Goal: Contribute content: Add original content to the website for others to see

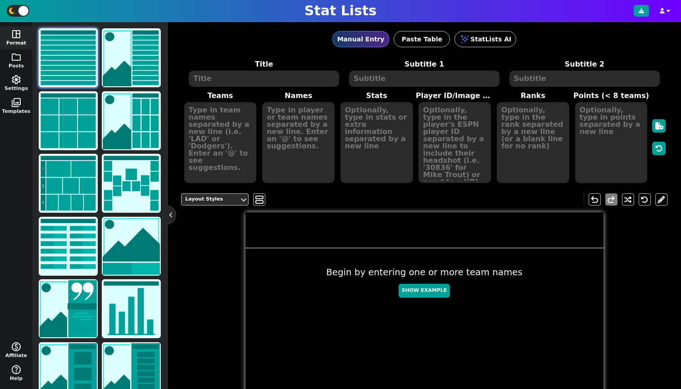
drag, startPoint x: 0, startPoint y: 0, endPoint x: 18, endPoint y: 58, distance: 60.7
click at [18, 57] on span "folder" at bounding box center [16, 57] width 11 height 11
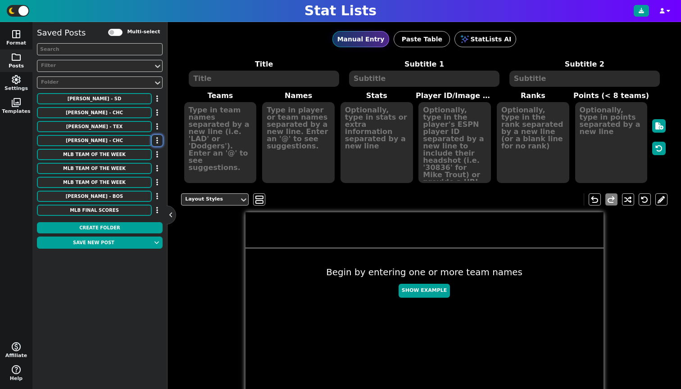
click at [158, 136] on button "button" at bounding box center [157, 140] width 11 height 11
click at [148, 152] on li "Move to Folder" at bounding box center [131, 157] width 72 height 14
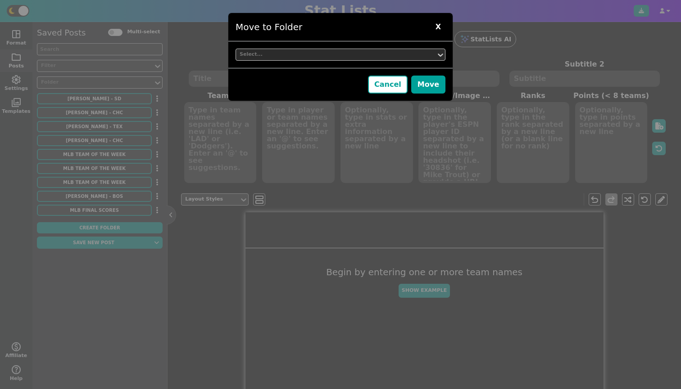
click at [285, 64] on div "Select..." at bounding box center [340, 54] width 224 height 27
click at [282, 56] on div "Select..." at bounding box center [335, 55] width 193 height 8
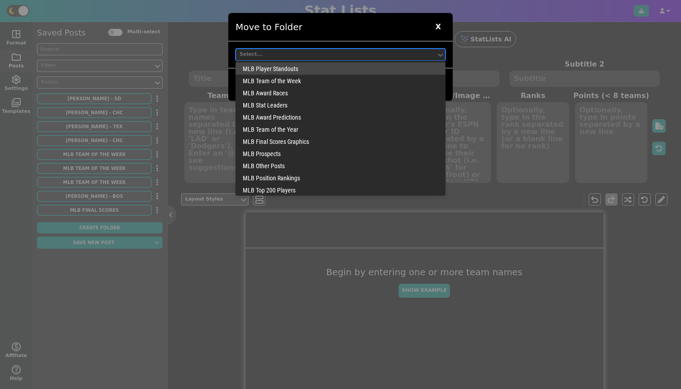
click at [278, 67] on div "MLB Player Standouts" at bounding box center [340, 69] width 210 height 12
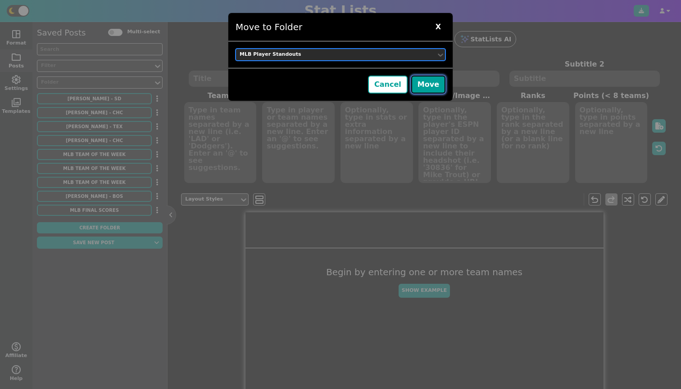
click at [428, 84] on button "Move" at bounding box center [428, 85] width 34 height 18
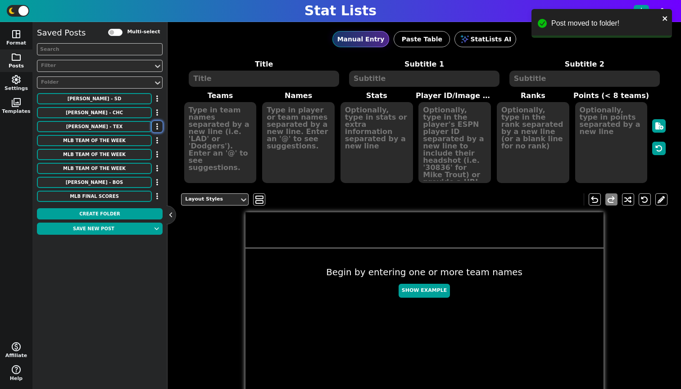
click at [154, 125] on button "button" at bounding box center [157, 126] width 11 height 11
click at [151, 134] on ul "Move to Folder Rename Delete" at bounding box center [131, 156] width 72 height 48
click at [151, 140] on li "Move to Folder" at bounding box center [131, 143] width 72 height 14
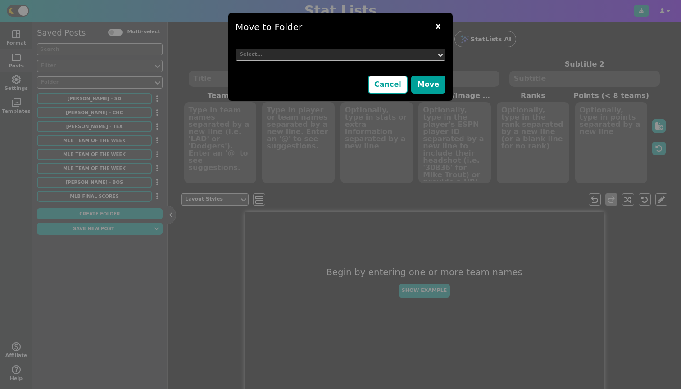
click at [269, 55] on div "Select..." at bounding box center [335, 55] width 193 height 8
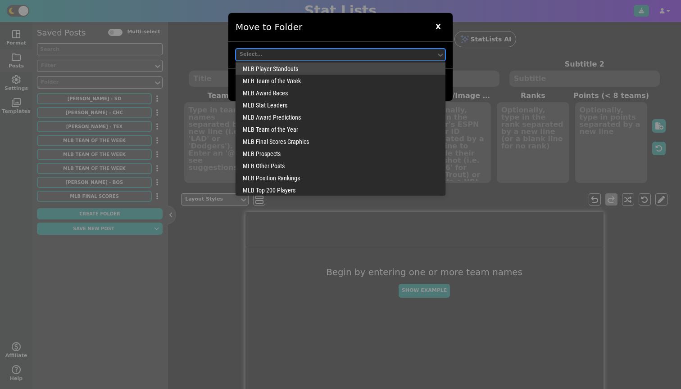
click at [268, 72] on div "MLB Player Standouts" at bounding box center [340, 69] width 210 height 12
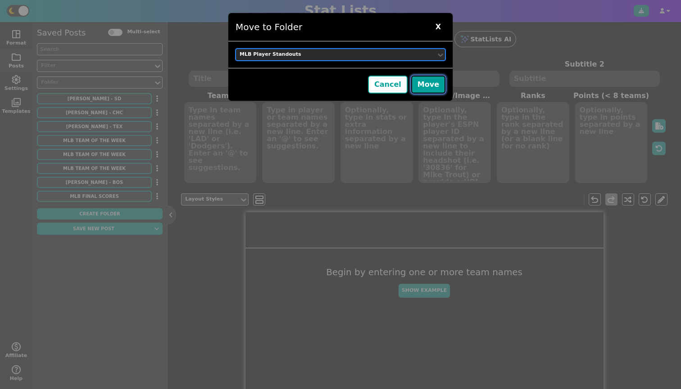
click at [419, 91] on button "Move" at bounding box center [428, 85] width 34 height 18
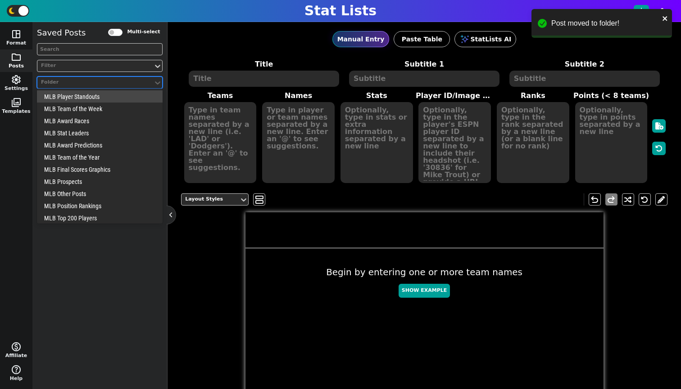
click at [78, 77] on div "Folder" at bounding box center [95, 83] width 116 height 12
click at [75, 95] on div "MLB Player Standouts" at bounding box center [100, 96] width 126 height 12
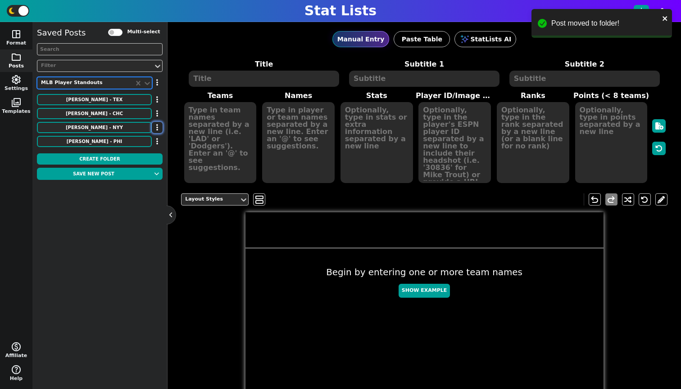
click at [155, 127] on button "button" at bounding box center [157, 127] width 11 height 11
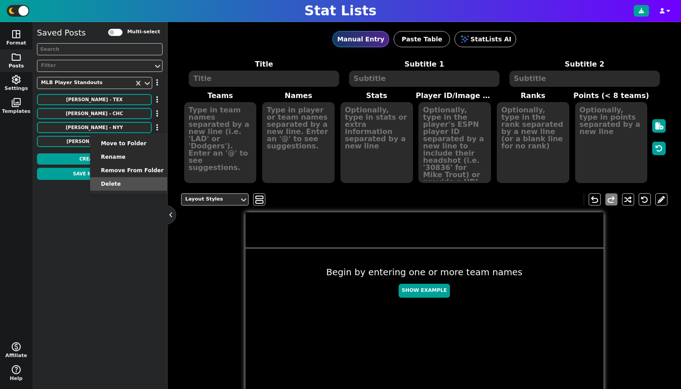
click at [139, 189] on li "Delete" at bounding box center [132, 184] width 84 height 14
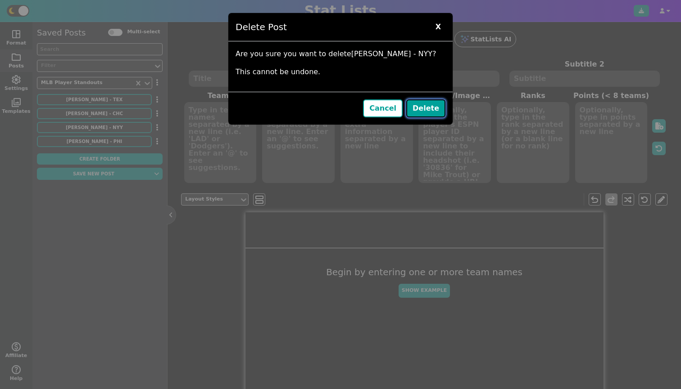
click at [423, 104] on button "Delete" at bounding box center [425, 108] width 39 height 18
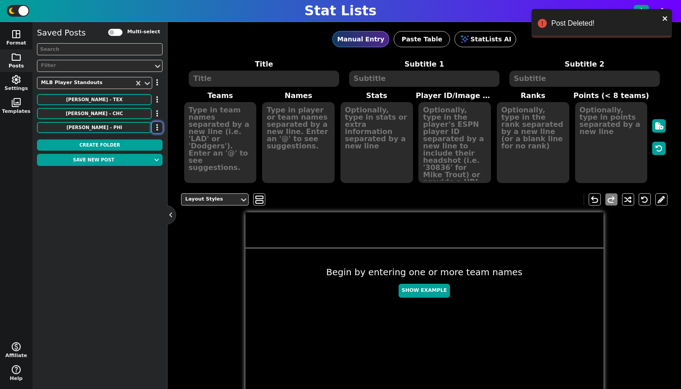
click at [157, 128] on icon "button" at bounding box center [157, 127] width 2 height 7
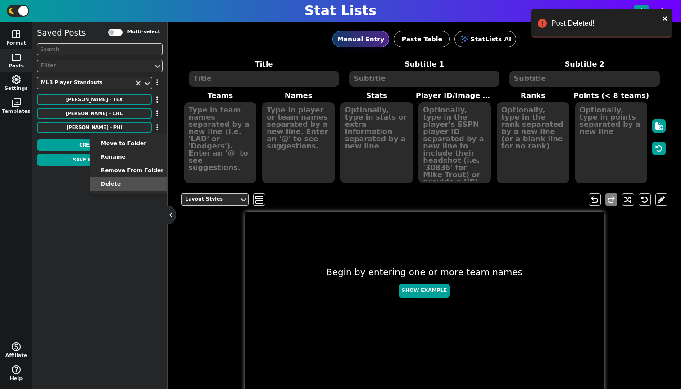
click at [134, 181] on li "Delete" at bounding box center [132, 184] width 84 height 14
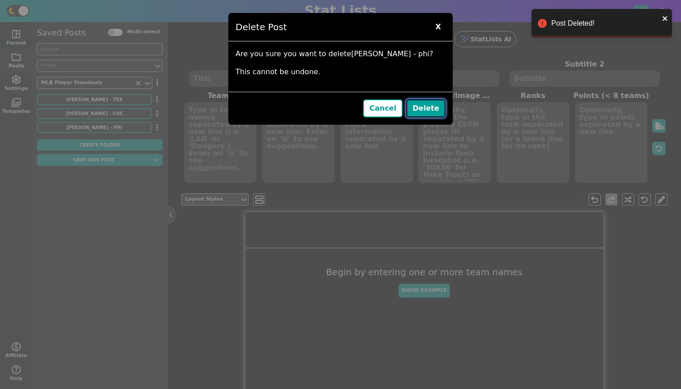
click at [428, 108] on button "Delete" at bounding box center [425, 108] width 39 height 18
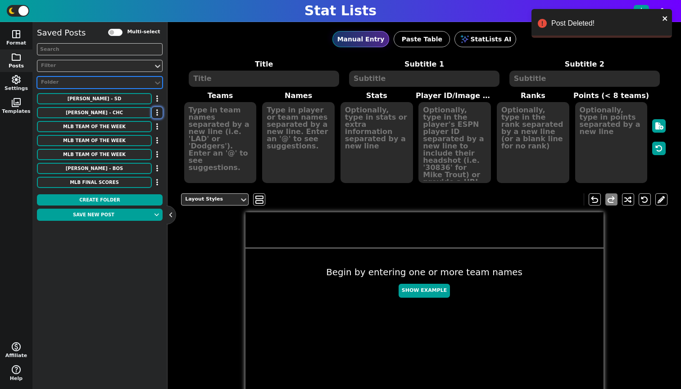
click at [158, 113] on button "button" at bounding box center [157, 112] width 11 height 11
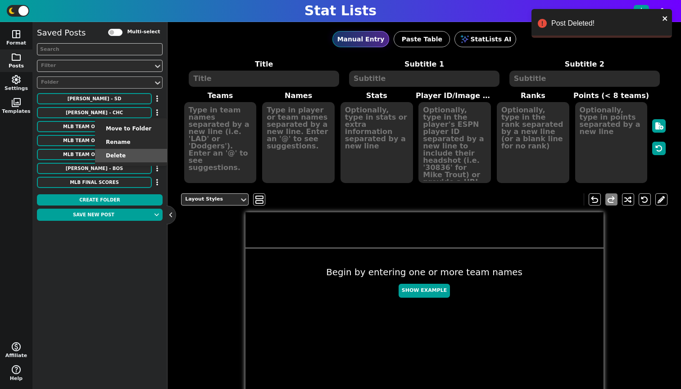
click at [144, 158] on li "Delete" at bounding box center [131, 156] width 72 height 14
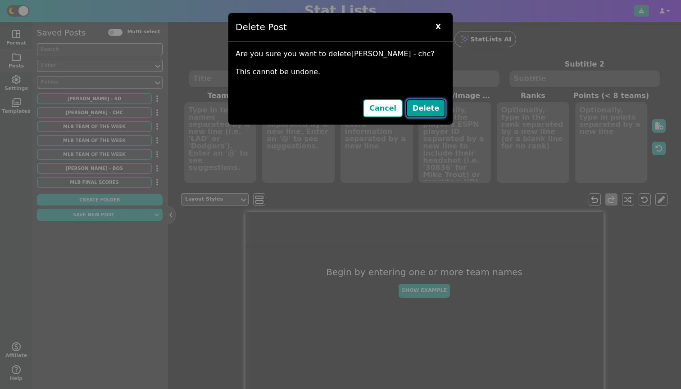
click at [415, 108] on button "Delete" at bounding box center [425, 108] width 39 height 18
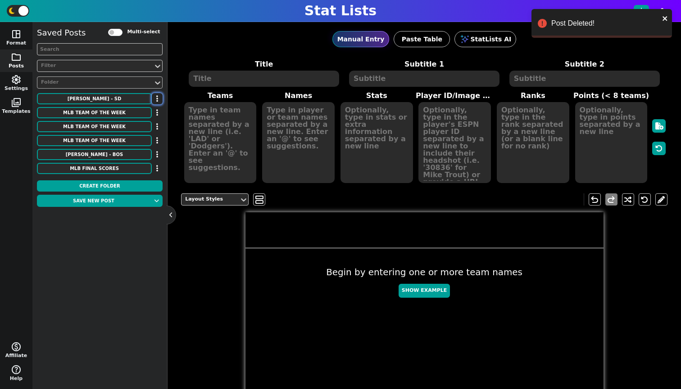
click at [157, 99] on icon "button" at bounding box center [157, 98] width 2 height 7
click at [144, 141] on li "Delete" at bounding box center [131, 142] width 72 height 14
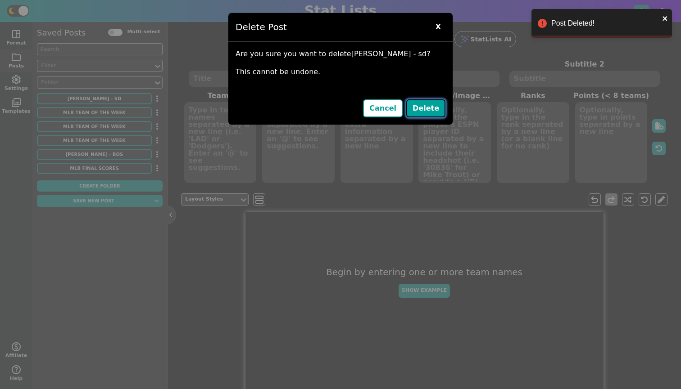
click at [413, 110] on button "Delete" at bounding box center [425, 108] width 39 height 18
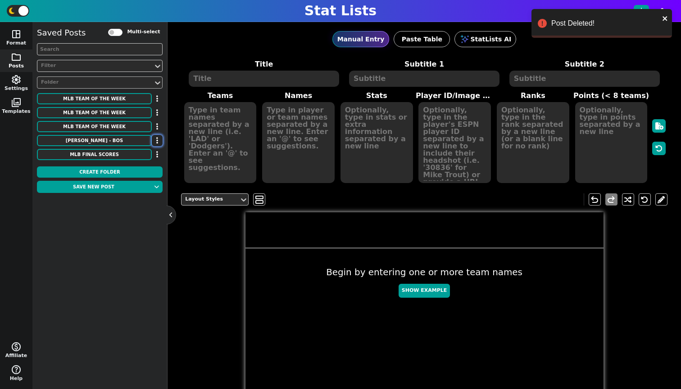
click at [161, 140] on button "button" at bounding box center [157, 140] width 11 height 11
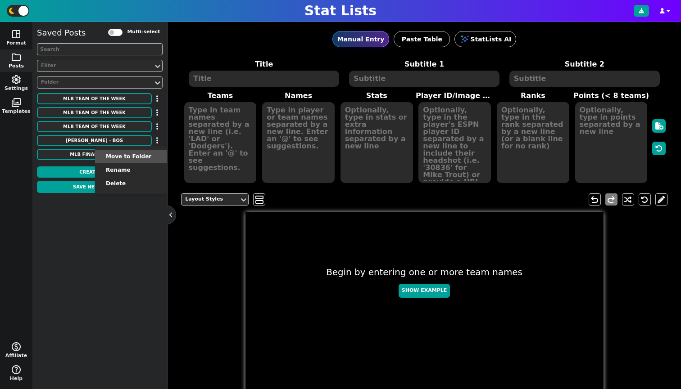
click at [131, 160] on li "Move to Folder" at bounding box center [131, 157] width 72 height 14
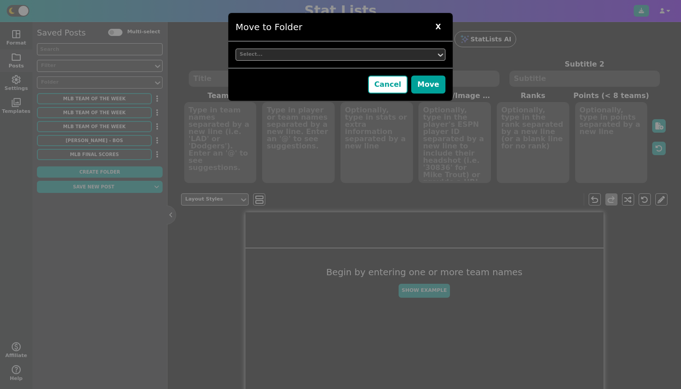
click at [312, 50] on div "Select..." at bounding box center [336, 55] width 200 height 12
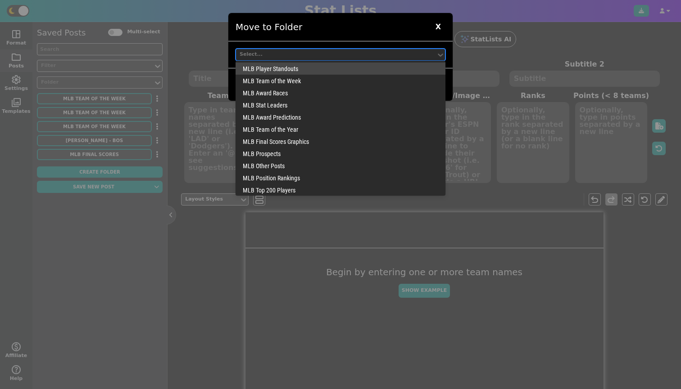
click at [304, 72] on div "MLB Player Standouts" at bounding box center [340, 69] width 210 height 12
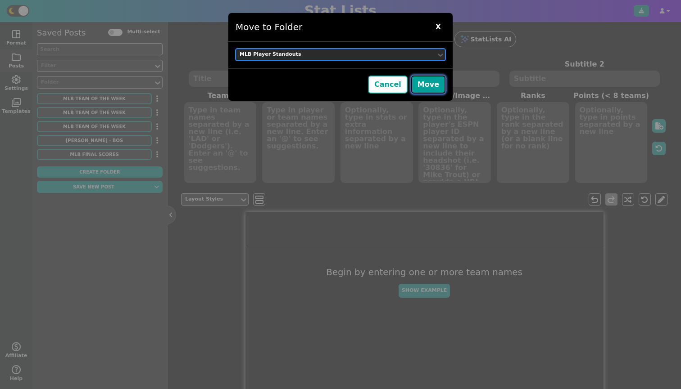
click at [427, 84] on button "Move" at bounding box center [428, 85] width 34 height 18
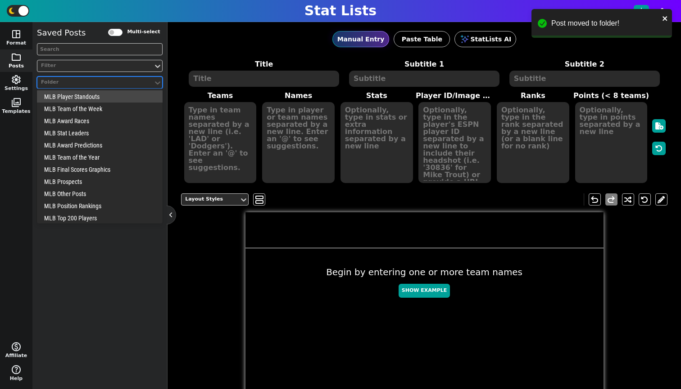
click at [64, 86] on div at bounding box center [95, 82] width 110 height 9
click at [68, 99] on div "MLB Player Standouts" at bounding box center [100, 96] width 126 height 12
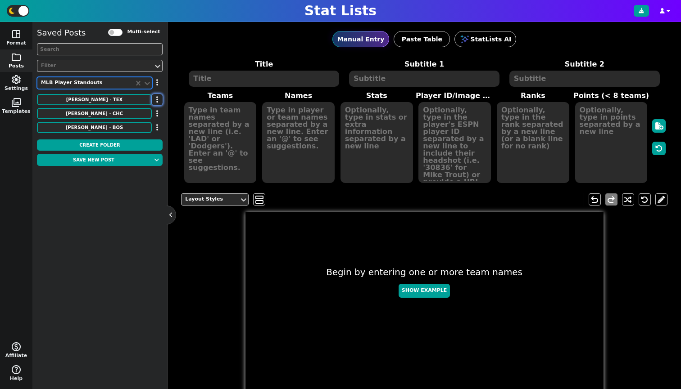
click at [154, 100] on button "button" at bounding box center [157, 99] width 11 height 11
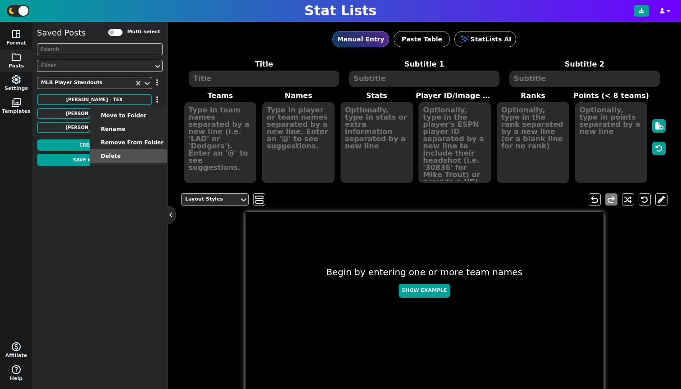
click at [132, 158] on li "Delete" at bounding box center [132, 156] width 84 height 14
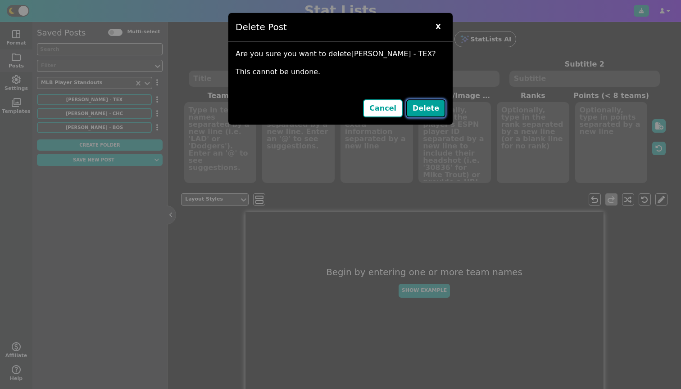
click at [418, 108] on button "Delete" at bounding box center [425, 108] width 39 height 18
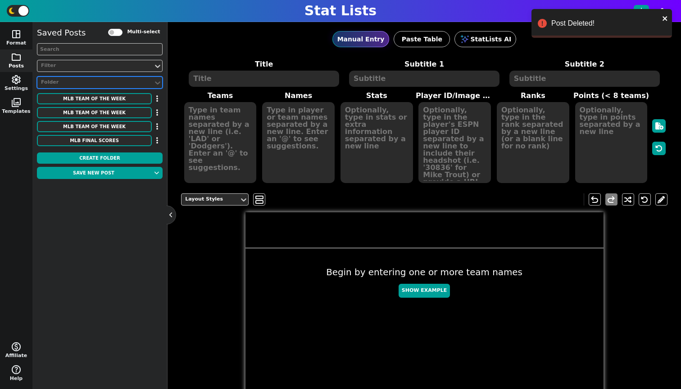
click at [126, 134] on div "Saved Posts Multi-select Filter option , selected. Select is focused ,type to r…" at bounding box center [100, 88] width 126 height 122
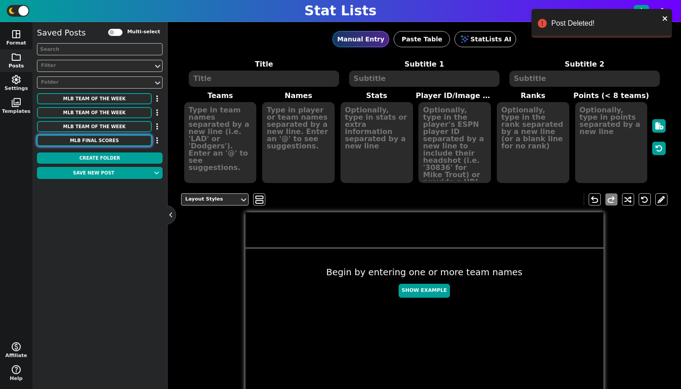
click at [120, 146] on button "MLB Final Scores" at bounding box center [94, 140] width 115 height 11
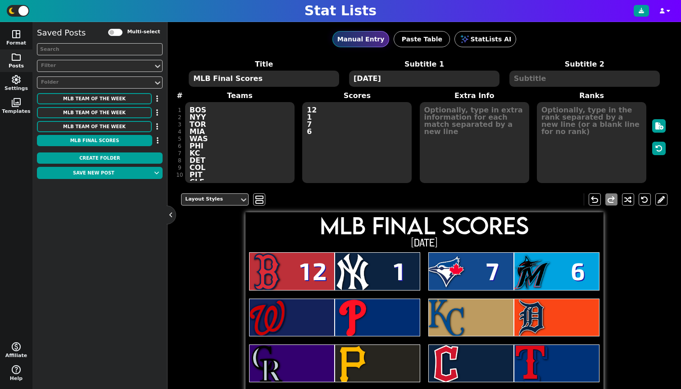
scroll to position [2, 0]
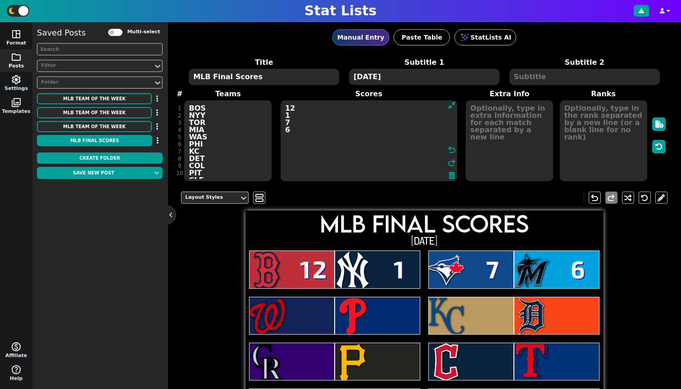
click at [343, 136] on textarea "12 1 7 6" at bounding box center [368, 140] width 176 height 81
click at [373, 135] on textarea "12 1 7 6" at bounding box center [368, 140] width 176 height 81
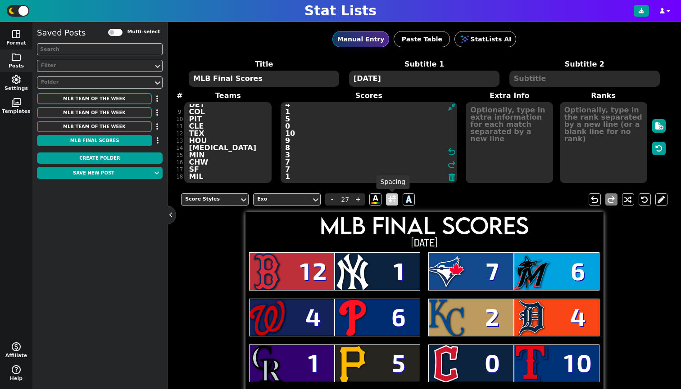
scroll to position [0, 0]
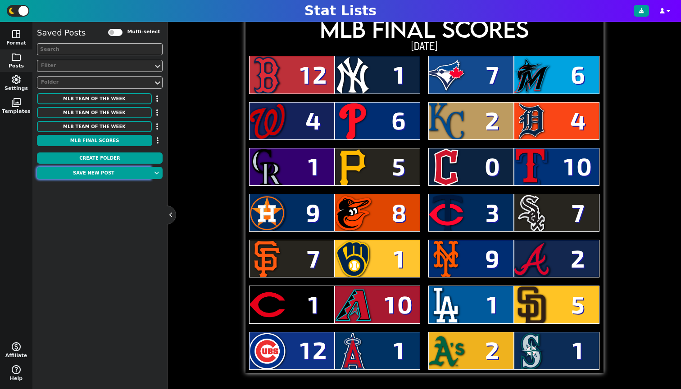
type textarea "12 1 7 6 4 6 2 4 1 5 0 10 9 8 3 7 7 1 9 2 1 10 1 5 12 1 2 1"
click at [93, 174] on button "Save new post" at bounding box center [93, 173] width 113 height 12
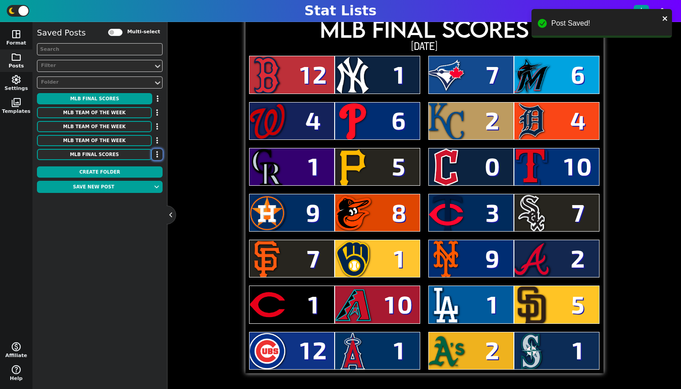
click at [155, 154] on button "button" at bounding box center [157, 154] width 11 height 11
click at [131, 197] on li "Delete" at bounding box center [131, 198] width 72 height 14
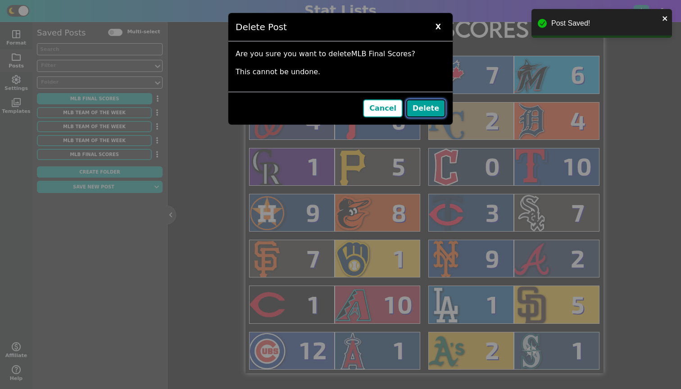
click at [413, 113] on button "Delete" at bounding box center [425, 108] width 39 height 18
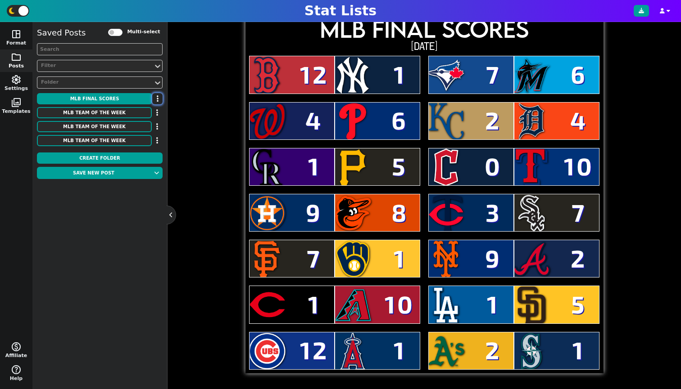
click at [162, 100] on button "button" at bounding box center [157, 98] width 10 height 11
click at [143, 141] on li "Delete" at bounding box center [131, 142] width 72 height 14
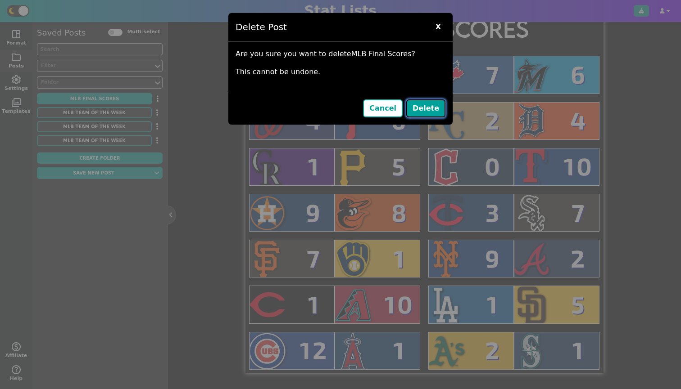
click at [424, 107] on button "Delete" at bounding box center [425, 108] width 39 height 18
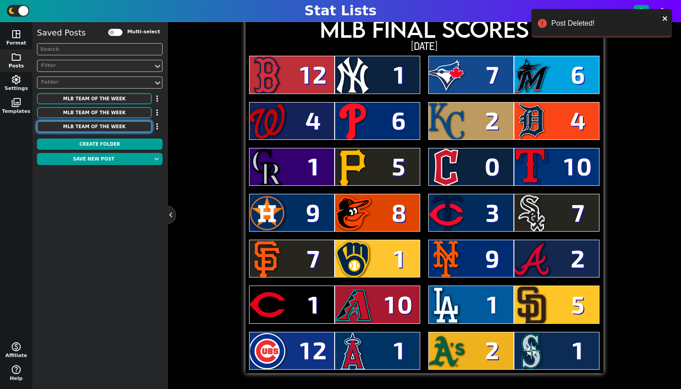
click at [84, 130] on button "MLB Team of the Week" at bounding box center [94, 126] width 115 height 11
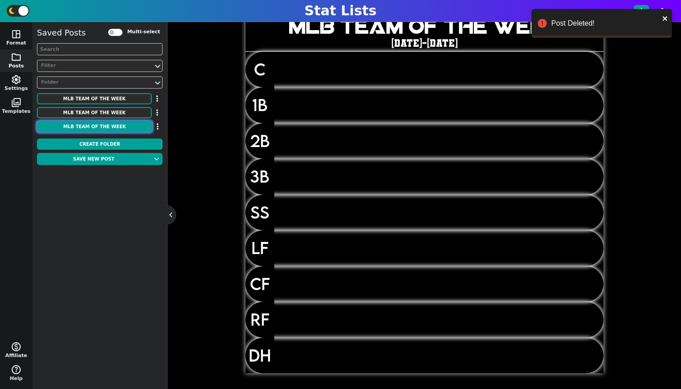
type input "16"
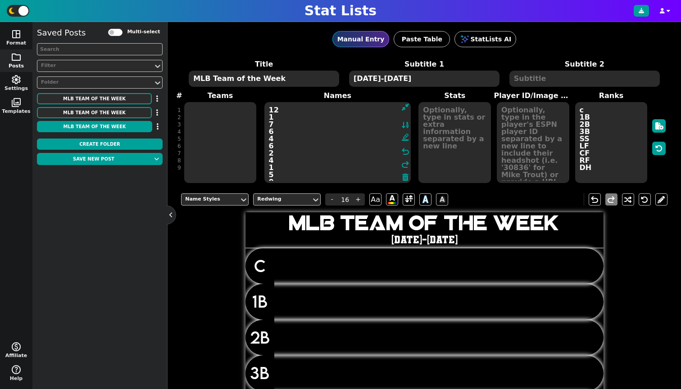
click at [200, 108] on textarea at bounding box center [220, 142] width 72 height 81
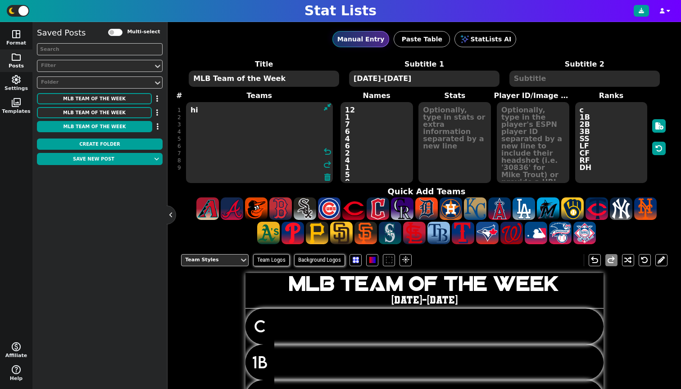
type textarea "h"
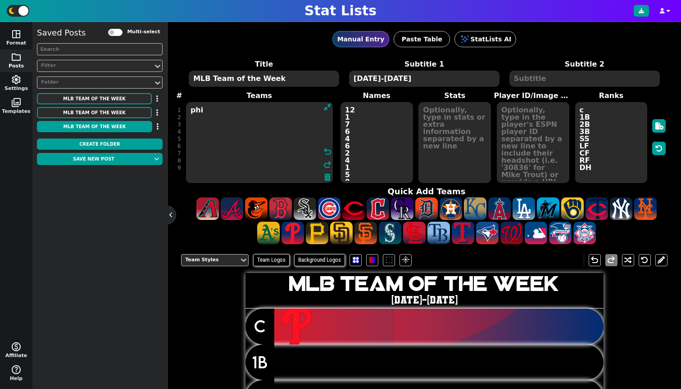
type textarea "phi"
click at [353, 123] on textarea "12 1 7 6 4 6 2 4 1 5 0 10 9 8 3 7 7 1 9 2 1 10 1 5 12 1 2 1" at bounding box center [376, 142] width 72 height 81
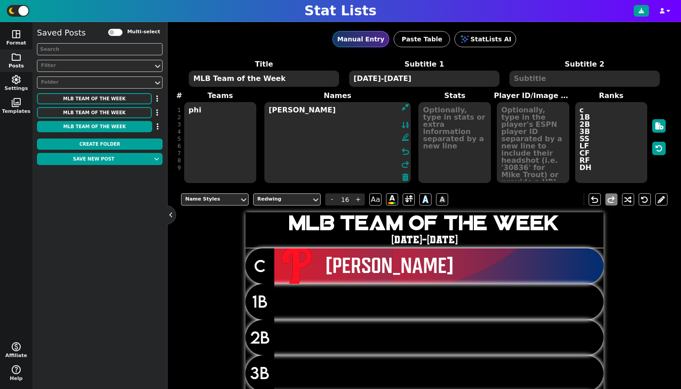
type textarea "[PERSON_NAME]"
click at [214, 113] on textarea "phi" at bounding box center [220, 142] width 72 height 81
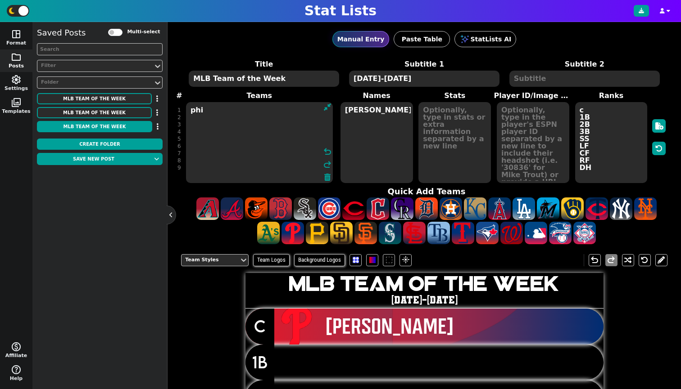
click at [208, 119] on textarea "phi" at bounding box center [259, 142] width 147 height 81
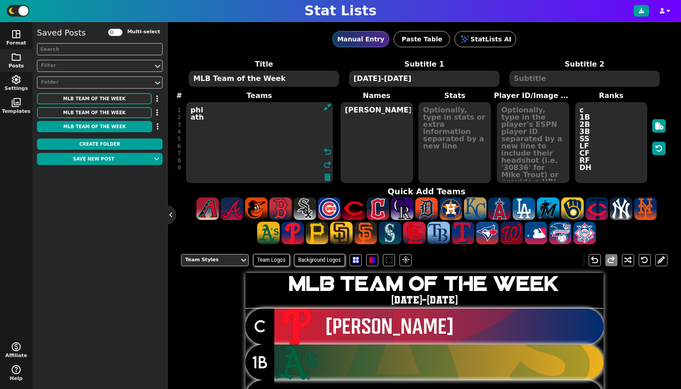
type textarea "phi ath"
click at [381, 124] on textarea "[PERSON_NAME]" at bounding box center [376, 142] width 72 height 81
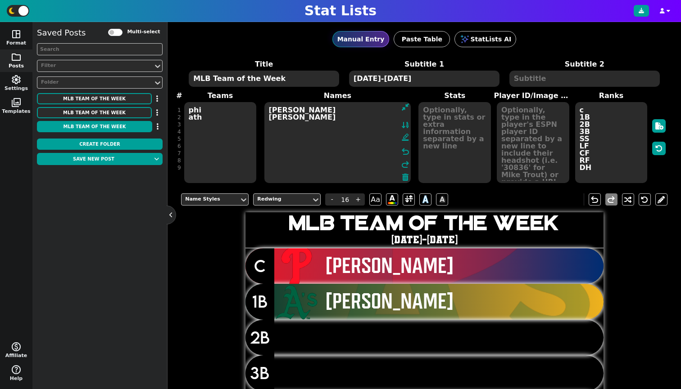
type textarea "[PERSON_NAME] [PERSON_NAME]"
drag, startPoint x: 199, startPoint y: 126, endPoint x: 242, endPoint y: 122, distance: 43.0
click at [199, 126] on textarea "phi ath" at bounding box center [220, 142] width 72 height 81
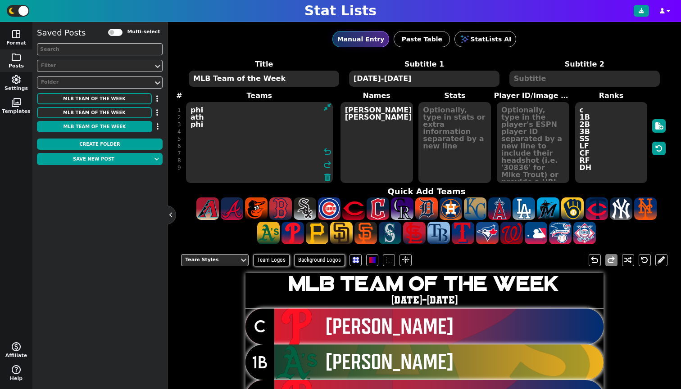
type textarea "phi ath phi"
click at [371, 133] on textarea "[PERSON_NAME] [PERSON_NAME]" at bounding box center [376, 142] width 72 height 81
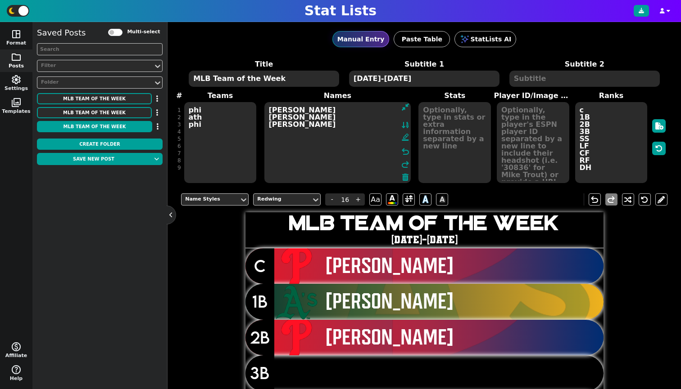
type textarea "[PERSON_NAME] [PERSON_NAME] [PERSON_NAME]"
click at [290, 334] on div at bounding box center [296, 338] width 45 height 36
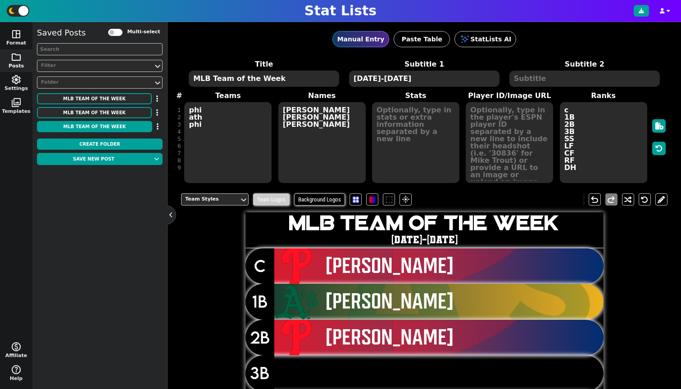
click at [281, 202] on span "Team Logos" at bounding box center [271, 200] width 36 height 12
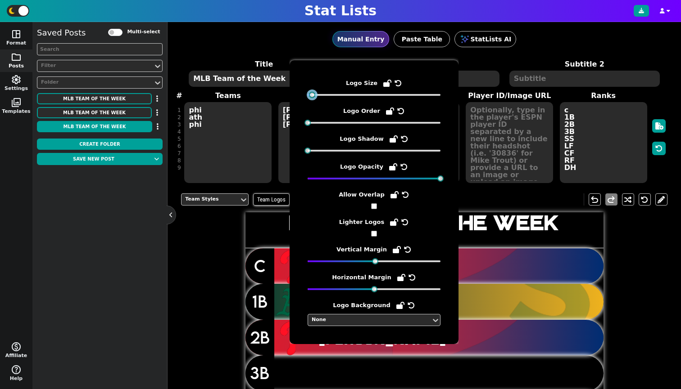
click at [311, 95] on div at bounding box center [312, 95] width 6 height 6
click at [611, 296] on div "Team Styles Team Logos Background Logos flare undo redo MLB Team of the Week [D…" at bounding box center [424, 379] width 486 height 384
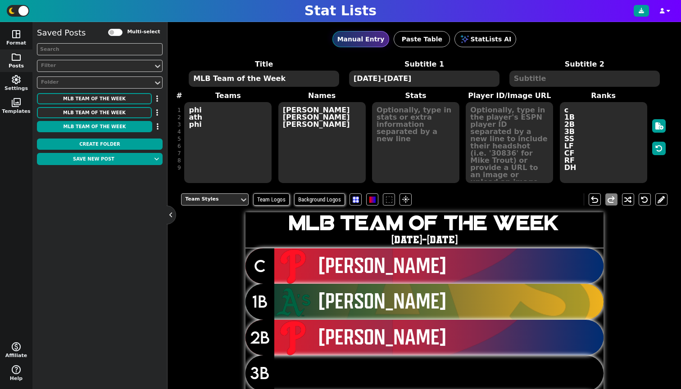
scroll to position [50, 0]
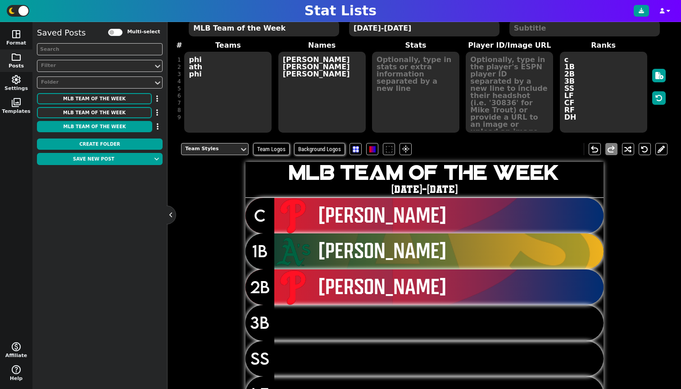
click at [413, 154] on div "Team Styles Team Logos Background Logos flare" at bounding box center [298, 149] width 235 height 12
click at [408, 151] on span "flare" at bounding box center [405, 149] width 9 height 8
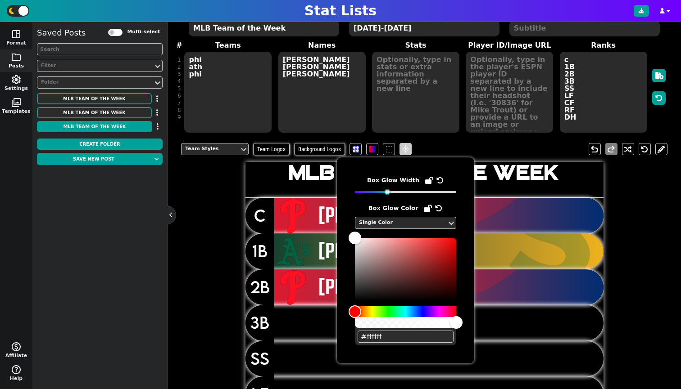
click at [408, 151] on span "flare" at bounding box center [405, 149] width 9 height 8
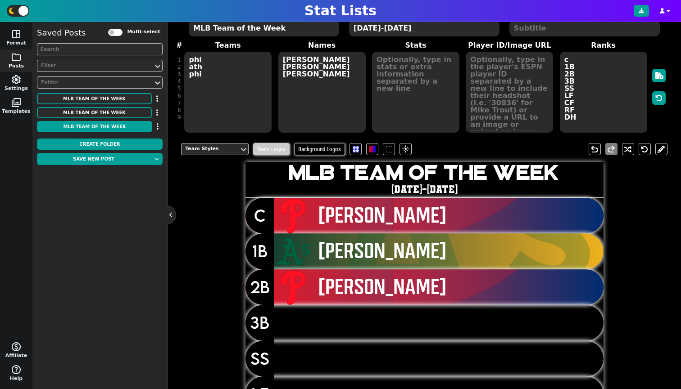
click at [274, 151] on span "Team Logos" at bounding box center [271, 149] width 36 height 12
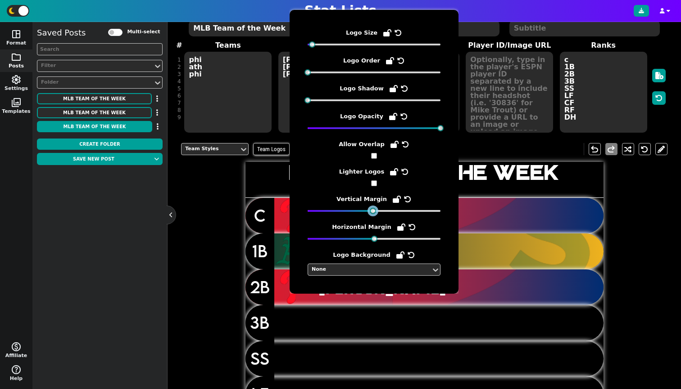
click at [372, 211] on div at bounding box center [373, 211] width 6 height 6
click at [382, 384] on div "LF" at bounding box center [424, 395] width 358 height 36
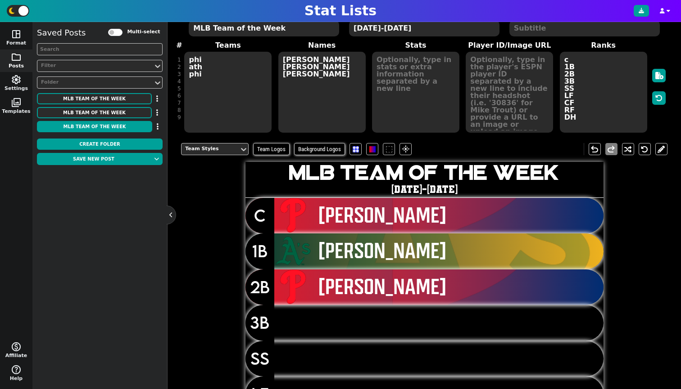
scroll to position [31, 0]
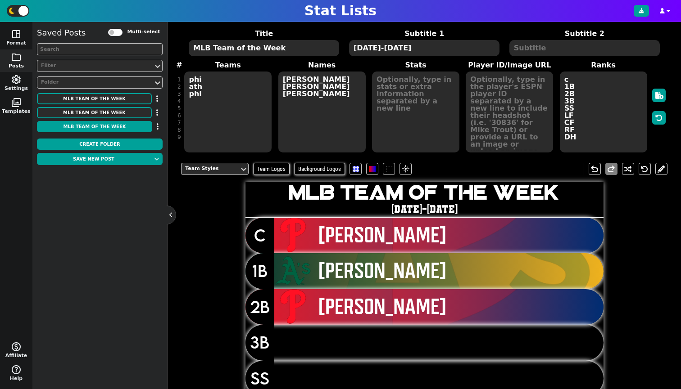
click at [208, 103] on textarea "phi ath phi" at bounding box center [227, 112] width 87 height 81
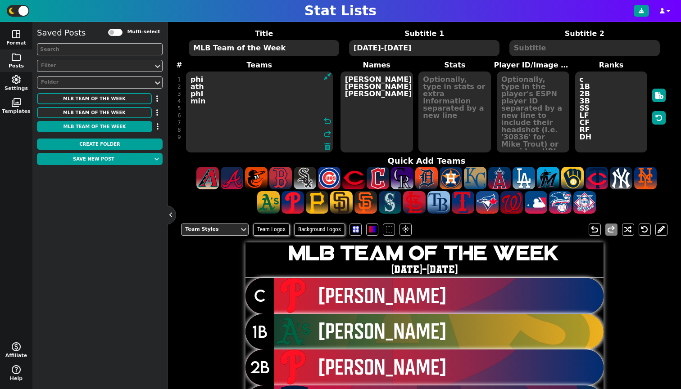
type textarea "phi ath phi min"
click at [393, 102] on textarea "[PERSON_NAME] [PERSON_NAME] [PERSON_NAME]" at bounding box center [376, 112] width 72 height 81
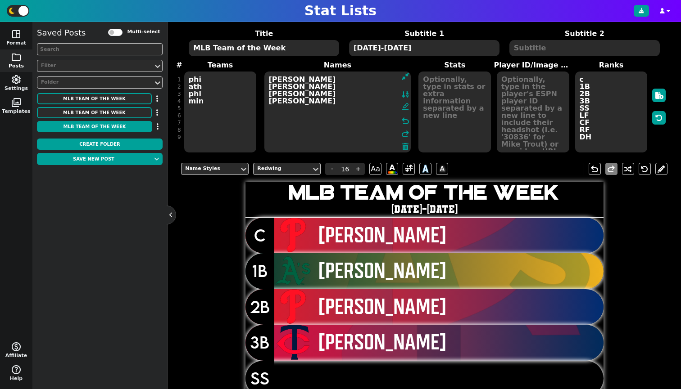
scroll to position [16, 0]
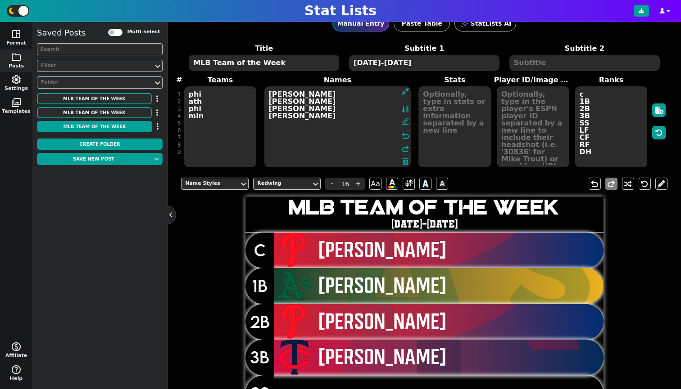
type textarea "[PERSON_NAME] [PERSON_NAME] [PERSON_NAME] [PERSON_NAME]"
click at [232, 127] on textarea "phi ath phi min" at bounding box center [220, 126] width 72 height 81
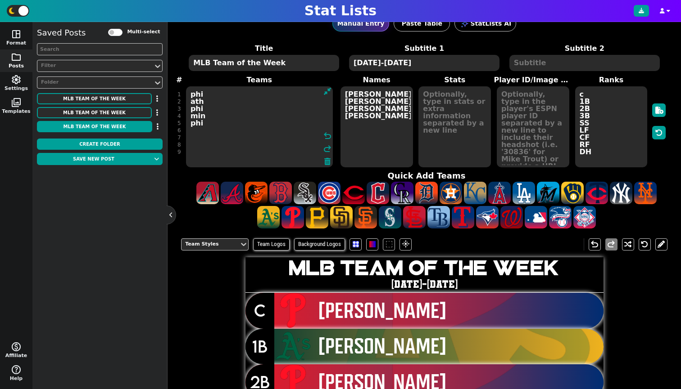
type textarea "phi ath phi min phi"
click at [374, 123] on textarea "[PERSON_NAME] [PERSON_NAME] [PERSON_NAME] [PERSON_NAME]" at bounding box center [376, 126] width 72 height 81
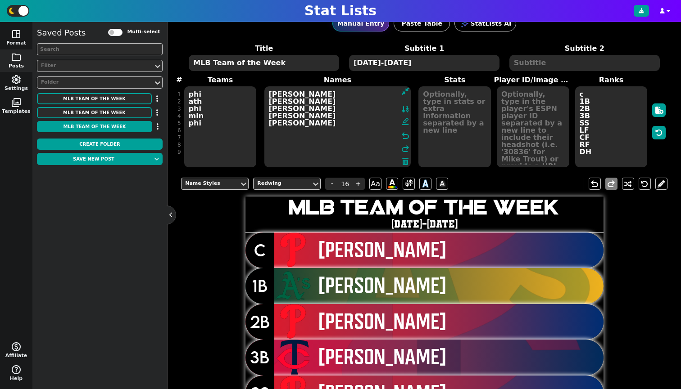
type textarea "[PERSON_NAME] [PERSON_NAME] [PERSON_NAME] [PERSON_NAME] [PERSON_NAME]"
click at [217, 129] on textarea "phi ath phi min phi" at bounding box center [220, 126] width 72 height 81
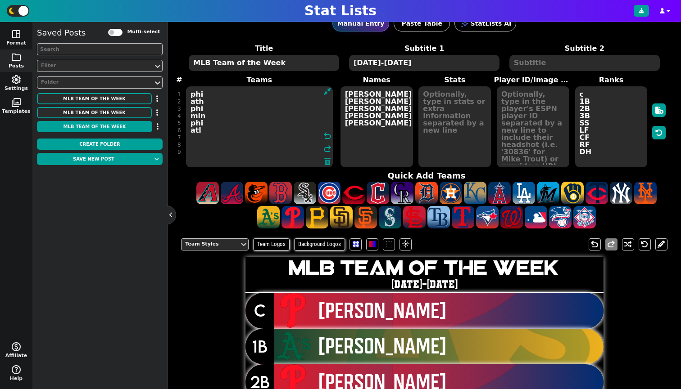
type textarea "phi ath phi min phi atl"
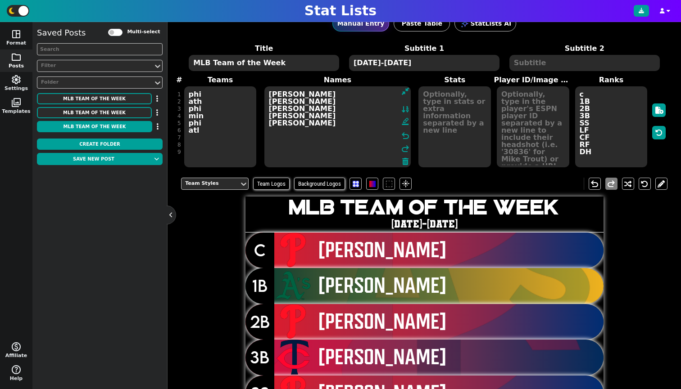
click at [397, 140] on textarea "[PERSON_NAME] [PERSON_NAME] [PERSON_NAME] [PERSON_NAME] [PERSON_NAME]" at bounding box center [337, 126] width 147 height 81
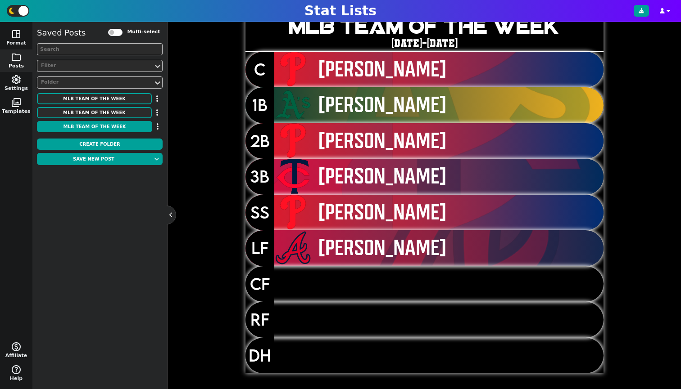
scroll to position [20, 0]
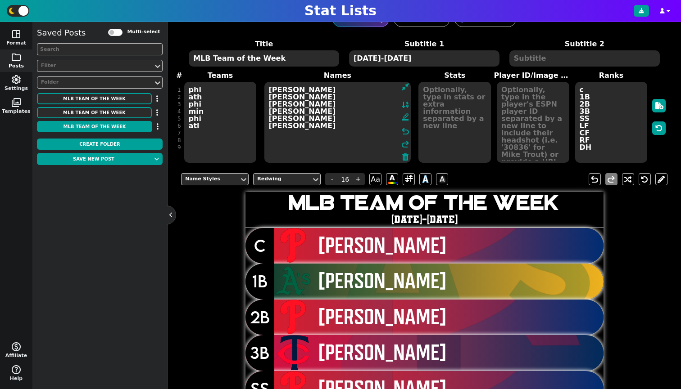
type textarea "[PERSON_NAME] [PERSON_NAME] [PERSON_NAME] [PERSON_NAME] [PERSON_NAME] [PERSON_N…"
click at [218, 127] on textarea "phi ath phi min phi atl" at bounding box center [220, 122] width 72 height 81
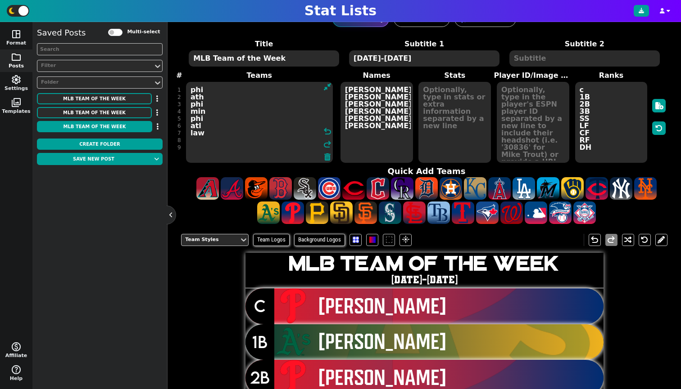
click at [402, 126] on span "[PERSON_NAME] [PERSON_NAME] [PERSON_NAME] [PERSON_NAME] [PERSON_NAME] [PERSON_N…" at bounding box center [376, 122] width 74 height 83
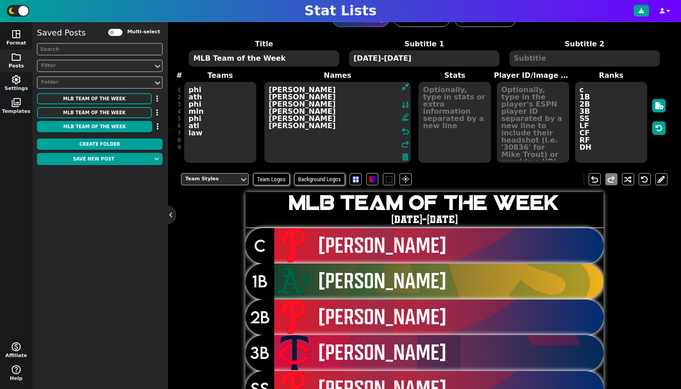
drag, startPoint x: 288, startPoint y: 135, endPoint x: 207, endPoint y: 128, distance: 81.3
click at [207, 128] on textarea "phi ath phi min phi atl law" at bounding box center [220, 122] width 72 height 81
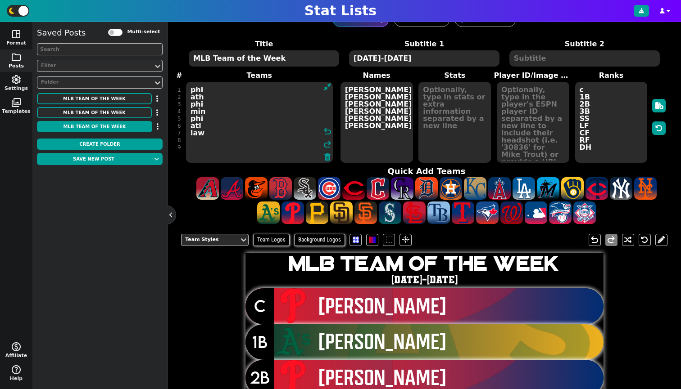
click at [210, 131] on textarea "phi ath phi min phi atl law" at bounding box center [259, 122] width 147 height 81
type textarea "phi ath phi min phi atl laa"
click at [362, 135] on textarea "[PERSON_NAME] [PERSON_NAME] [PERSON_NAME] [PERSON_NAME] [PERSON_NAME] [PERSON_N…" at bounding box center [376, 122] width 72 height 81
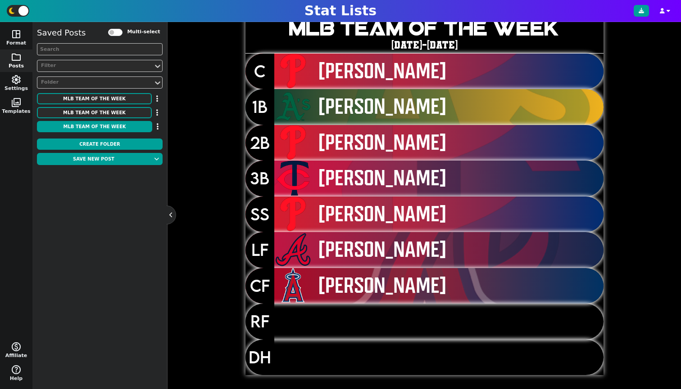
scroll to position [0, 0]
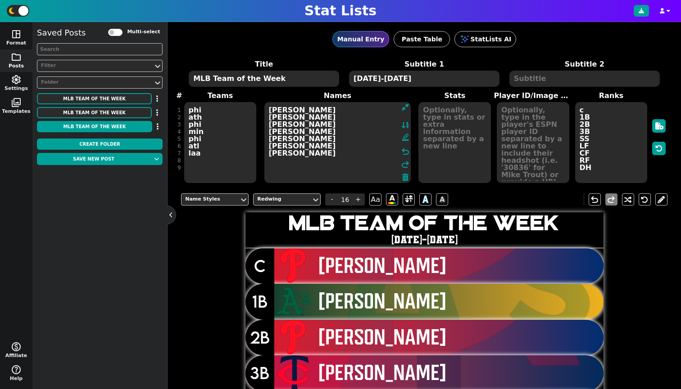
type textarea "[PERSON_NAME] [PERSON_NAME] [PERSON_NAME] [PERSON_NAME] [PERSON_NAME] [PERSON_N…"
click at [196, 161] on textarea "phi ath phi min phi atl laa" at bounding box center [220, 142] width 72 height 81
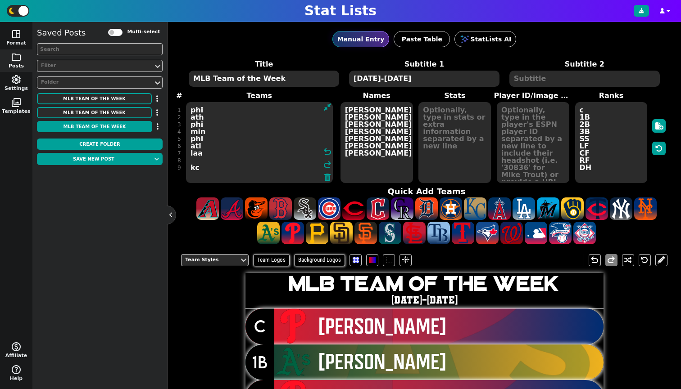
type textarea "phi ath phi min phi atl laa kc"
click at [394, 156] on textarea "[PERSON_NAME] [PERSON_NAME] [PERSON_NAME] [PERSON_NAME] [PERSON_NAME] [PERSON_N…" at bounding box center [376, 142] width 72 height 81
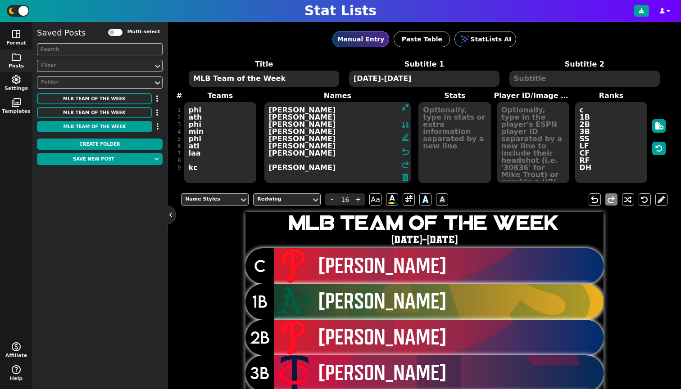
type textarea "[PERSON_NAME] [PERSON_NAME] [PERSON_NAME] [PERSON_NAME] [PERSON_NAME] [PERSON_N…"
drag, startPoint x: 386, startPoint y: 1, endPoint x: 393, endPoint y: 0, distance: 6.8
click at [393, 1] on div "Stat Lists" at bounding box center [340, 11] width 681 height 22
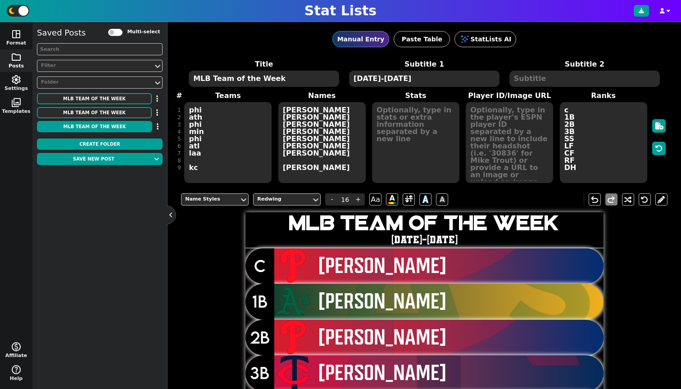
click at [194, 159] on textarea "phi ath phi min phi atl laa kc" at bounding box center [227, 142] width 87 height 81
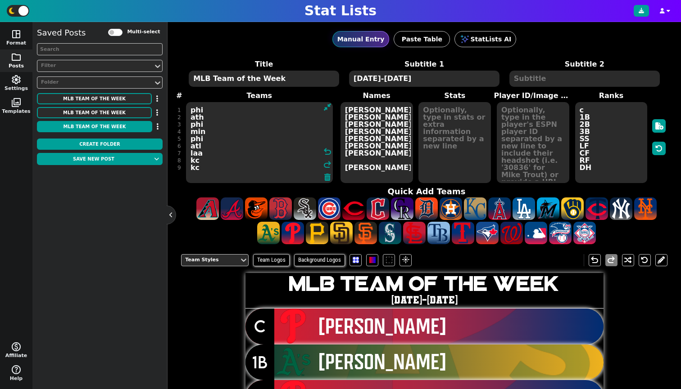
type textarea "phi ath phi min phi atl laa kc kc"
click at [374, 159] on textarea "[PERSON_NAME] [PERSON_NAME] [PERSON_NAME] [PERSON_NAME] [PERSON_NAME] [PERSON_N…" at bounding box center [376, 142] width 72 height 81
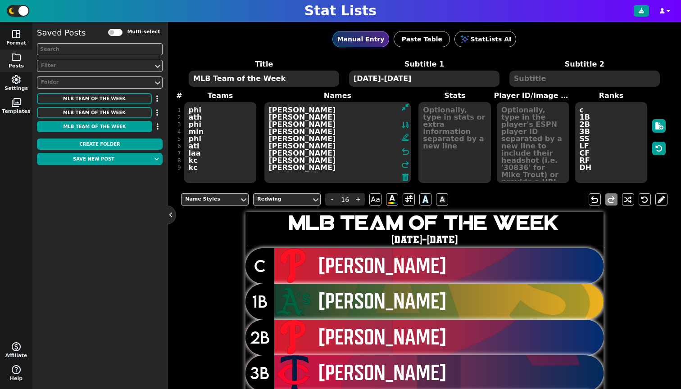
type textarea "[PERSON_NAME] [PERSON_NAME] [PERSON_NAME] [PERSON_NAME] [PERSON_NAME] [PERSON_N…"
click at [508, 134] on textarea at bounding box center [533, 142] width 72 height 81
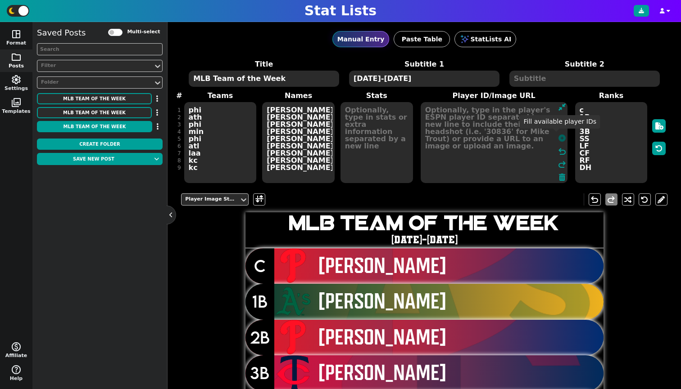
click at [559, 135] on icon at bounding box center [561, 138] width 7 height 7
type textarea "32177 4966637 42417 4629081 33710 31117 40854 33341"
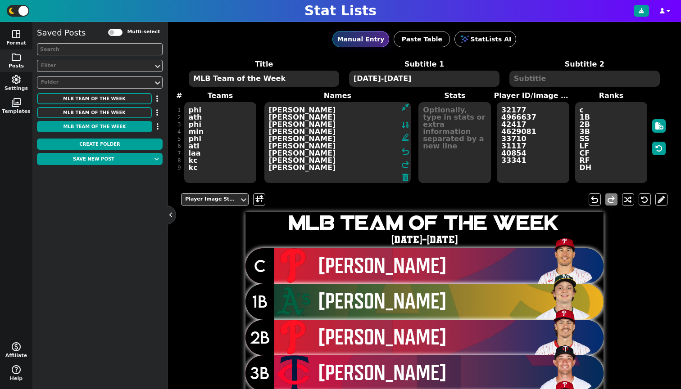
click at [317, 166] on textarea "[PERSON_NAME] [PERSON_NAME] [PERSON_NAME] [PERSON_NAME] [PERSON_NAME] [PERSON_N…" at bounding box center [337, 142] width 147 height 81
click at [542, 149] on textarea "32177 4966637 42417 4629081 33710 31117 40854 33341" at bounding box center [533, 142] width 72 height 81
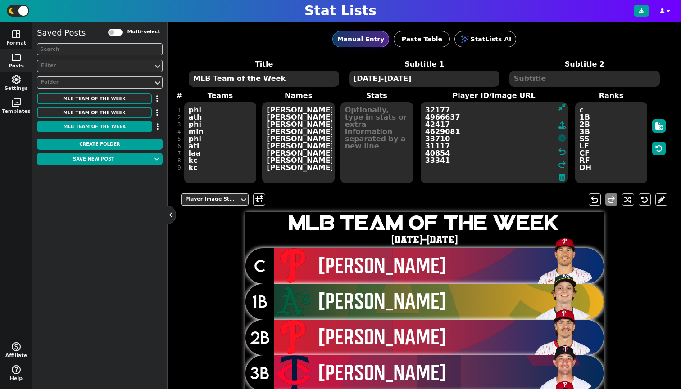
click at [558, 141] on icon at bounding box center [561, 138] width 7 height 7
click at [315, 167] on textarea "[PERSON_NAME] [PERSON_NAME] [PERSON_NAME] [PERSON_NAME] [PERSON_NAME] [PERSON_N…" at bounding box center [298, 142] width 72 height 81
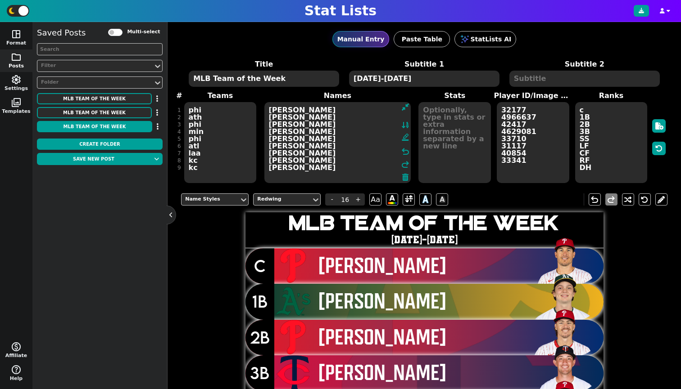
type textarea "[PERSON_NAME] [PERSON_NAME] [PERSON_NAME] [PERSON_NAME] [PERSON_NAME] [PERSON_N…"
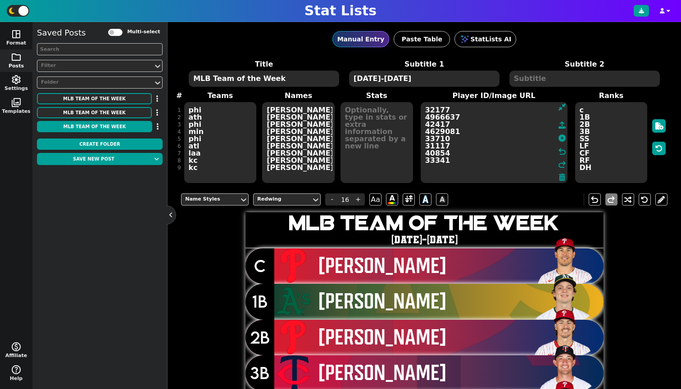
click at [524, 150] on textarea "32177 4966637 42417 4629081 33710 31117 40854 33341" at bounding box center [493, 142] width 147 height 81
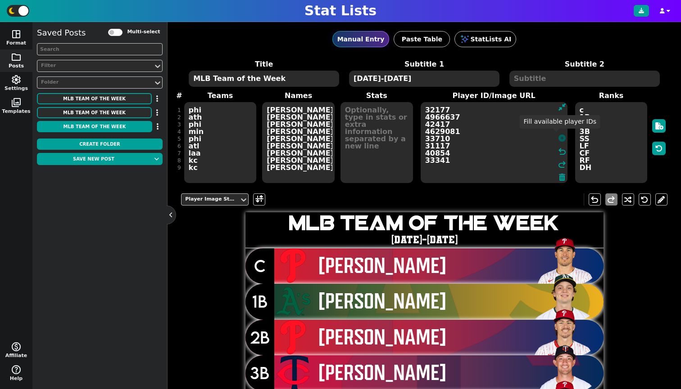
click at [558, 137] on icon at bounding box center [561, 138] width 7 height 7
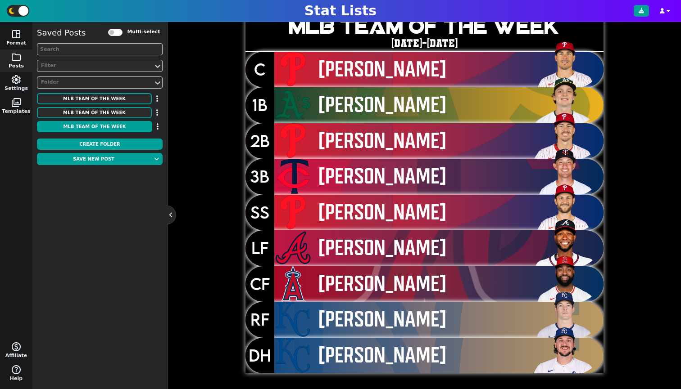
scroll to position [120, 0]
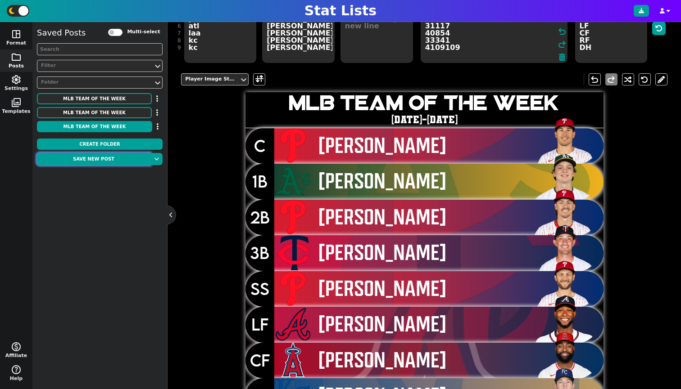
click at [77, 163] on button "Save new post" at bounding box center [93, 159] width 113 height 12
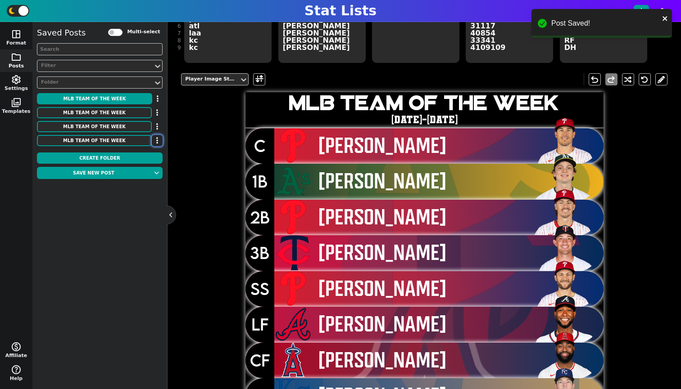
click at [160, 140] on button "button" at bounding box center [157, 140] width 11 height 11
click at [135, 185] on li "Delete" at bounding box center [131, 184] width 72 height 14
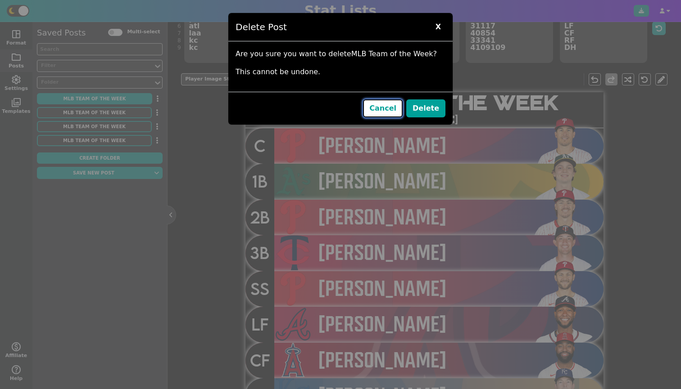
click at [393, 105] on button "Cancel" at bounding box center [383, 108] width 40 height 18
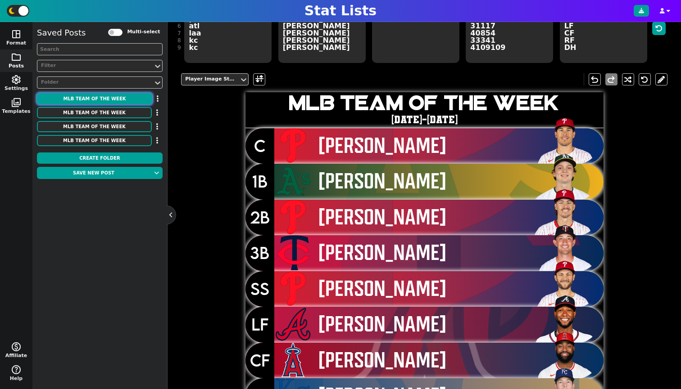
click at [132, 99] on button "MLB Team of the Week" at bounding box center [94, 98] width 115 height 11
click at [158, 100] on icon "button" at bounding box center [158, 98] width 2 height 7
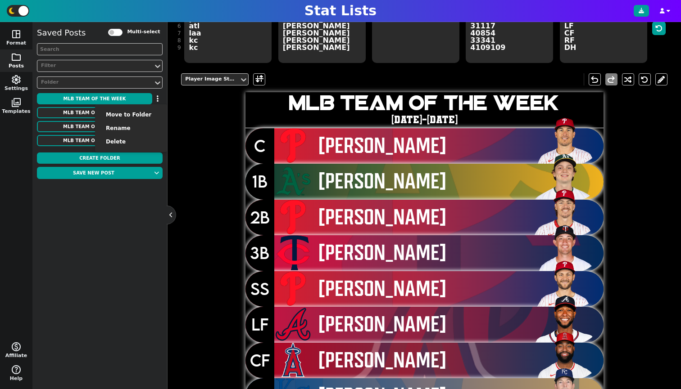
click at [154, 108] on ul "Move to Folder Rename Delete" at bounding box center [131, 128] width 72 height 48
click at [154, 101] on button "button" at bounding box center [157, 98] width 10 height 11
click at [138, 85] on div "Folder" at bounding box center [95, 83] width 108 height 8
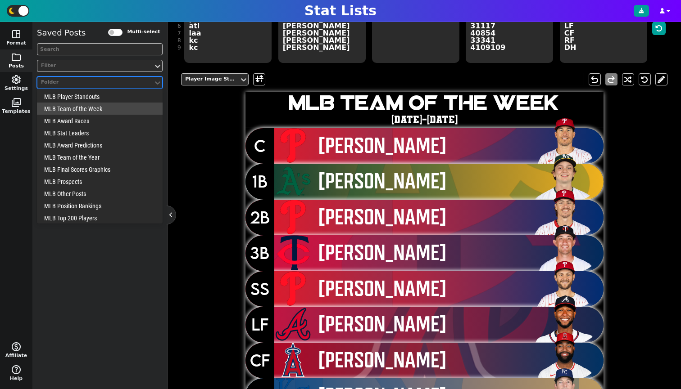
click at [126, 108] on div "MLB Team of the Week" at bounding box center [100, 109] width 126 height 12
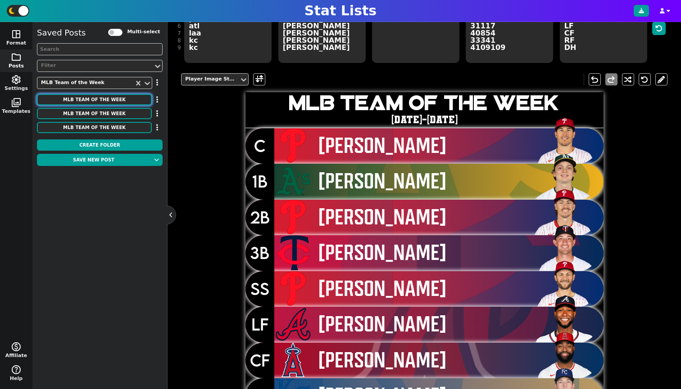
click at [137, 97] on button "MLB Team of the Week" at bounding box center [94, 99] width 115 height 11
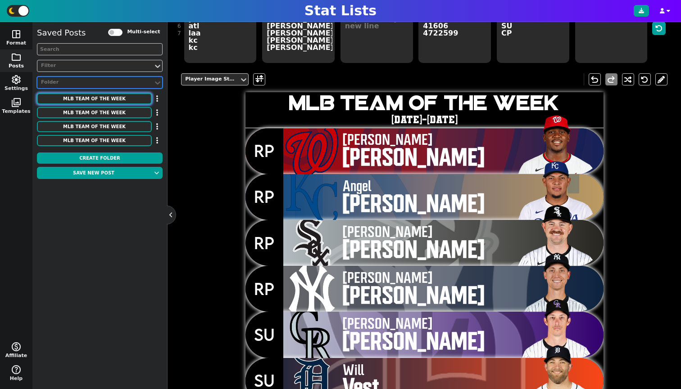
click at [136, 98] on button "MLB Team of the Week" at bounding box center [94, 98] width 115 height 11
type textarea "32177 4966637 42417 4629081 33710 31117 40854 33341 4109109"
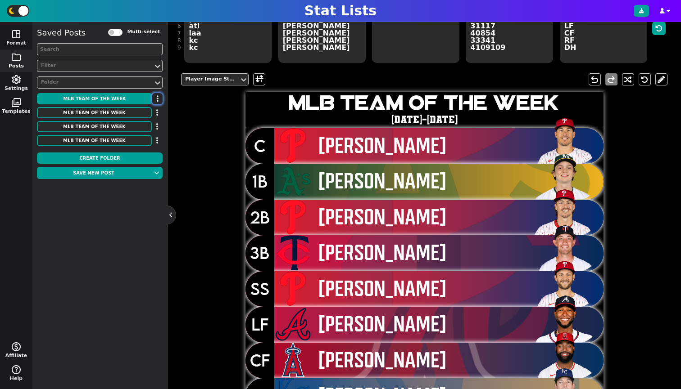
click at [159, 97] on button "button" at bounding box center [157, 98] width 10 height 11
click at [145, 113] on li "Move to Folder" at bounding box center [131, 115] width 72 height 14
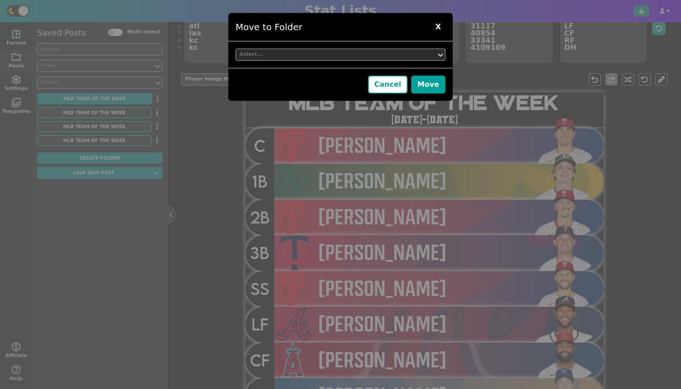
click at [255, 58] on div "Select..." at bounding box center [335, 55] width 193 height 8
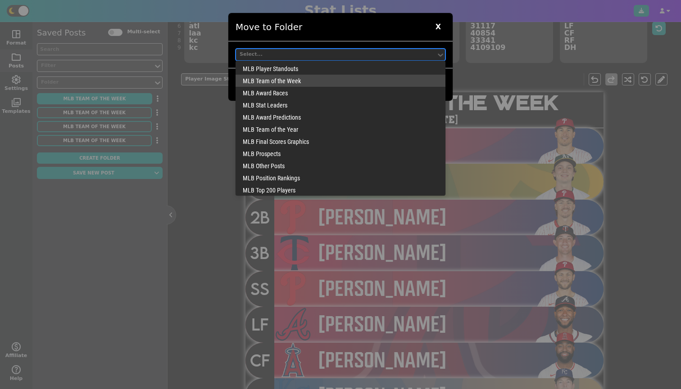
click at [265, 84] on div "MLB Team of the Week" at bounding box center [340, 81] width 210 height 12
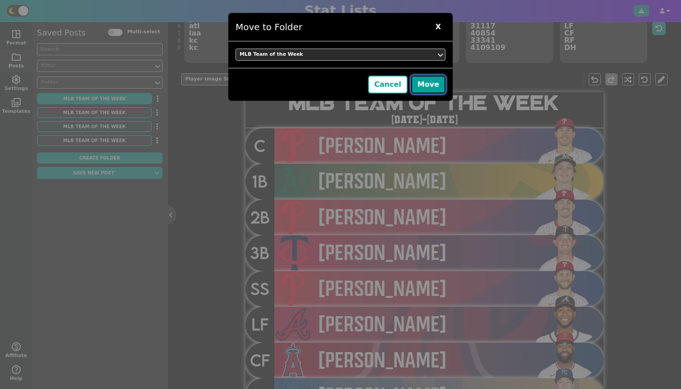
click at [428, 82] on button "Move" at bounding box center [428, 85] width 34 height 18
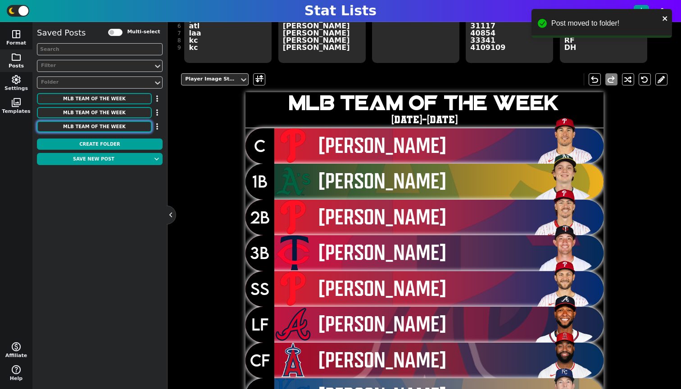
click at [113, 126] on button "MLB Team of the Week" at bounding box center [94, 126] width 115 height 11
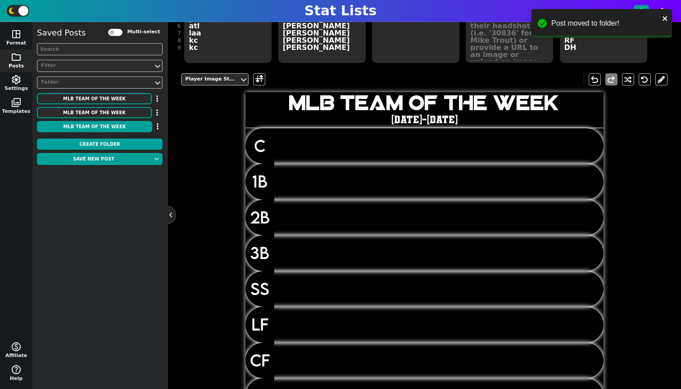
scroll to position [0, 0]
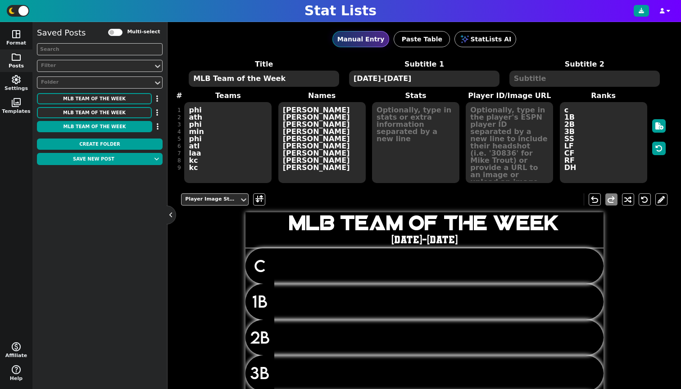
click at [384, 79] on textarea "[DATE]-[DATE]" at bounding box center [424, 79] width 150 height 16
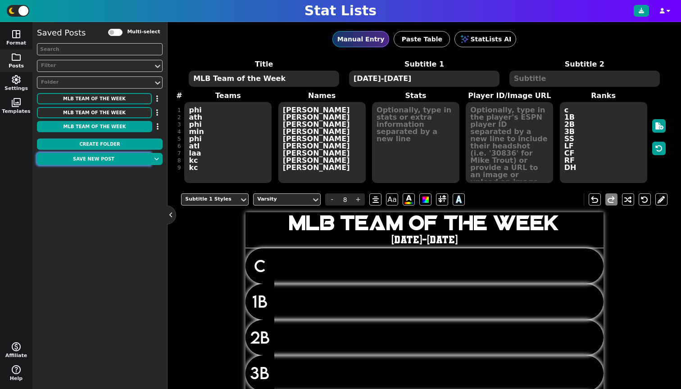
type textarea "[DATE]-[DATE]"
click at [112, 161] on button "Save new post" at bounding box center [93, 159] width 113 height 12
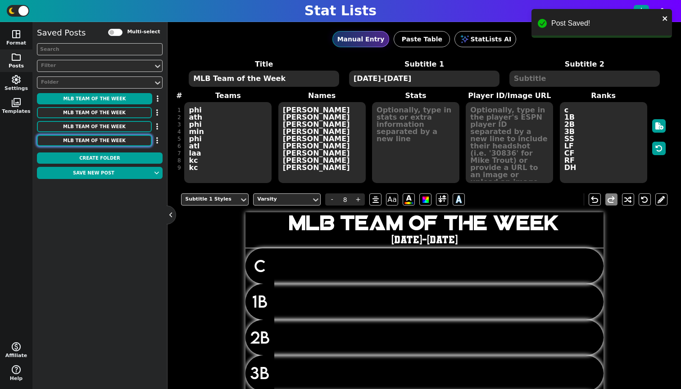
click at [127, 138] on button "MLB Team of the Week" at bounding box center [94, 140] width 115 height 11
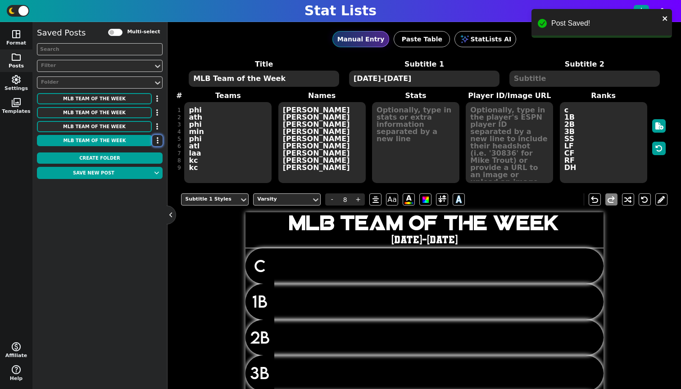
click at [160, 143] on button "button" at bounding box center [157, 140] width 10 height 11
click at [135, 181] on li "Delete" at bounding box center [131, 184] width 72 height 14
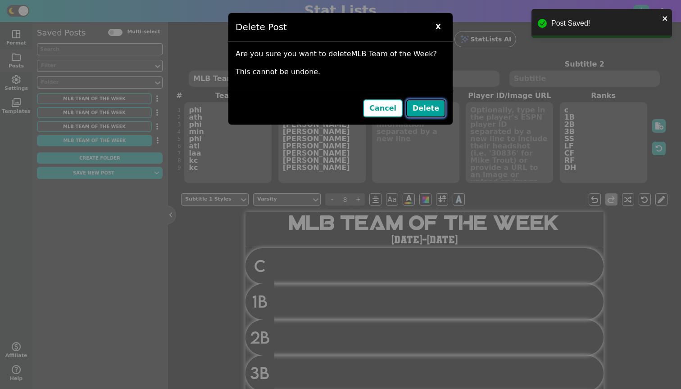
click at [427, 112] on button "Delete" at bounding box center [425, 108] width 39 height 18
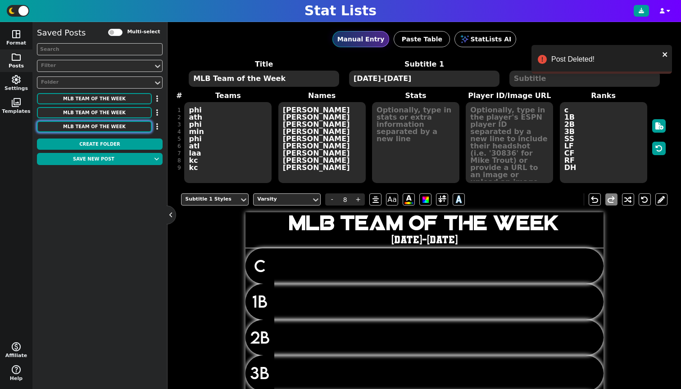
click at [114, 125] on button "MLB Team of the Week" at bounding box center [94, 126] width 115 height 11
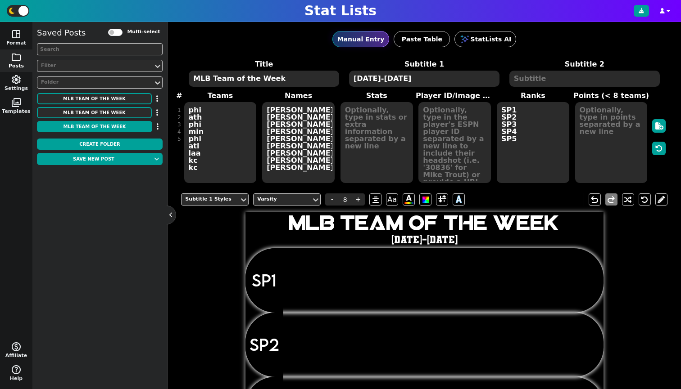
click at [204, 116] on textarea at bounding box center [220, 142] width 72 height 81
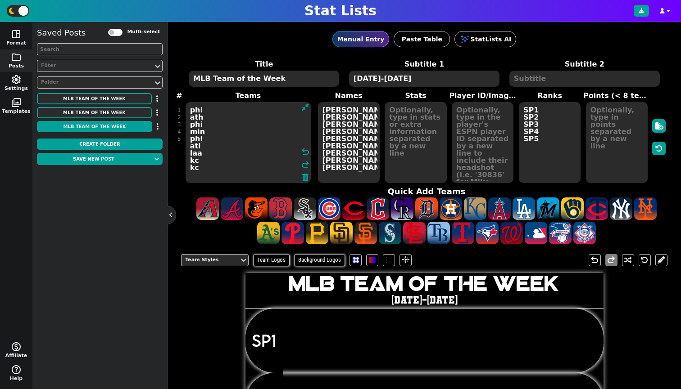
click at [204, 110] on textarea at bounding box center [248, 142] width 126 height 81
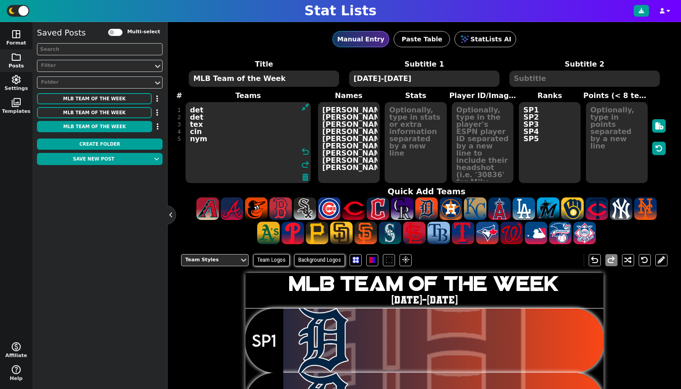
type textarea "det det tex cin nym"
click at [335, 117] on textarea "[PERSON_NAME] [PERSON_NAME] [PERSON_NAME] [PERSON_NAME] [PERSON_NAME] [PERSON_N…" at bounding box center [349, 142] width 62 height 81
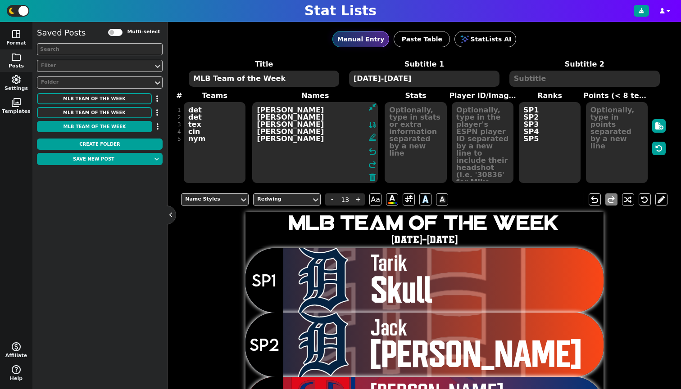
click at [306, 111] on textarea "[PERSON_NAME] [PERSON_NAME] [PERSON_NAME] [PERSON_NAME] [PERSON_NAME]" at bounding box center [315, 142] width 126 height 81
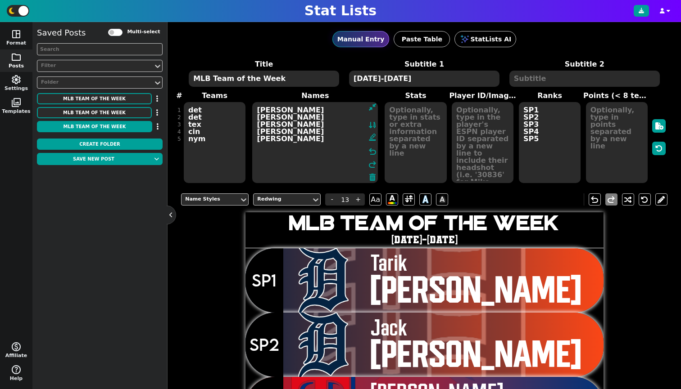
scroll to position [197, 0]
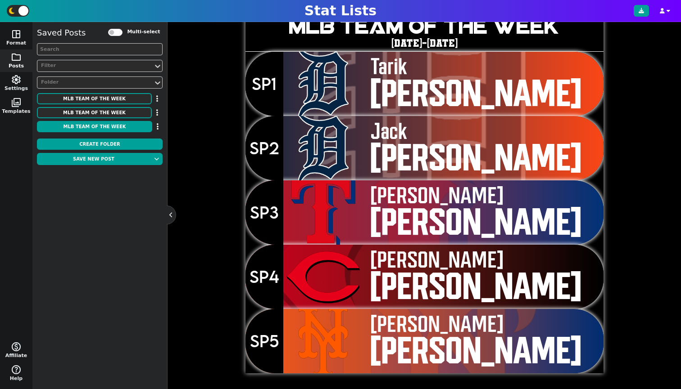
type textarea "[PERSON_NAME] [PERSON_NAME] [PERSON_NAME] [PERSON_NAME] [PERSON_NAME]"
click at [310, 202] on div at bounding box center [323, 213] width 80 height 64
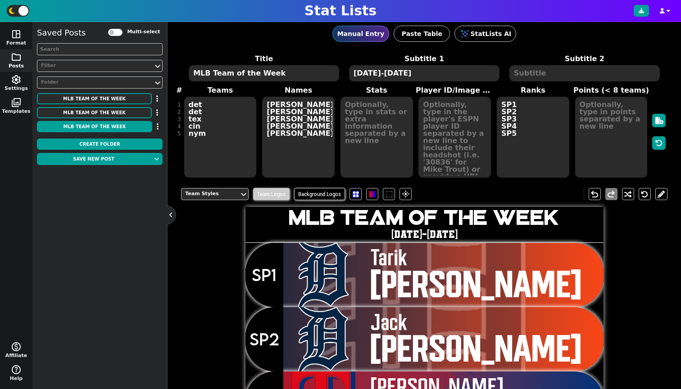
click at [275, 195] on span "Team Logos" at bounding box center [271, 194] width 36 height 12
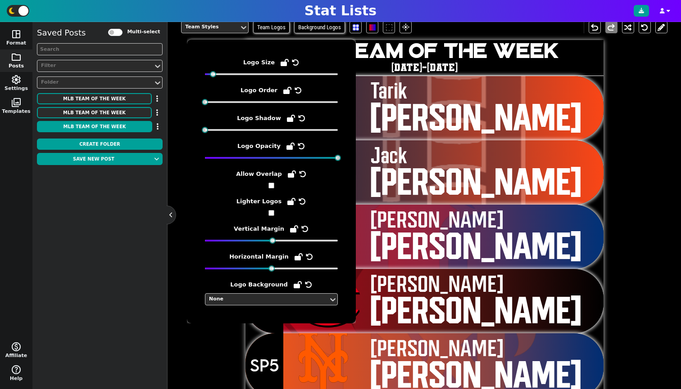
scroll to position [160, 0]
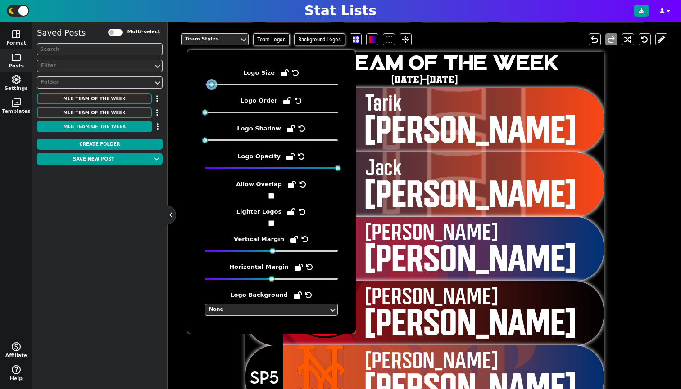
click at [209, 82] on div at bounding box center [211, 84] width 6 height 6
click at [533, 161] on span "Jack" at bounding box center [493, 168] width 256 height 23
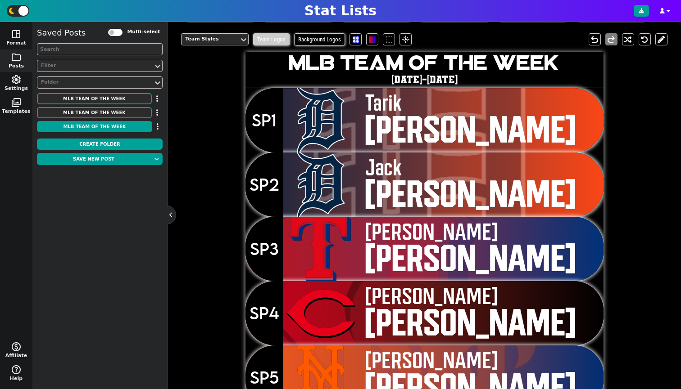
click at [278, 41] on span "Team Logos" at bounding box center [271, 39] width 36 height 12
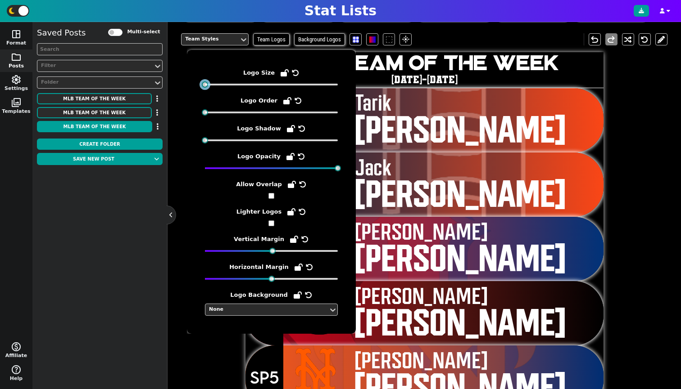
drag, startPoint x: 211, startPoint y: 84, endPoint x: 202, endPoint y: 85, distance: 9.1
click at [202, 85] on div at bounding box center [205, 84] width 6 height 6
click at [559, 148] on span "[PERSON_NAME]" at bounding box center [488, 120] width 266 height 57
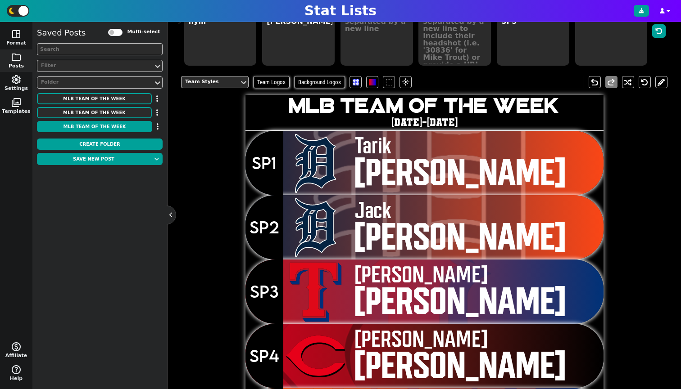
scroll to position [128, 0]
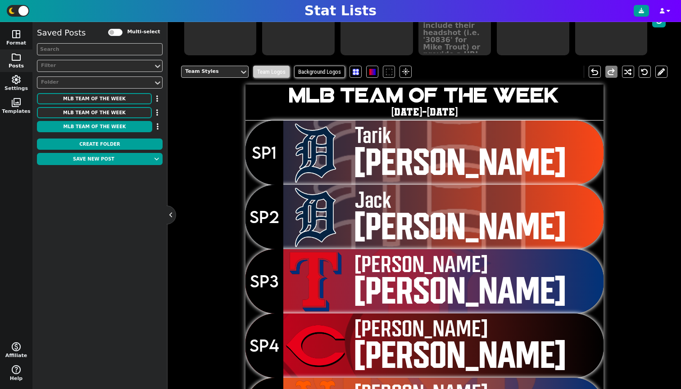
click at [269, 74] on span "Team Logos" at bounding box center [271, 72] width 36 height 12
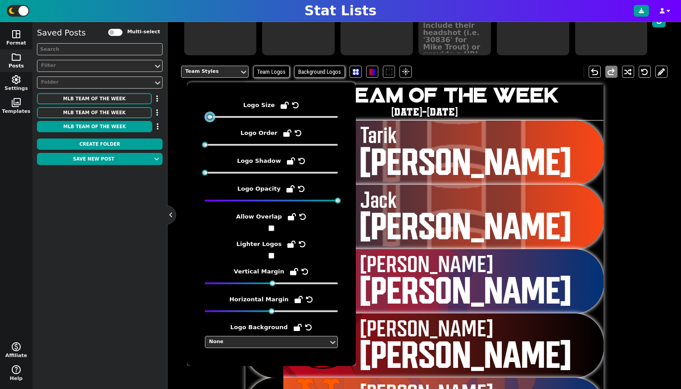
drag, startPoint x: 203, startPoint y: 117, endPoint x: 209, endPoint y: 117, distance: 5.4
click at [209, 117] on div at bounding box center [210, 117] width 6 height 6
click at [542, 139] on span "Tarik" at bounding box center [490, 135] width 261 height 23
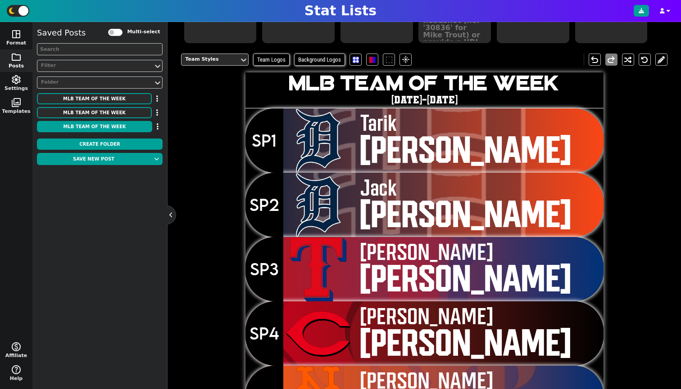
scroll to position [148, 0]
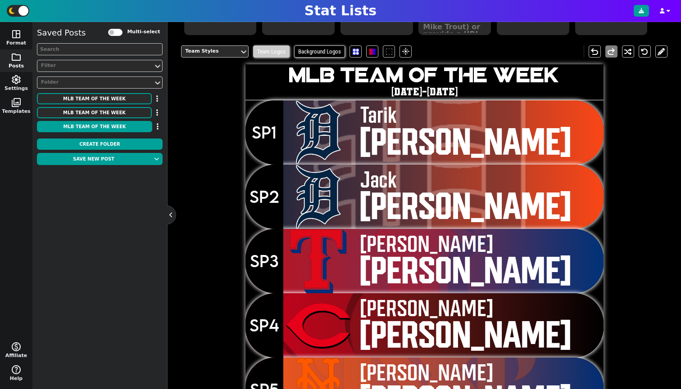
click at [275, 48] on span "Team Logos" at bounding box center [271, 51] width 36 height 12
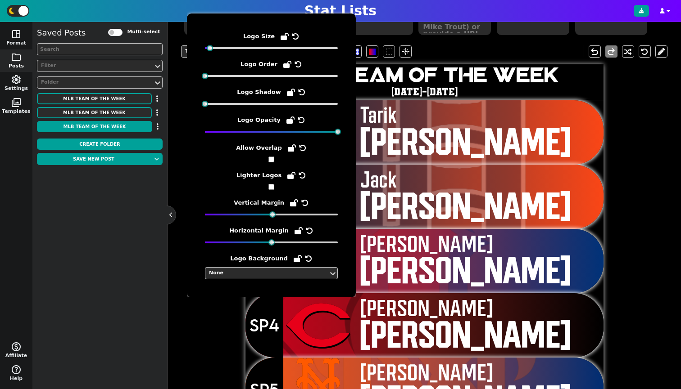
scroll to position [197, 0]
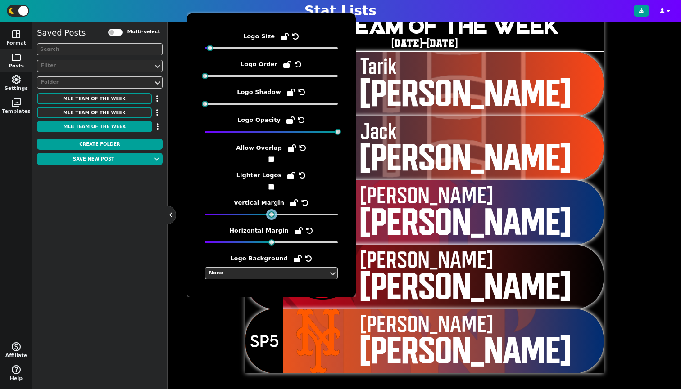
click at [270, 215] on div at bounding box center [271, 215] width 6 height 6
click at [551, 172] on span "[PERSON_NAME]" at bounding box center [490, 148] width 261 height 57
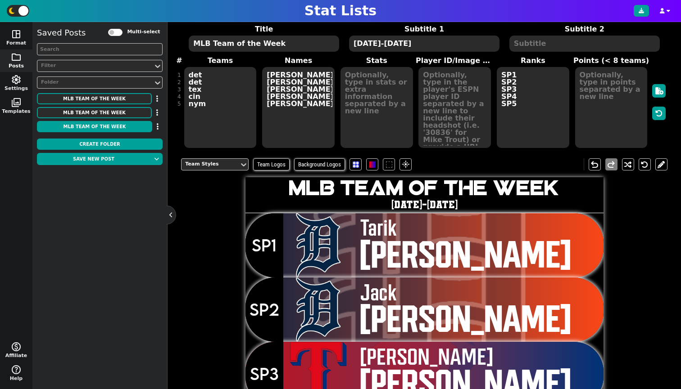
scroll to position [20, 0]
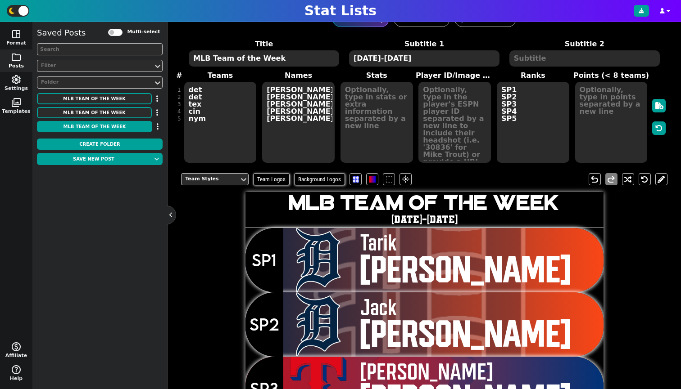
click at [444, 117] on textarea at bounding box center [454, 122] width 72 height 81
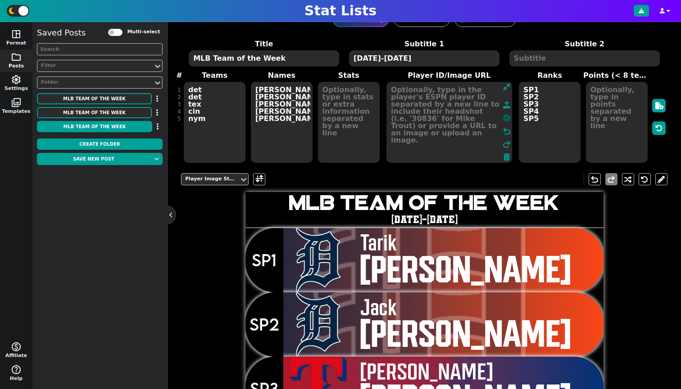
click at [503, 122] on icon at bounding box center [506, 117] width 7 height 7
type textarea "42409 33837 31174 4414528 40921"
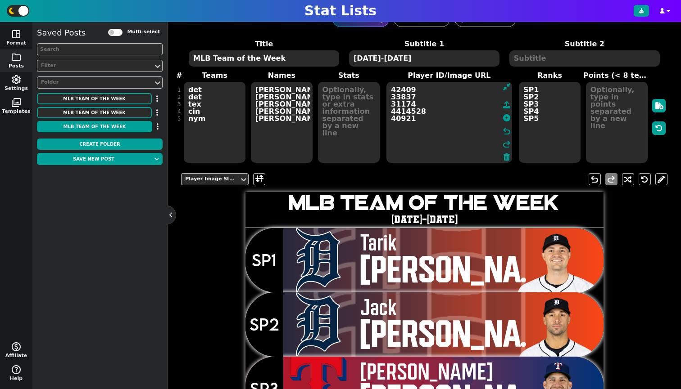
scroll to position [190, 0]
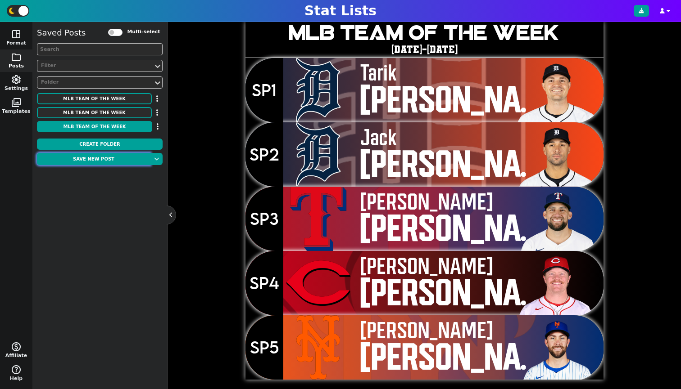
click at [101, 161] on button "Save new post" at bounding box center [93, 159] width 113 height 12
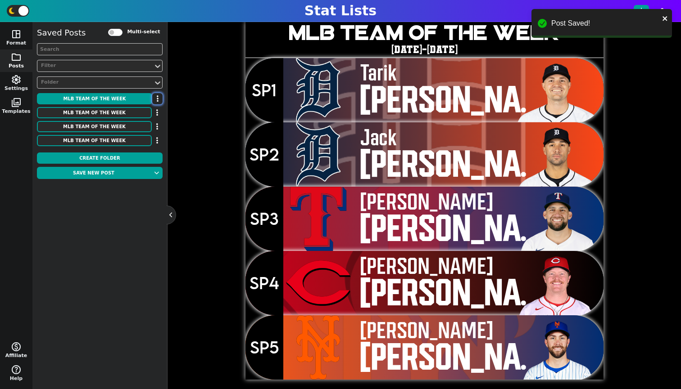
click at [156, 95] on button "button" at bounding box center [157, 98] width 10 height 11
click at [149, 115] on li "Move to Folder" at bounding box center [131, 115] width 72 height 14
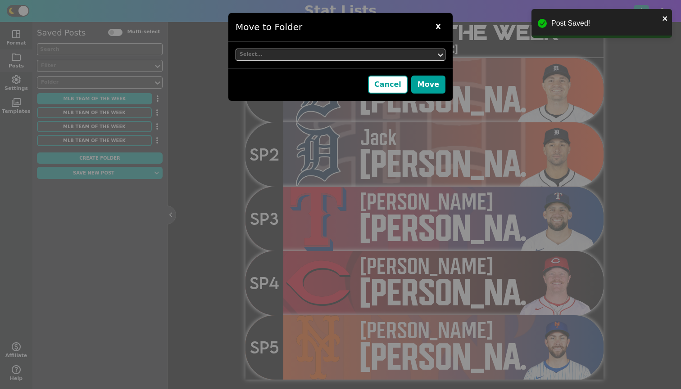
click at [256, 47] on div "Select..." at bounding box center [340, 54] width 224 height 27
click at [271, 59] on div "Select..." at bounding box center [336, 55] width 200 height 12
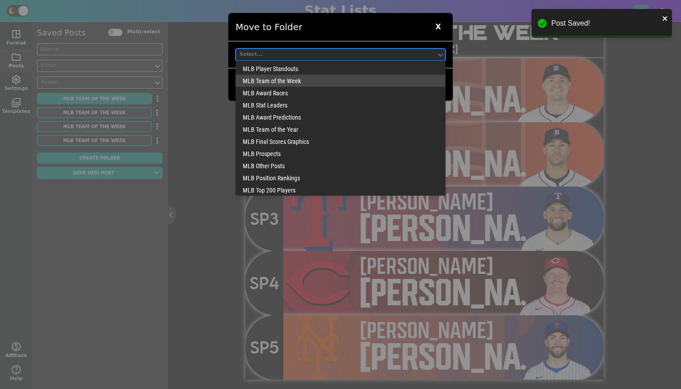
click at [276, 81] on div "MLB Team of the Week" at bounding box center [340, 81] width 210 height 12
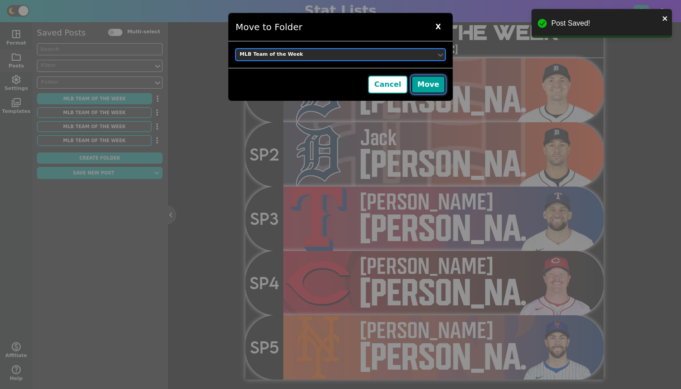
click at [424, 81] on button "Move" at bounding box center [428, 85] width 34 height 18
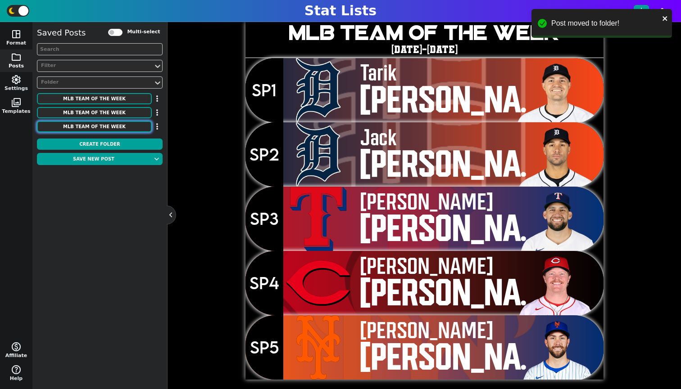
click at [102, 128] on button "MLB Team of the Week" at bounding box center [94, 126] width 115 height 11
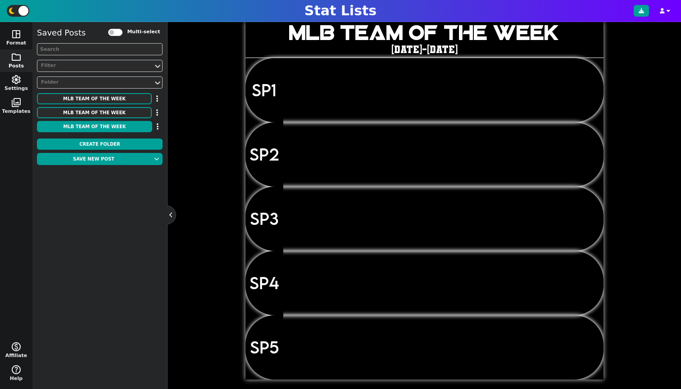
scroll to position [0, 0]
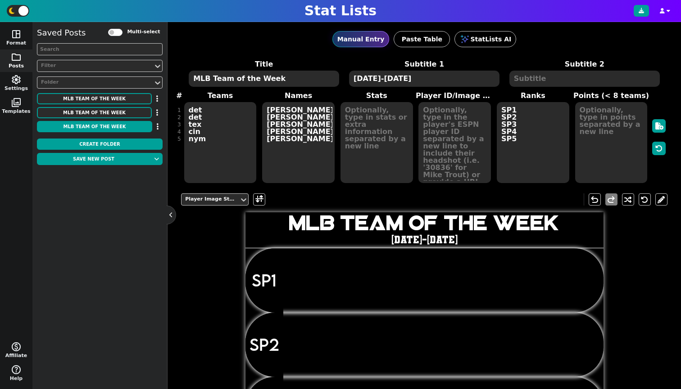
click at [385, 77] on textarea "[DATE]-[DATE]" at bounding box center [424, 79] width 150 height 16
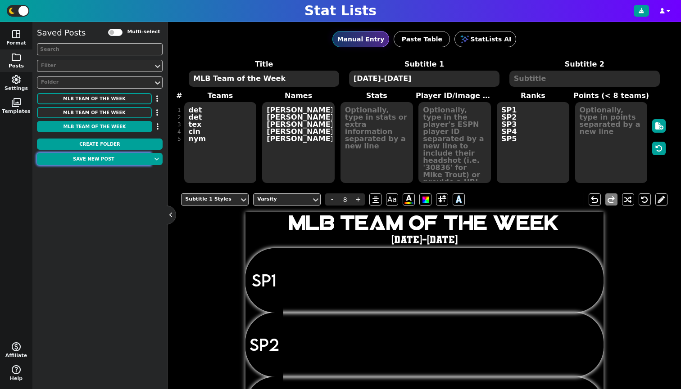
type textarea "[DATE]-[DATE]"
click at [103, 161] on button "Save new post" at bounding box center [93, 159] width 113 height 12
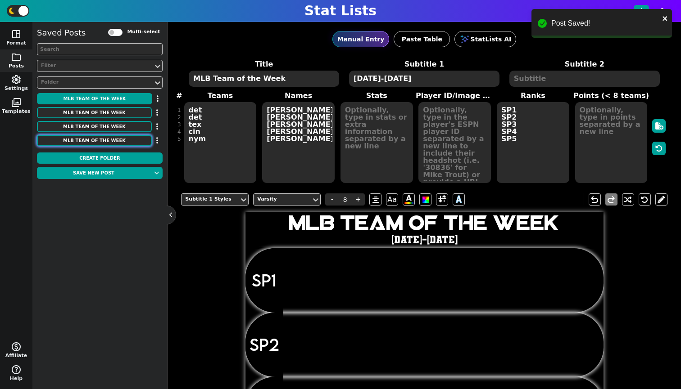
click at [128, 136] on button "MLB Team of the Week" at bounding box center [94, 140] width 115 height 11
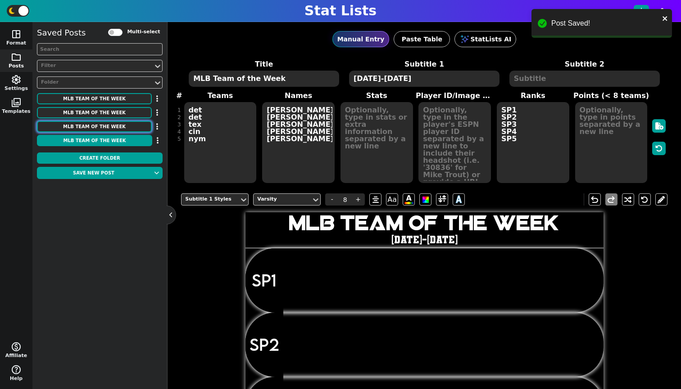
click at [125, 130] on button "MLB Team of the Week" at bounding box center [94, 126] width 115 height 11
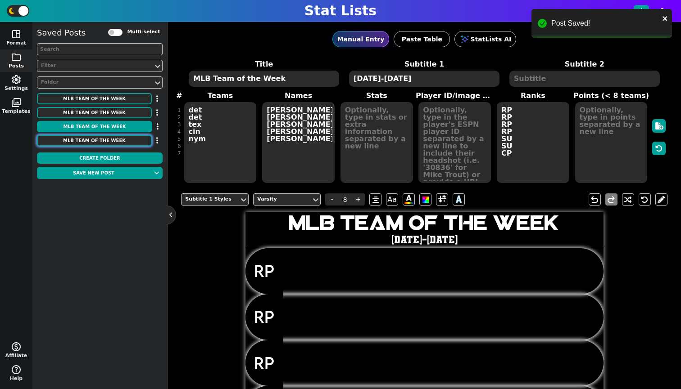
click at [129, 140] on button "MLB Team of the Week" at bounding box center [94, 140] width 115 height 11
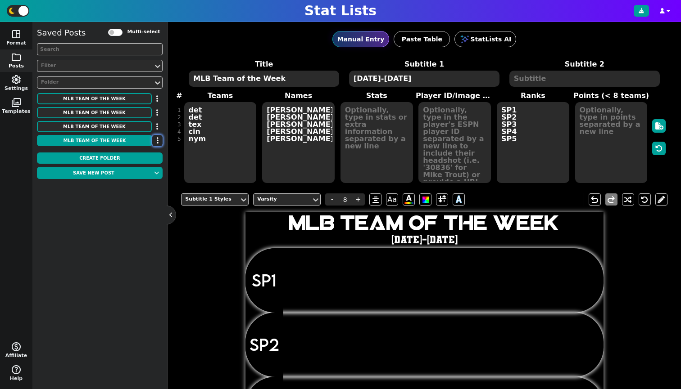
click at [158, 144] on icon "button" at bounding box center [158, 140] width 2 height 7
click at [151, 184] on li "Delete" at bounding box center [131, 184] width 72 height 14
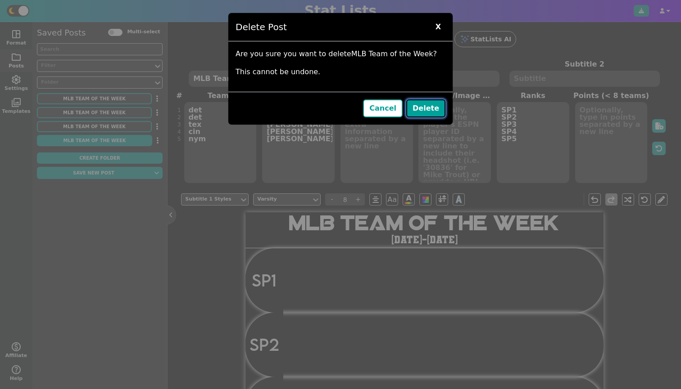
click at [436, 111] on button "Delete" at bounding box center [425, 108] width 39 height 18
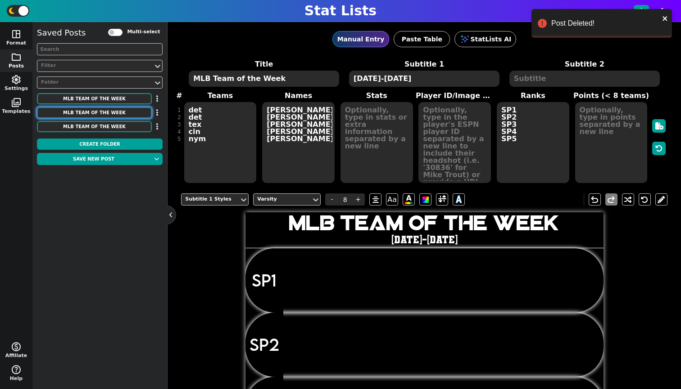
click at [133, 115] on button "MLB Team of the Week" at bounding box center [94, 112] width 115 height 11
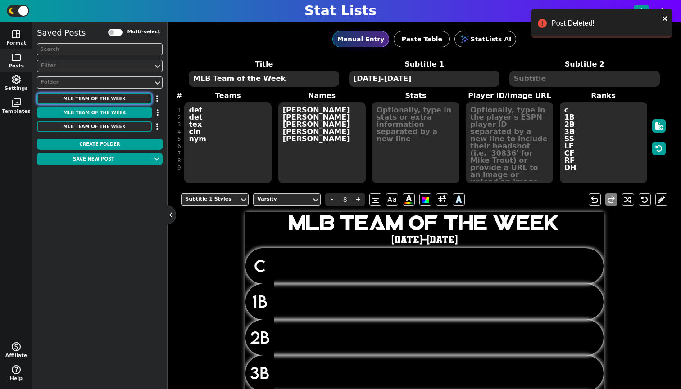
click at [126, 99] on button "MLB Team of the Week" at bounding box center [94, 98] width 115 height 11
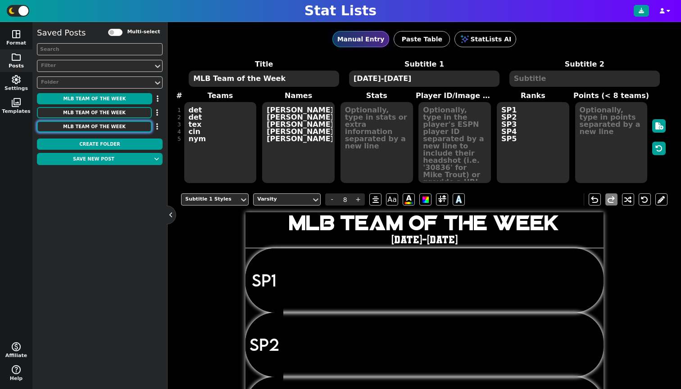
click at [119, 126] on button "MLB Team of the Week" at bounding box center [94, 126] width 115 height 11
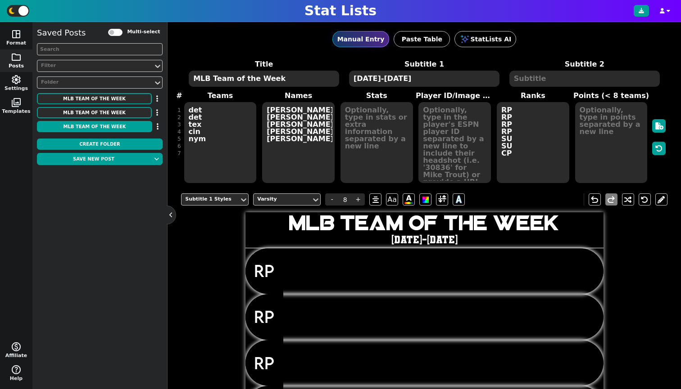
click at [199, 117] on textarea at bounding box center [220, 142] width 72 height 81
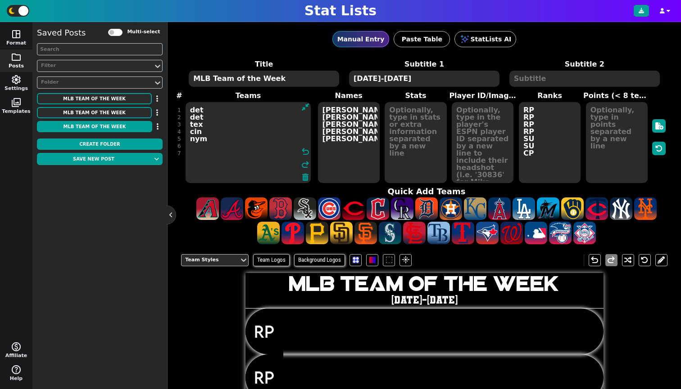
click at [207, 154] on textarea at bounding box center [248, 142] width 126 height 81
type textarea "atl"
click at [330, 145] on textarea "[PERSON_NAME] [PERSON_NAME] [PERSON_NAME] [PERSON_NAME] [PERSON_NAME]" at bounding box center [349, 142] width 62 height 81
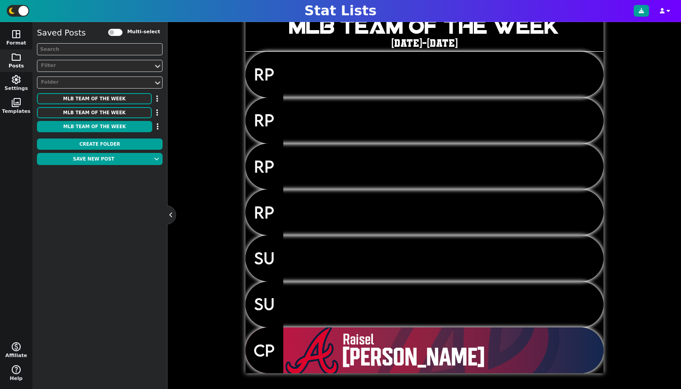
scroll to position [6, 0]
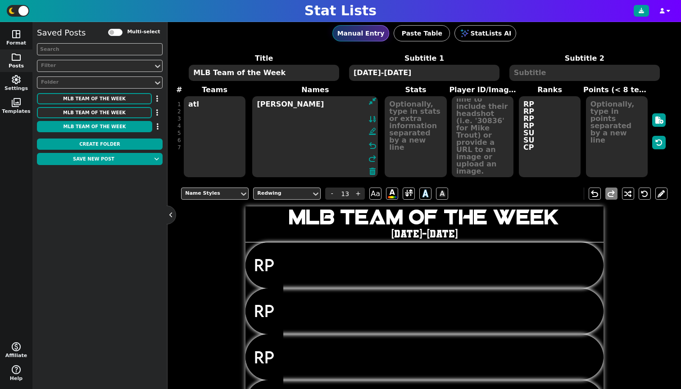
type textarea "[PERSON_NAME]"
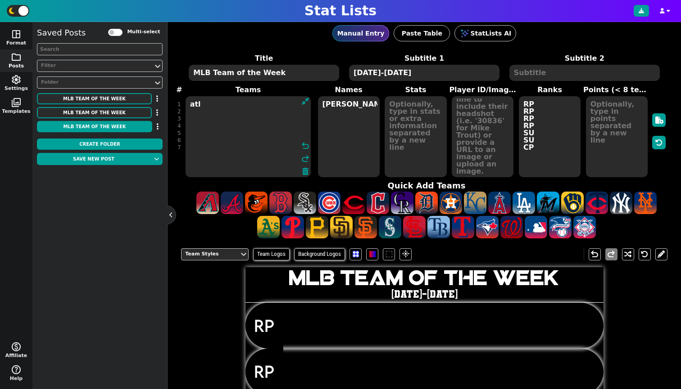
click at [207, 139] on textarea "atl" at bounding box center [248, 136] width 126 height 81
type textarea "bos atl"
click at [335, 136] on textarea "[PERSON_NAME]" at bounding box center [349, 136] width 62 height 81
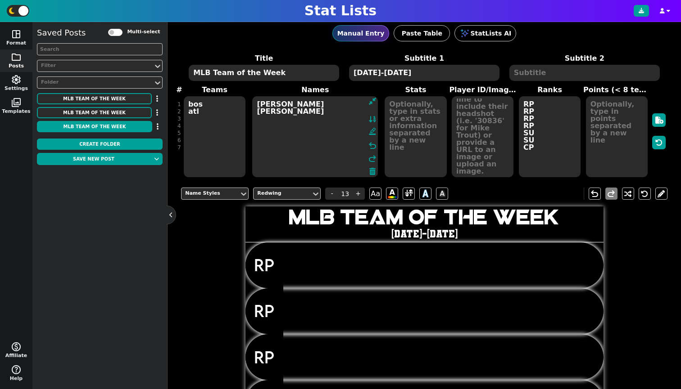
scroll to position [197, 0]
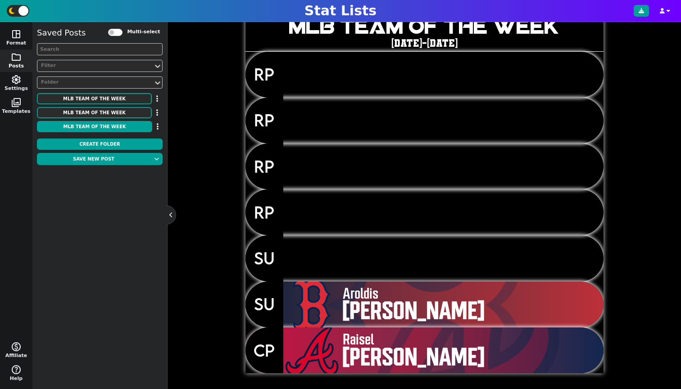
type textarea "[PERSON_NAME] [PERSON_NAME]"
click at [309, 301] on div at bounding box center [311, 305] width 57 height 46
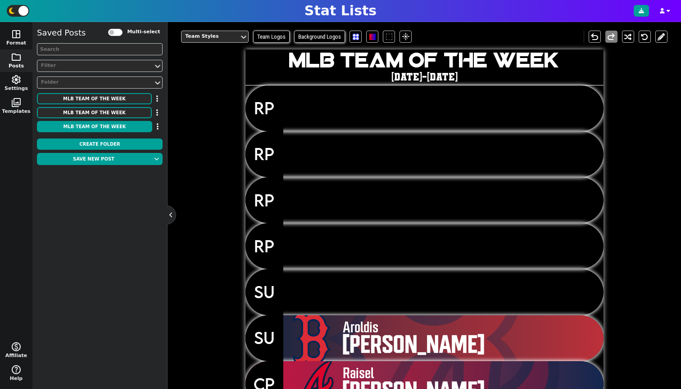
scroll to position [132, 0]
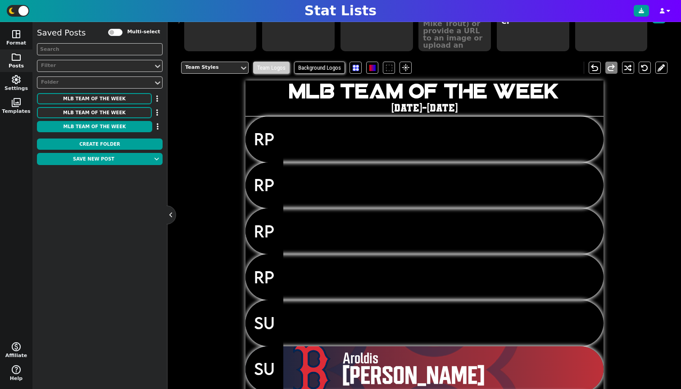
click at [268, 72] on span "Team Logos" at bounding box center [271, 68] width 36 height 12
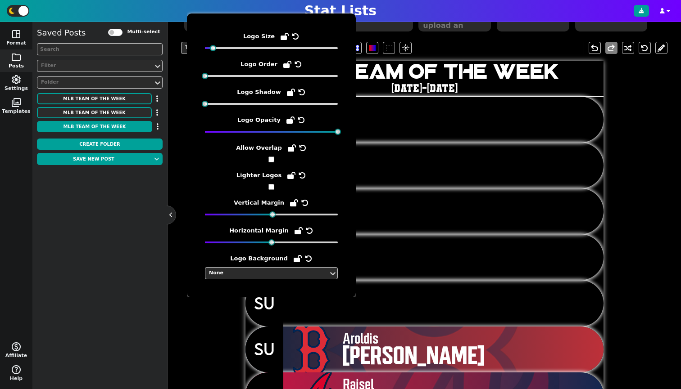
scroll to position [197, 0]
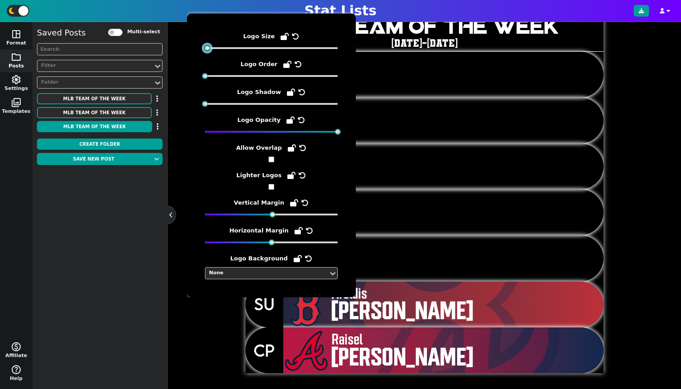
drag, startPoint x: 210, startPoint y: 49, endPoint x: 204, endPoint y: 48, distance: 5.9
click at [204, 48] on div at bounding box center [207, 48] width 6 height 6
click at [451, 174] on div "RP" at bounding box center [424, 167] width 358 height 46
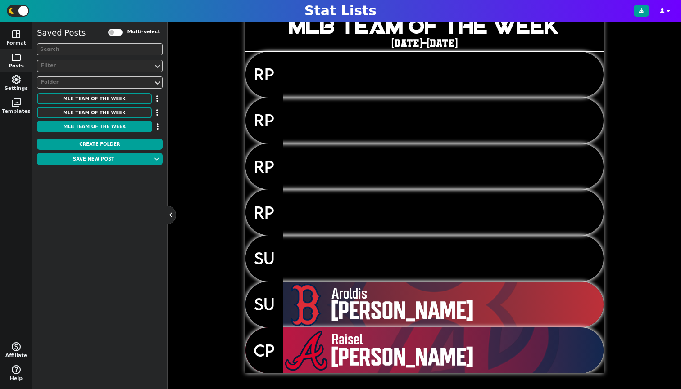
click at [342, 293] on span "Aroldis" at bounding box center [475, 293] width 289 height 15
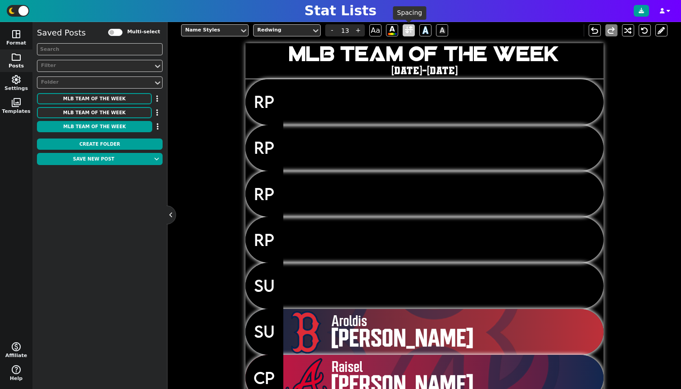
click at [405, 30] on span at bounding box center [409, 30] width 8 height 11
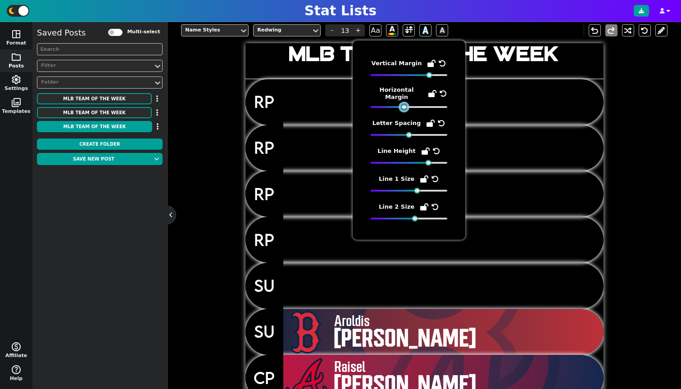
click at [403, 108] on div at bounding box center [404, 107] width 6 height 6
click at [603, 190] on div "Name Styles Redwing - 13 + Aa A A A undo redo MLB Team of the Week [DATE]-[DATE…" at bounding box center [424, 210] width 486 height 384
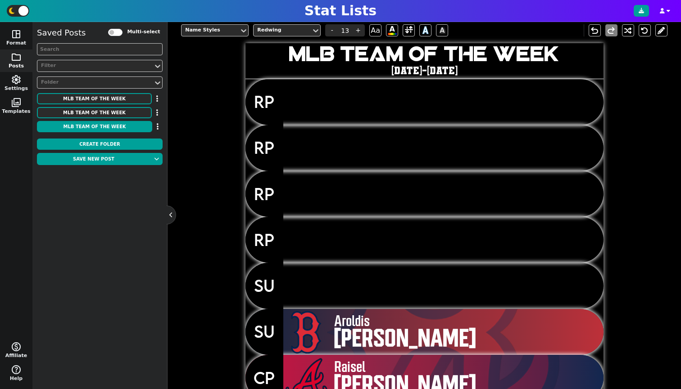
scroll to position [38, 0]
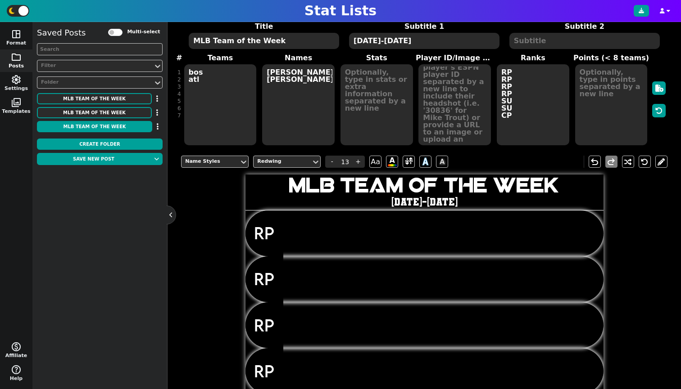
click at [206, 104] on textarea "bos atl" at bounding box center [220, 104] width 72 height 81
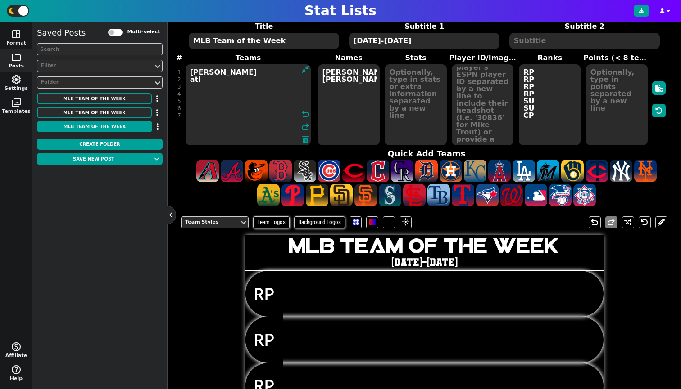
drag, startPoint x: 330, startPoint y: 95, endPoint x: 335, endPoint y: 100, distance: 7.3
click at [336, 100] on textarea "[PERSON_NAME] [PERSON_NAME]" at bounding box center [349, 104] width 62 height 81
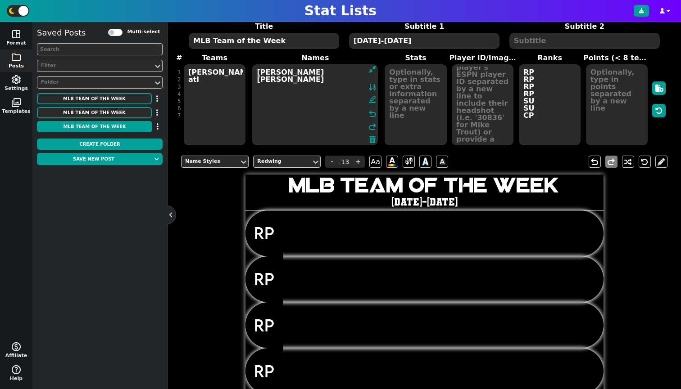
click at [218, 104] on textarea "[PERSON_NAME] atl" at bounding box center [215, 104] width 62 height 81
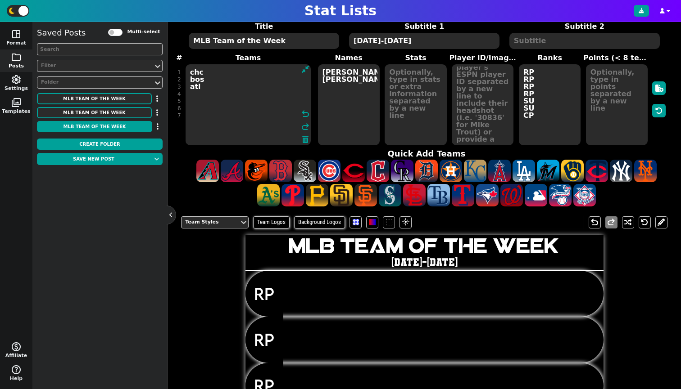
type textarea "chc bos atl"
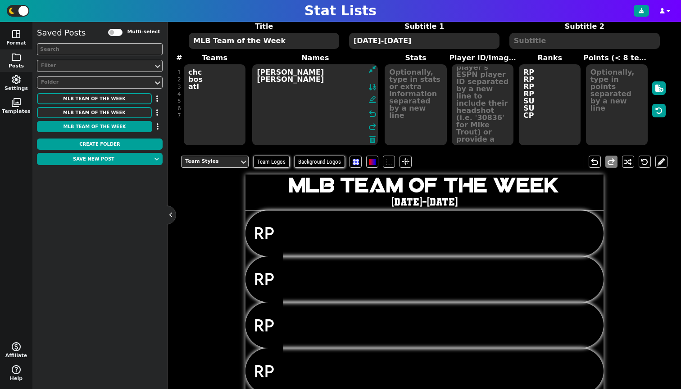
click at [344, 101] on textarea "[PERSON_NAME] [PERSON_NAME]" at bounding box center [315, 104] width 126 height 81
type textarea "[PERSON_NAME] [PERSON_NAME] [PERSON_NAME]"
click at [407, 1] on div "Stat Lists" at bounding box center [340, 11] width 681 height 22
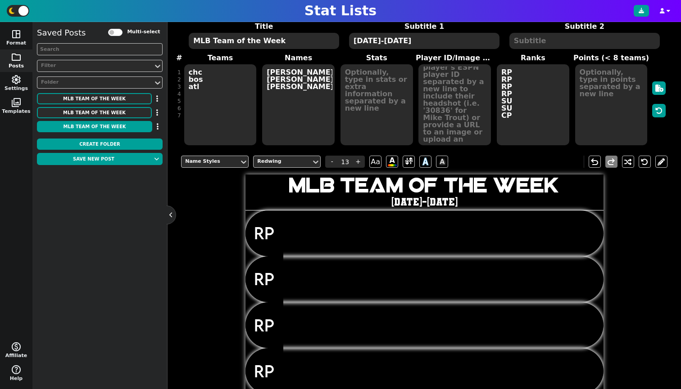
click at [198, 92] on textarea "chc bos atl" at bounding box center [220, 104] width 72 height 81
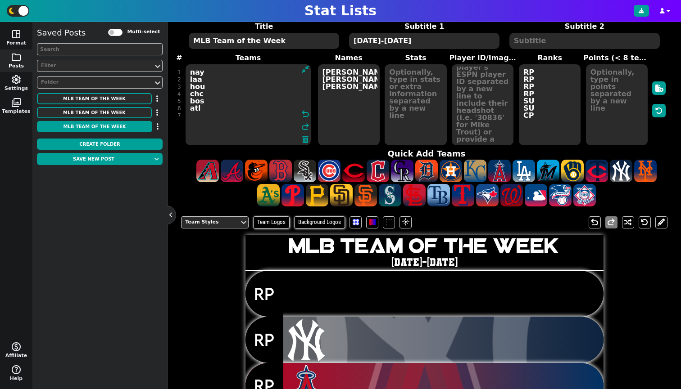
drag, startPoint x: 236, startPoint y: 75, endPoint x: 330, endPoint y: 91, distance: 95.1
click at [330, 91] on textarea "[PERSON_NAME] [PERSON_NAME] [PERSON_NAME]" at bounding box center [349, 104] width 62 height 81
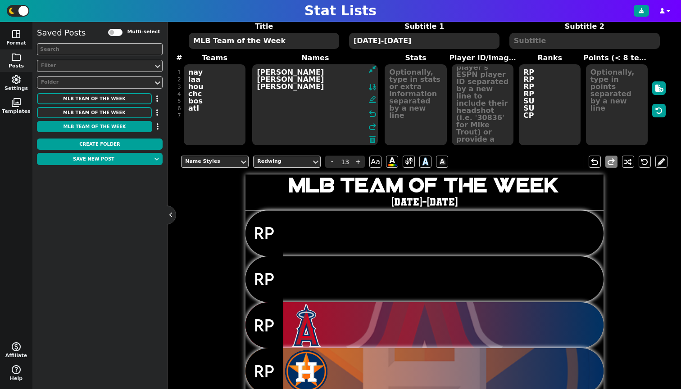
click at [215, 80] on textarea "nay laa hou chc bos atl" at bounding box center [215, 104] width 62 height 81
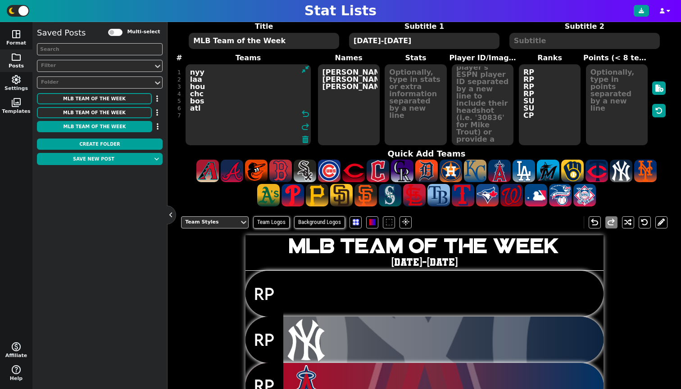
type textarea "nyy laa hou chc bos atl"
click at [334, 97] on textarea "[PERSON_NAME] [PERSON_NAME] [PERSON_NAME]" at bounding box center [349, 104] width 62 height 81
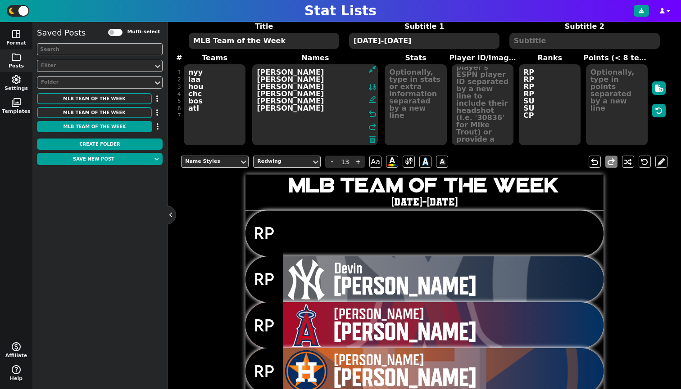
type textarea "[PERSON_NAME] [PERSON_NAME] [PERSON_NAME] [PERSON_NAME] [PERSON_NAME] [PERSON_N…"
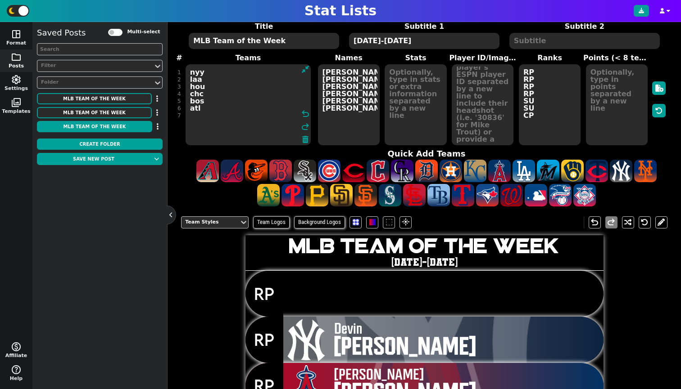
click at [197, 68] on textarea "nyy laa hou chc bos atl" at bounding box center [248, 104] width 126 height 81
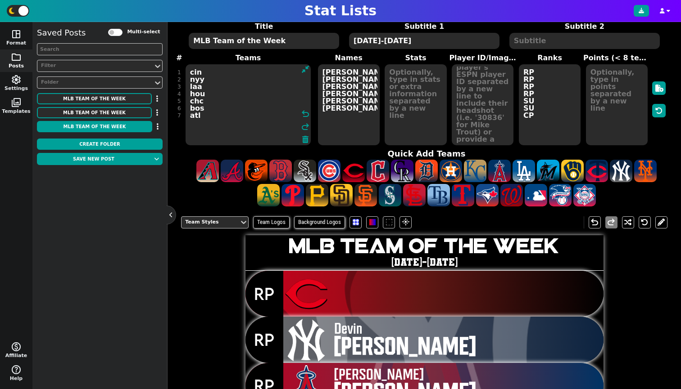
type textarea "cin nyy laa hou chc bos atl"
click at [343, 72] on textarea "[PERSON_NAME] [PERSON_NAME] [PERSON_NAME] [PERSON_NAME] [PERSON_NAME] [PERSON_N…" at bounding box center [349, 104] width 62 height 81
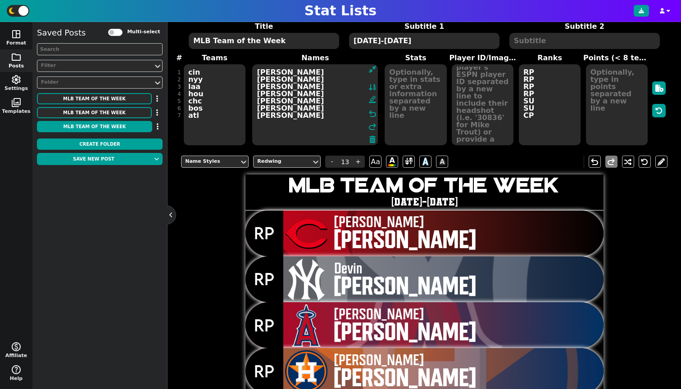
type textarea "[PERSON_NAME] [PERSON_NAME] [PERSON_NAME] [PERSON_NAME] [PERSON_NAME] [PERSON_N…"
click at [484, 102] on textarea at bounding box center [483, 104] width 62 height 81
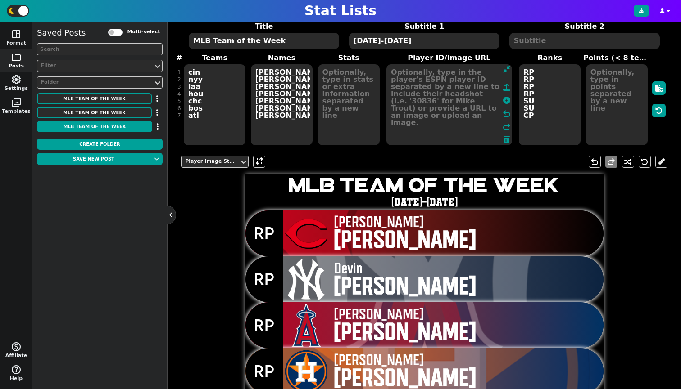
scroll to position [0, 0]
click at [503, 101] on icon at bounding box center [506, 100] width 7 height 7
type textarea "40950 33224 4326697 33716 32440 30442 33618"
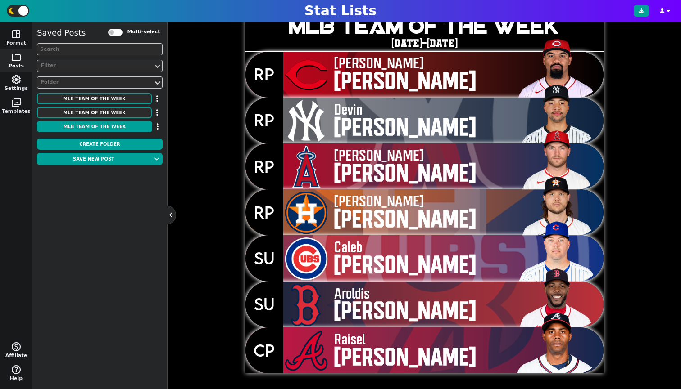
scroll to position [187, 0]
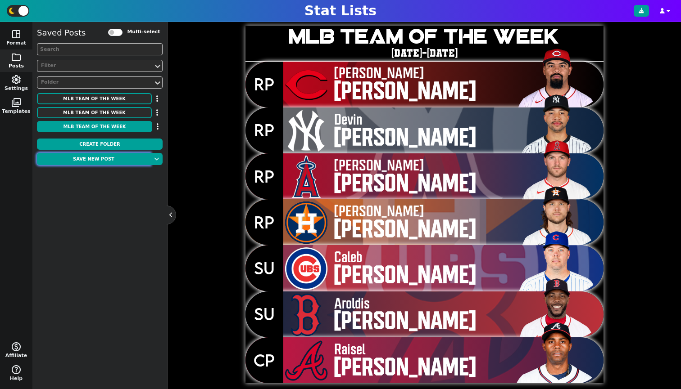
click at [75, 157] on button "Save new post" at bounding box center [93, 159] width 113 height 12
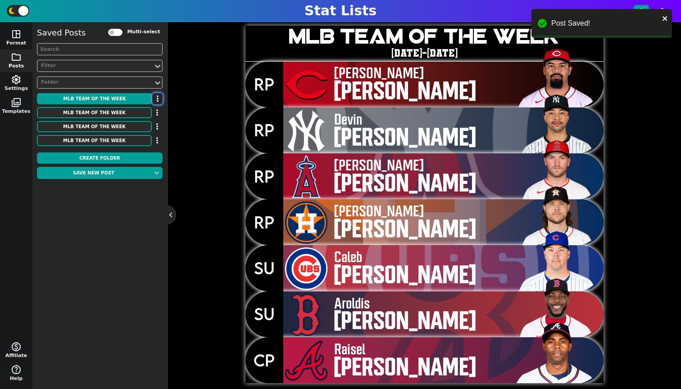
click at [155, 99] on button "button" at bounding box center [157, 98] width 10 height 11
click at [154, 109] on li "Move to Folder" at bounding box center [131, 115] width 72 height 14
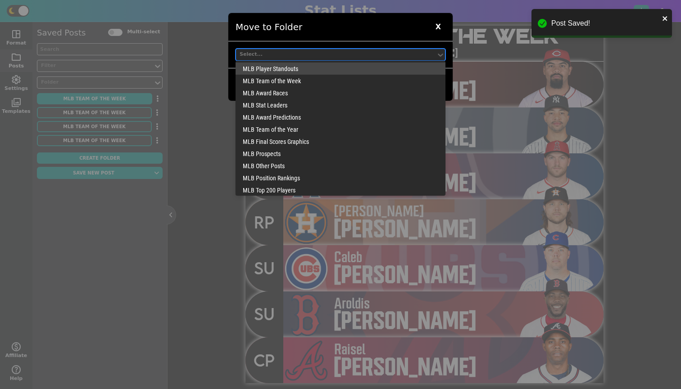
click at [269, 59] on div "Select..." at bounding box center [336, 55] width 200 height 12
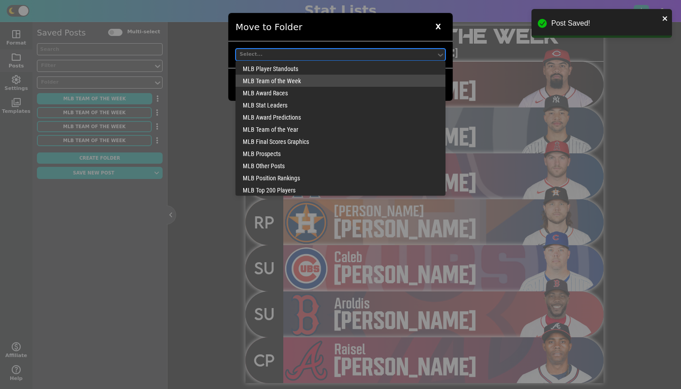
click at [275, 77] on div "MLB Team of the Week" at bounding box center [340, 81] width 210 height 12
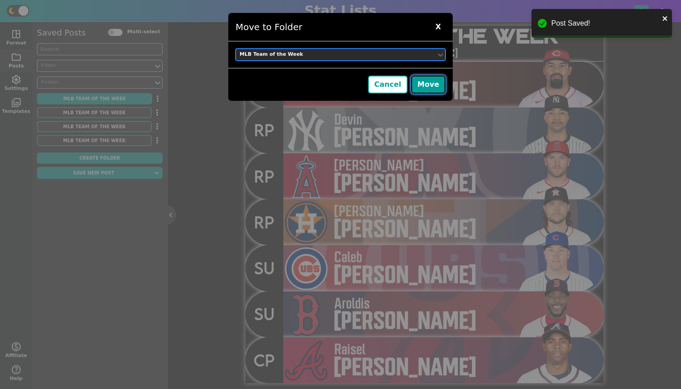
click at [428, 82] on button "Move" at bounding box center [428, 85] width 34 height 18
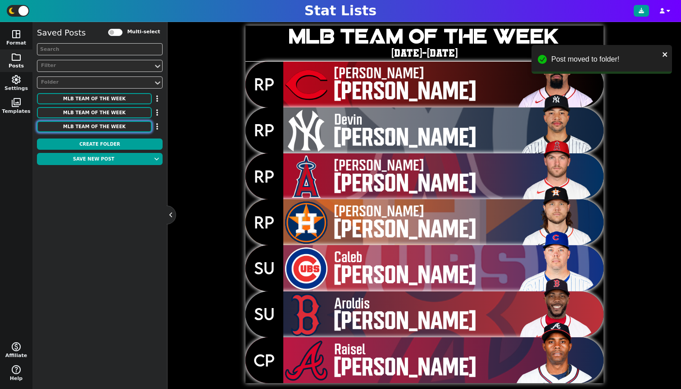
click at [118, 131] on button "MLB Team of the Week" at bounding box center [94, 126] width 115 height 11
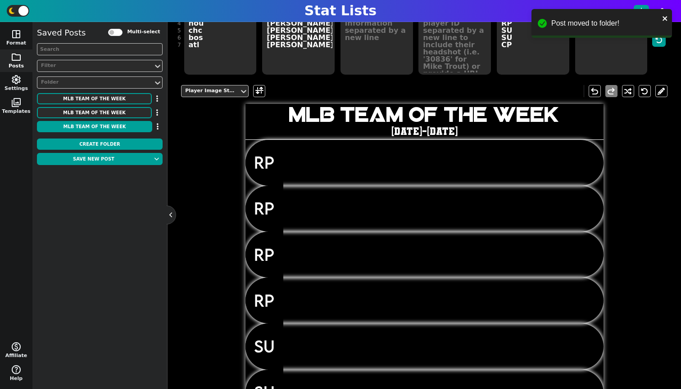
scroll to position [0, 0]
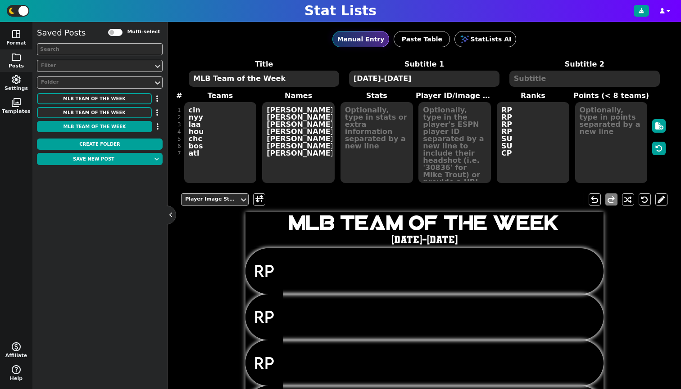
click at [386, 78] on textarea "[DATE]-[DATE]" at bounding box center [424, 79] width 150 height 16
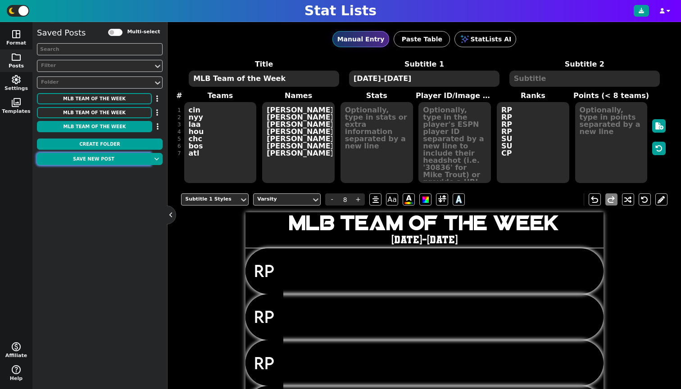
type textarea "[DATE]-[DATE]"
click at [73, 156] on button "Save new post" at bounding box center [93, 159] width 113 height 12
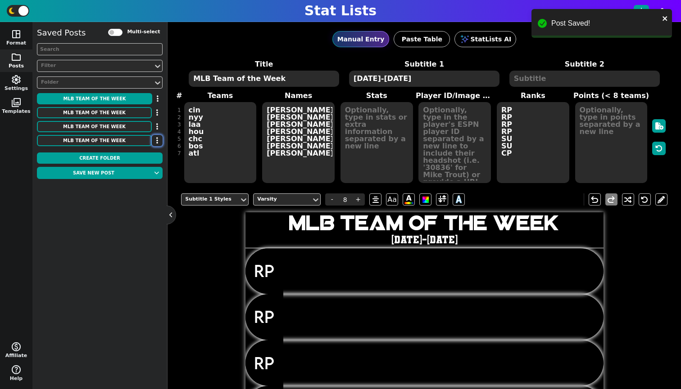
click at [158, 140] on button "button" at bounding box center [157, 140] width 11 height 11
click at [149, 180] on li "Delete" at bounding box center [131, 184] width 72 height 14
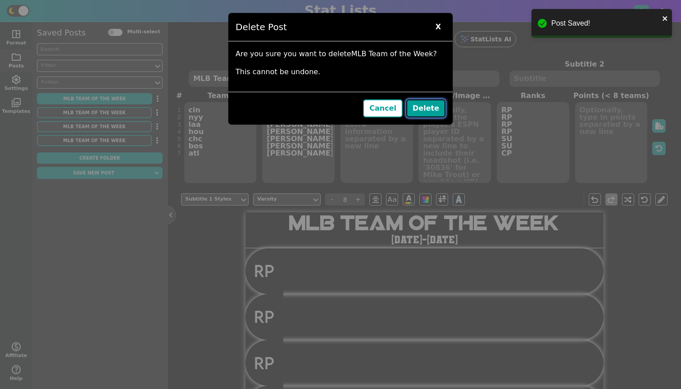
click at [412, 107] on button "Delete" at bounding box center [425, 108] width 39 height 18
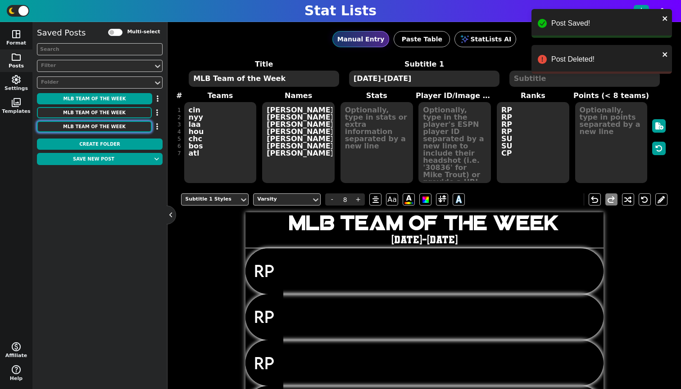
click at [82, 128] on button "MLB Team of the Week" at bounding box center [94, 126] width 115 height 11
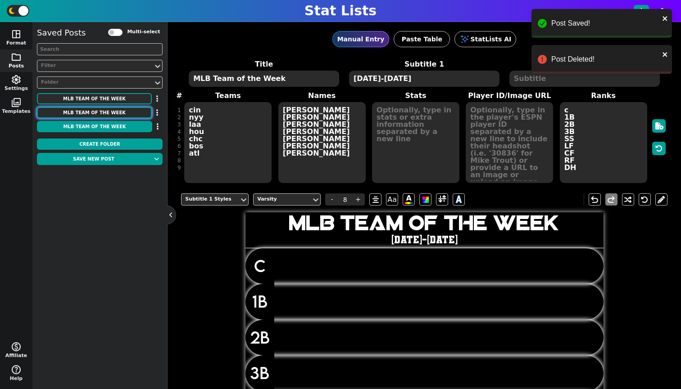
click at [88, 111] on button "MLB Team of the Week" at bounding box center [94, 112] width 115 height 11
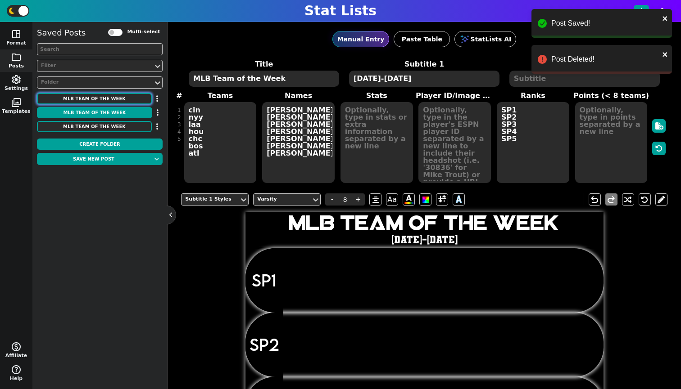
click at [89, 99] on button "MLB Team of the Week" at bounding box center [94, 98] width 115 height 11
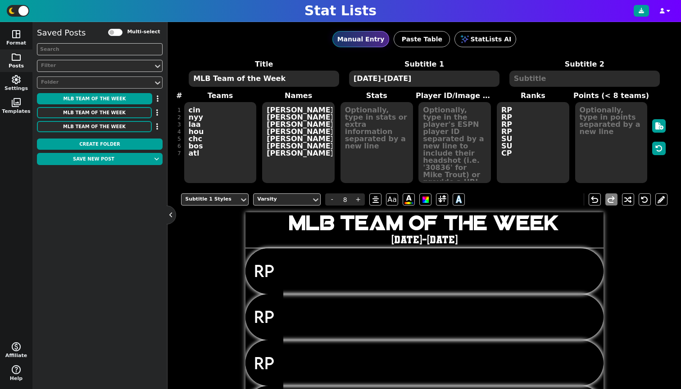
click at [81, 80] on div "Folder" at bounding box center [95, 83] width 108 height 8
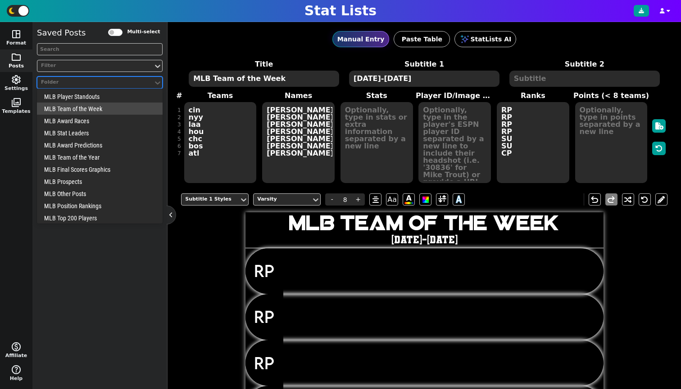
click at [78, 113] on div "MLB Team of the Week" at bounding box center [100, 109] width 126 height 12
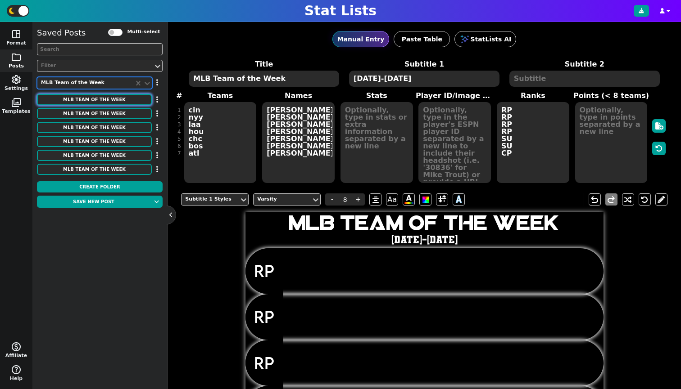
click at [99, 99] on button "MLB Team of the Week" at bounding box center [94, 99] width 115 height 11
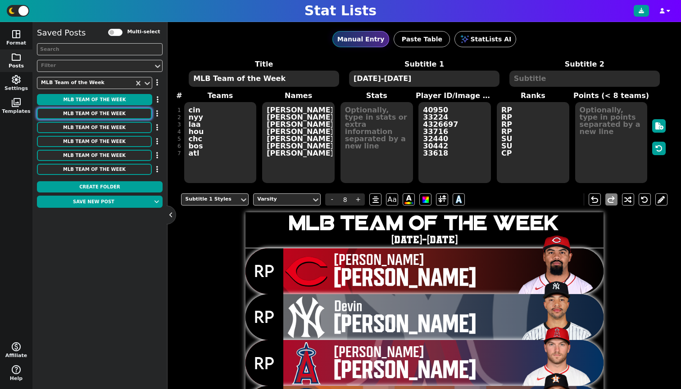
click at [98, 112] on button "MLB Team of the Week" at bounding box center [94, 113] width 115 height 11
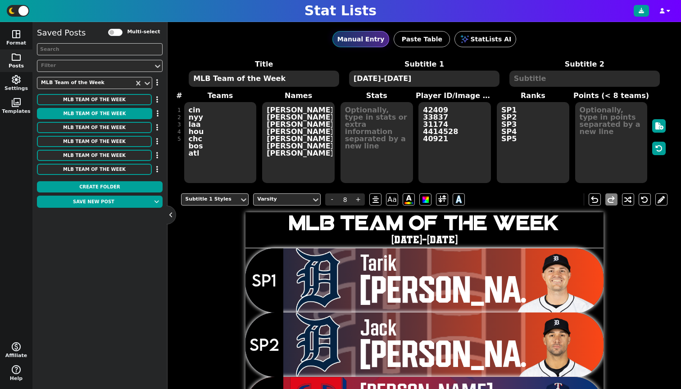
click at [95, 135] on div "Saved Posts Multi-select Filter MLB Team of the Week MLB Team of the Week Move …" at bounding box center [100, 102] width 126 height 151
click at [98, 128] on button "MLB Team of the Week" at bounding box center [94, 127] width 115 height 11
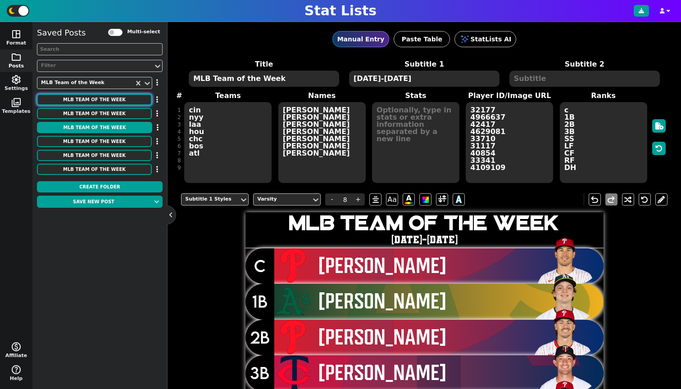
click at [99, 99] on button "MLB Team of the Week" at bounding box center [94, 99] width 115 height 11
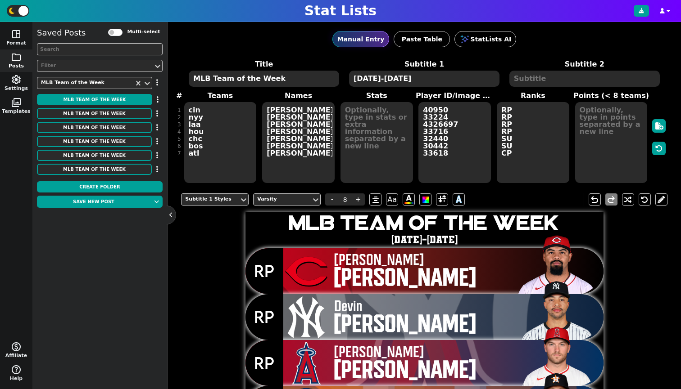
click at [555, 253] on img at bounding box center [556, 261] width 92 height 67
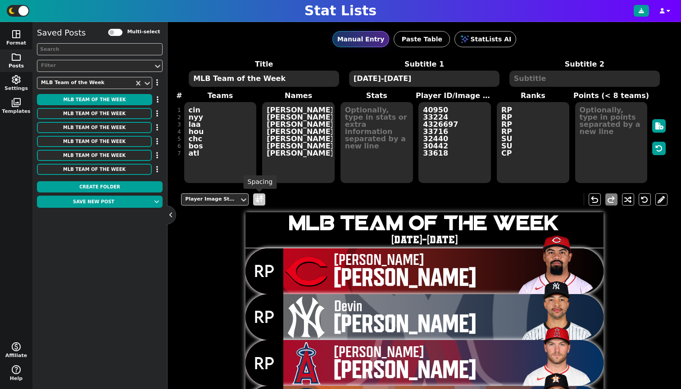
click at [256, 200] on span at bounding box center [259, 199] width 8 height 11
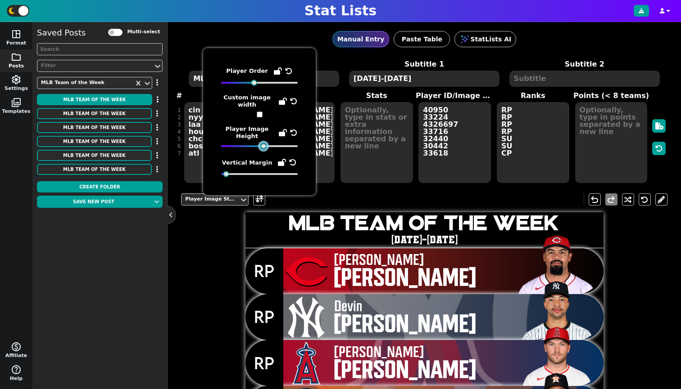
click at [261, 147] on div at bounding box center [263, 146] width 6 height 6
click at [115, 166] on button "MLB Team of the Week" at bounding box center [94, 169] width 115 height 11
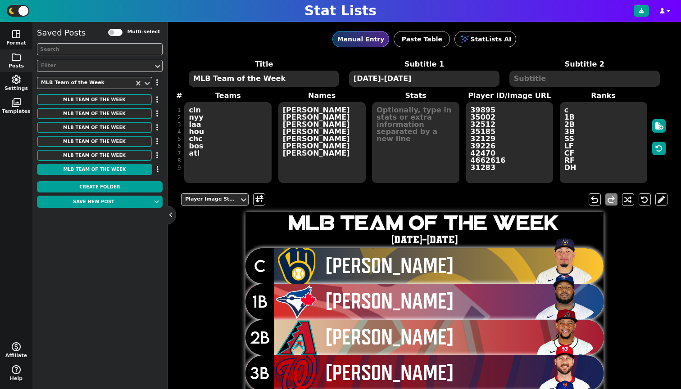
click at [108, 149] on div "Saved Posts Multi-select Filter MLB Team of the Week MLB Team of the Week Move …" at bounding box center [100, 102] width 126 height 151
click at [106, 141] on button "MLB Team of the Week" at bounding box center [94, 141] width 115 height 11
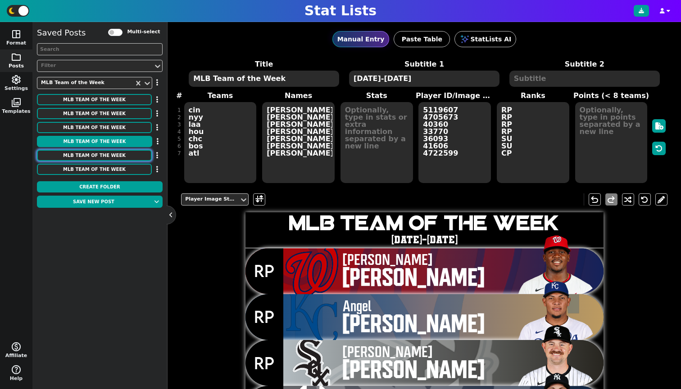
click at [135, 159] on button "MLB Team of the Week" at bounding box center [94, 155] width 115 height 11
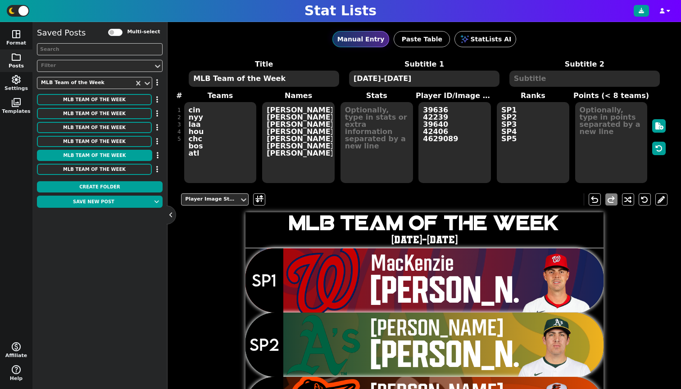
click at [548, 274] on img at bounding box center [556, 280] width 92 height 67
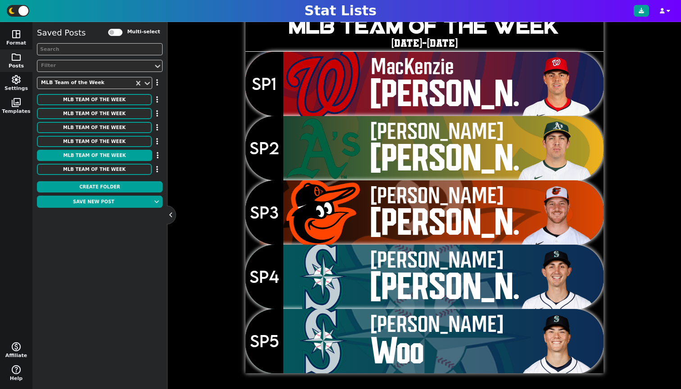
scroll to position [111, 0]
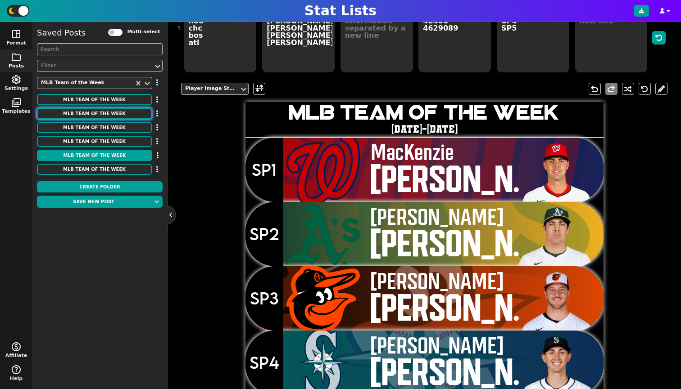
click at [130, 117] on button "MLB Team of the Week" at bounding box center [94, 113] width 115 height 11
type textarea "42409 33837 31174 4414528 40921"
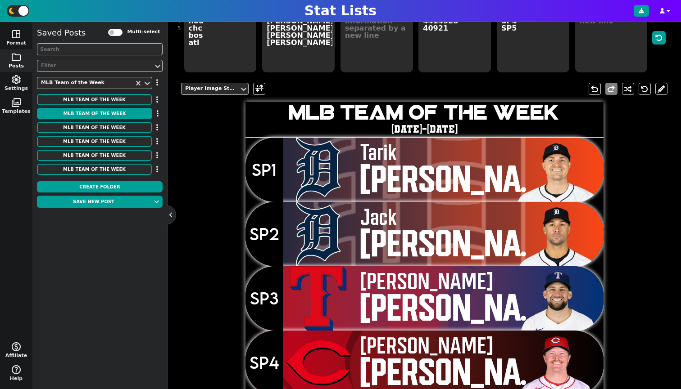
scroll to position [113, 0]
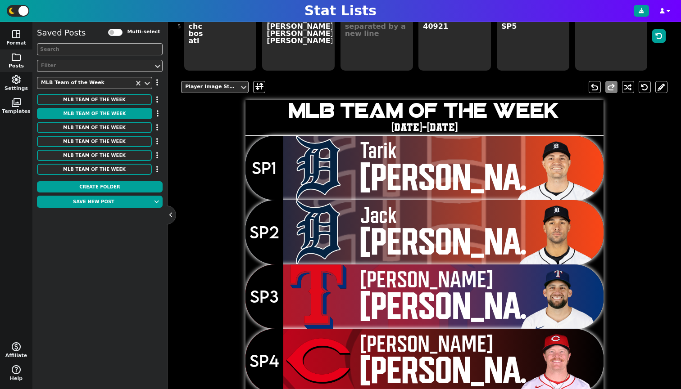
click at [375, 152] on span "Tarik" at bounding box center [444, 151] width 168 height 23
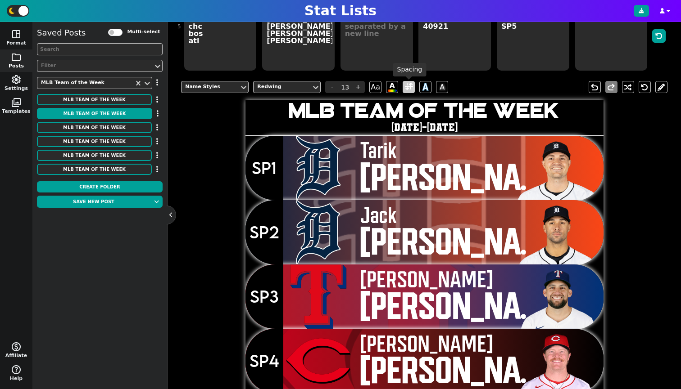
click at [407, 90] on span at bounding box center [409, 86] width 8 height 11
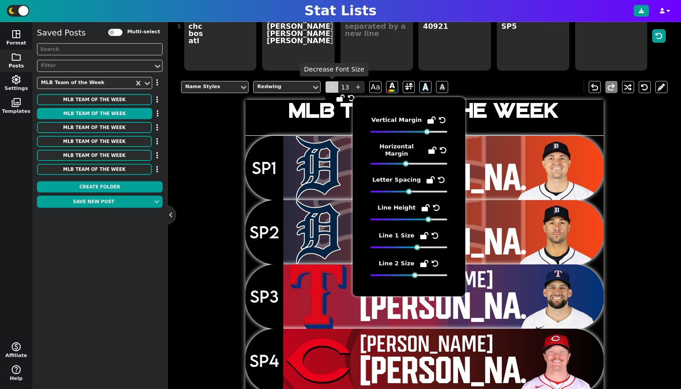
click at [327, 87] on span "-" at bounding box center [332, 87] width 14 height 12
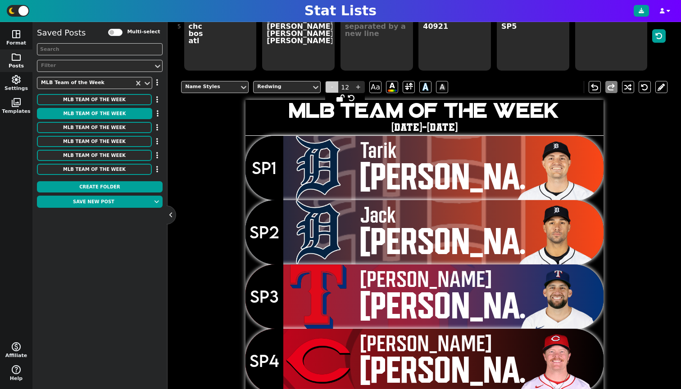
click at [327, 87] on span "-" at bounding box center [332, 87] width 14 height 12
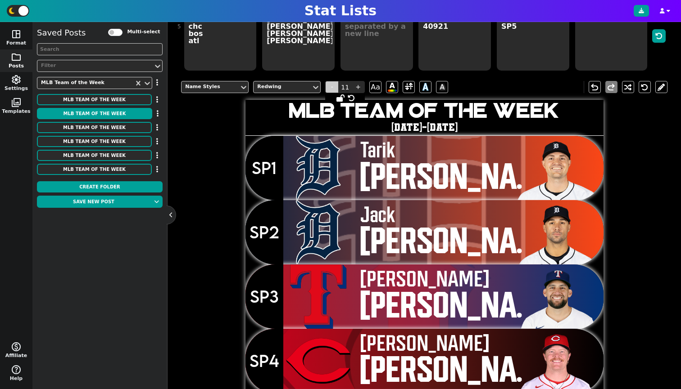
click at [327, 87] on span "-" at bounding box center [332, 87] width 14 height 12
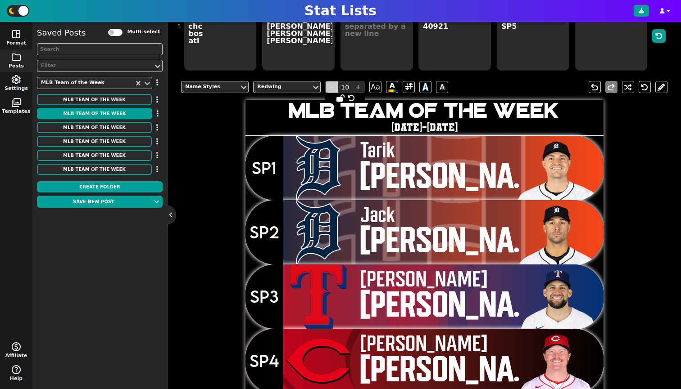
click at [327, 87] on span "-" at bounding box center [332, 87] width 14 height 12
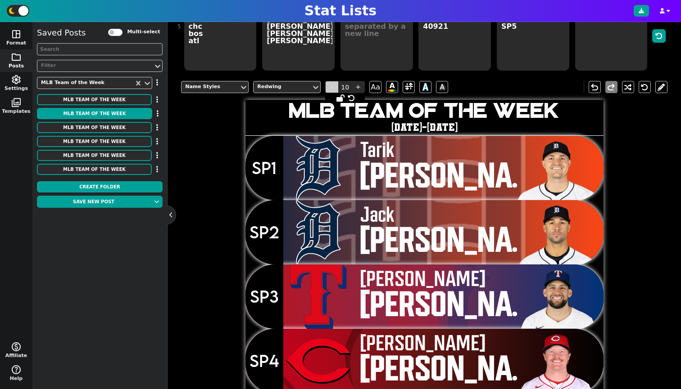
type input "9"
click at [548, 173] on img at bounding box center [556, 167] width 92 height 67
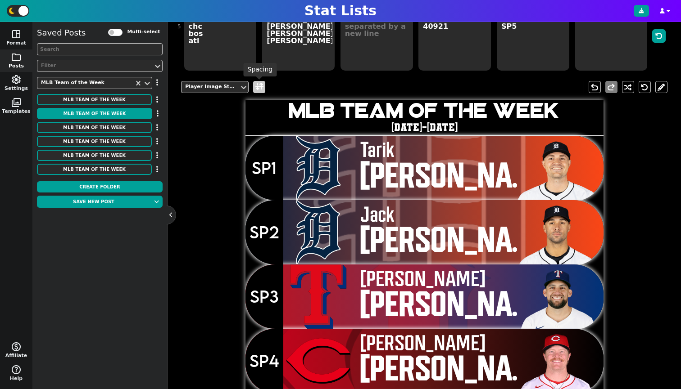
click at [262, 88] on span at bounding box center [259, 86] width 8 height 11
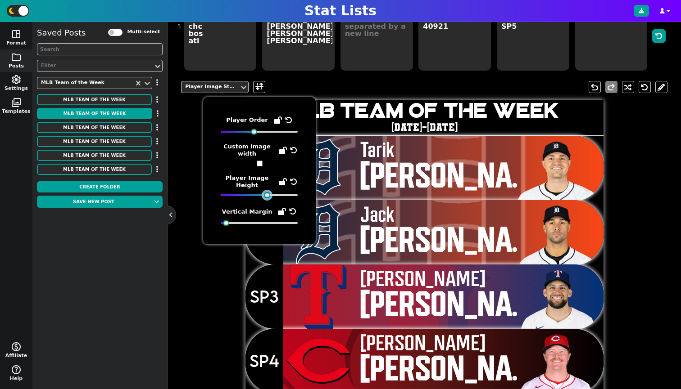
drag, startPoint x: 264, startPoint y: 193, endPoint x: 272, endPoint y: 195, distance: 8.5
click at [270, 195] on div at bounding box center [267, 195] width 6 height 6
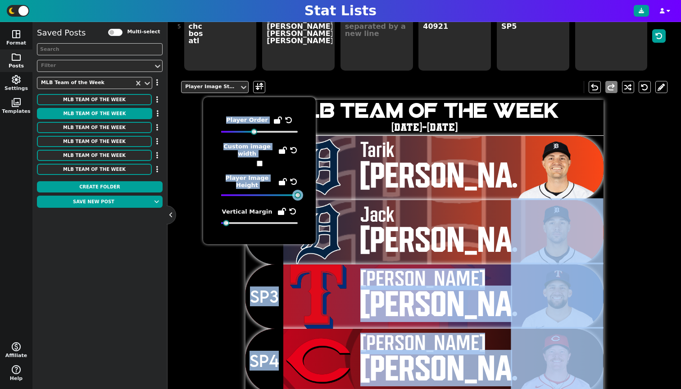
drag, startPoint x: 269, startPoint y: 195, endPoint x: 338, endPoint y: 205, distance: 69.6
click at [338, 205] on body "Stat Lists space_dashboard Format folder Posts settings Settings photo_library …" at bounding box center [340, 194] width 681 height 389
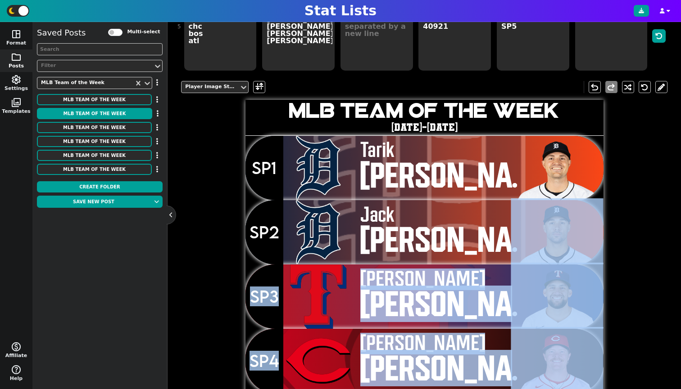
click at [649, 318] on div "Player Image Styles undo redo MLB Team of the Week [DATE]-[DATE] SP1 [PERSON_NA…" at bounding box center [424, 266] width 486 height 384
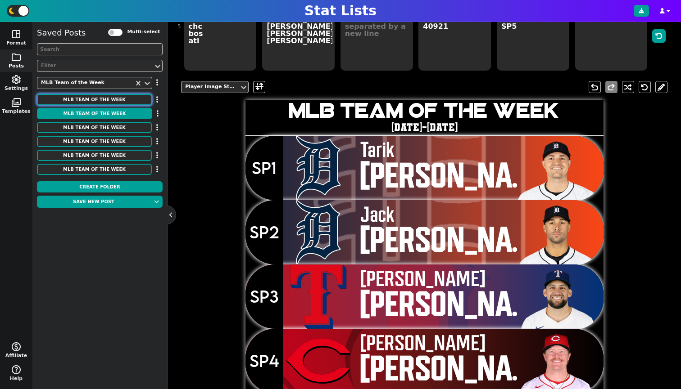
click at [98, 103] on button "MLB Team of the Week" at bounding box center [94, 99] width 115 height 11
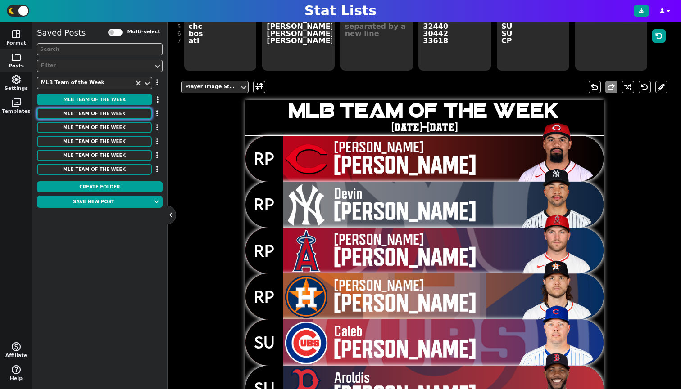
click at [75, 111] on button "MLB Team of the Week" at bounding box center [94, 113] width 115 height 11
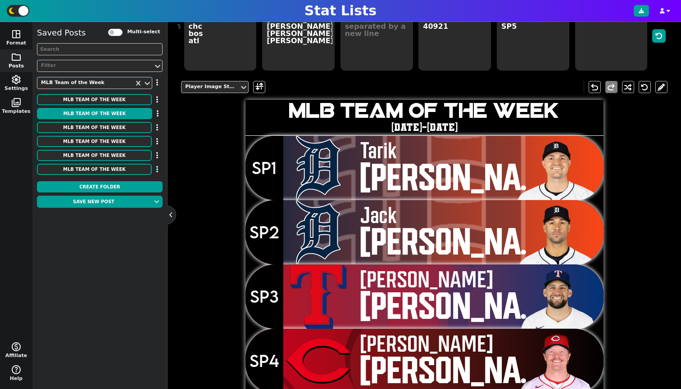
click at [82, 108] on div "Saved Posts Multi-select Filter MLB Team of the Week MLB Team of the Week Move …" at bounding box center [100, 102] width 126 height 151
click at [81, 96] on button "MLB Team of the Week" at bounding box center [94, 99] width 115 height 11
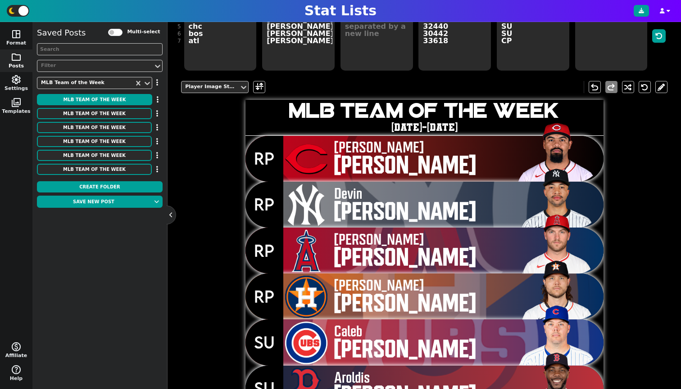
click at [546, 153] on img at bounding box center [556, 149] width 92 height 67
click at [253, 87] on span at bounding box center [259, 87] width 12 height 12
click at [259, 88] on span at bounding box center [259, 86] width 8 height 11
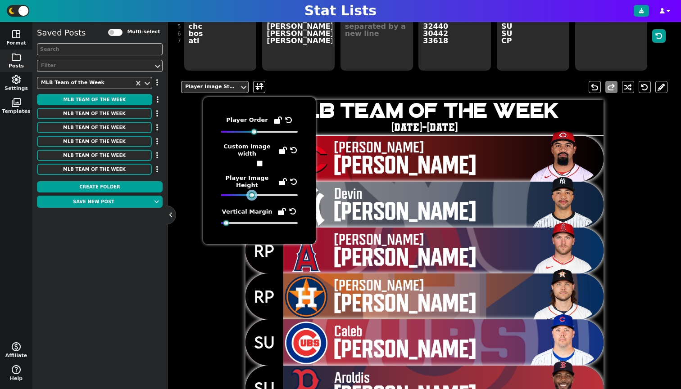
drag, startPoint x: 263, startPoint y: 194, endPoint x: 253, endPoint y: 194, distance: 9.9
click at [253, 194] on div at bounding box center [251, 195] width 6 height 6
click at [636, 172] on div "Player Image Styles undo redo MLB Team of the Week [DATE]-[DATE] RP [PERSON_NAM…" at bounding box center [424, 266] width 486 height 384
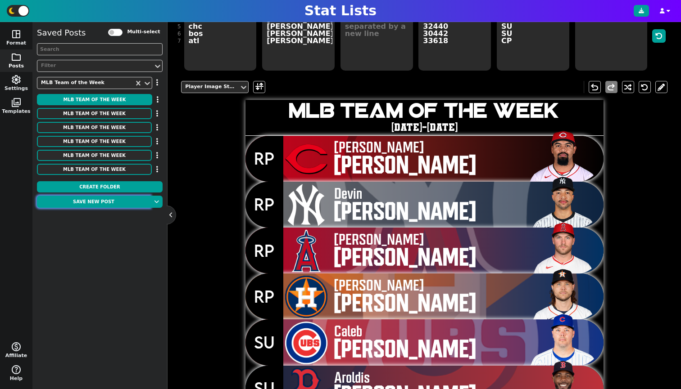
click at [98, 202] on button "Save new post" at bounding box center [93, 202] width 113 height 12
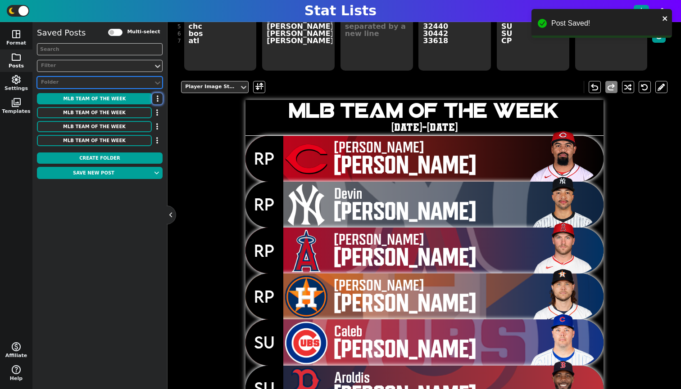
click at [154, 101] on button "button" at bounding box center [157, 98] width 10 height 11
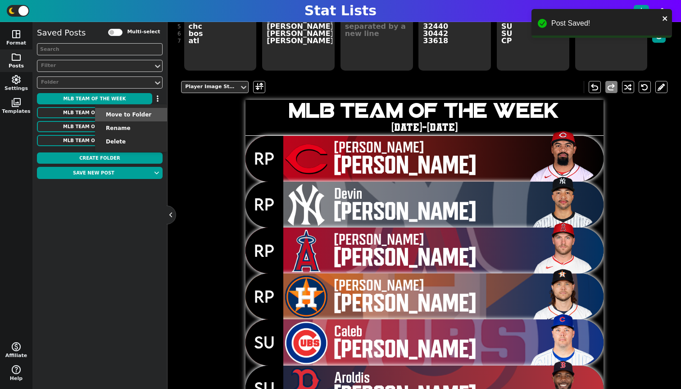
click at [149, 117] on li "Move to Folder" at bounding box center [131, 115] width 72 height 14
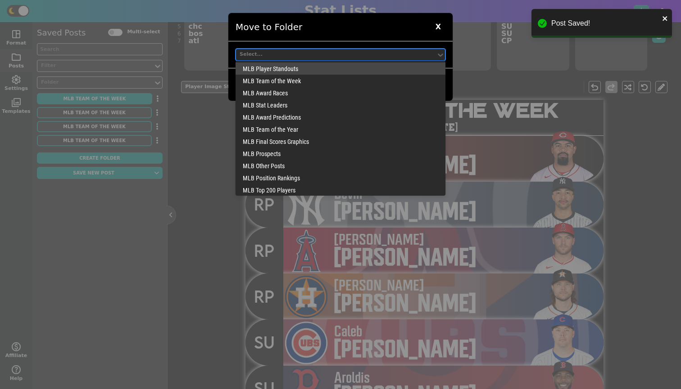
click at [306, 54] on div "Select..." at bounding box center [335, 55] width 193 height 8
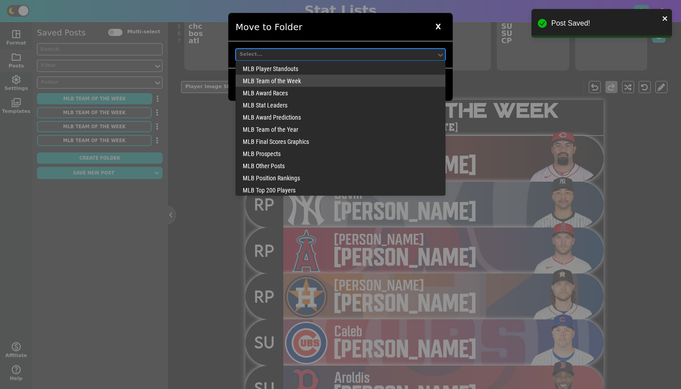
click at [307, 81] on div "MLB Team of the Week" at bounding box center [340, 81] width 210 height 12
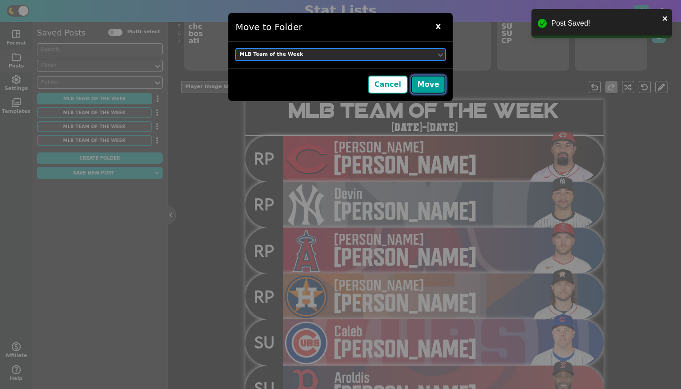
click at [415, 83] on button "Move" at bounding box center [428, 85] width 34 height 18
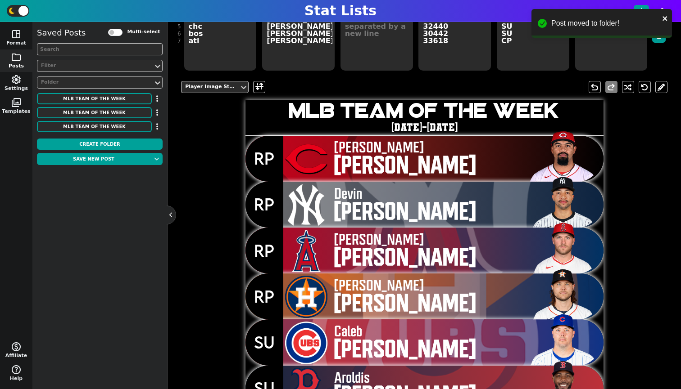
click at [130, 83] on div "Folder" at bounding box center [95, 83] width 108 height 8
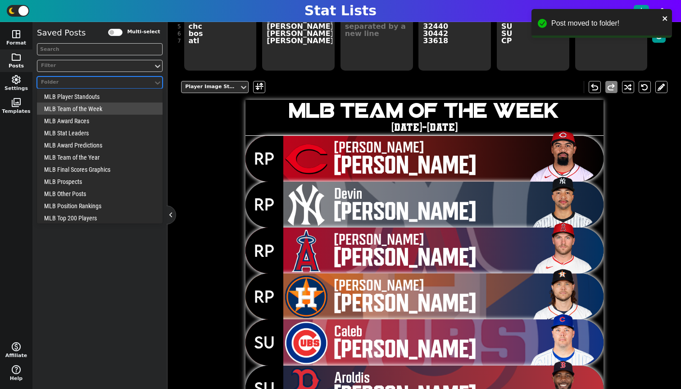
click at [114, 107] on div "MLB Team of the Week" at bounding box center [100, 109] width 126 height 12
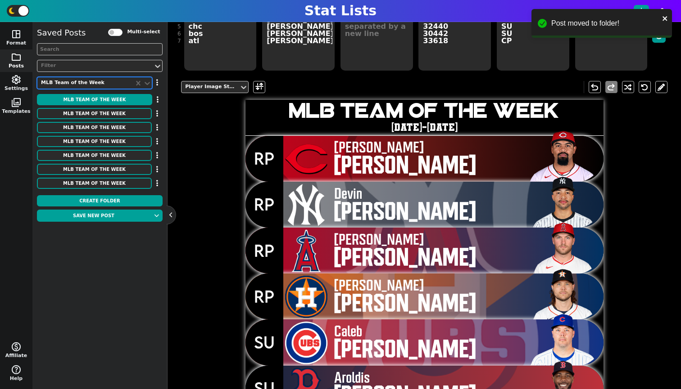
click at [118, 92] on div "Saved Posts Multi-select Filter option MLB Team of the Week, selected. MLB Team…" at bounding box center [100, 109] width 126 height 165
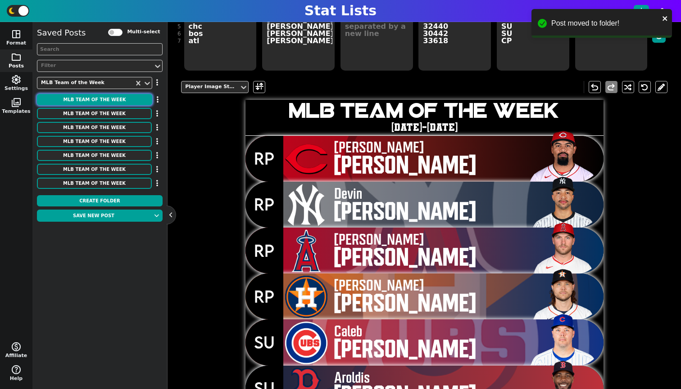
click at [118, 96] on button "MLB Team of the Week" at bounding box center [94, 99] width 115 height 11
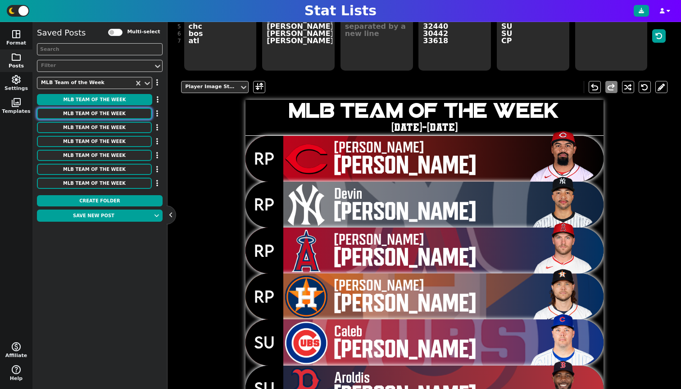
click at [121, 112] on button "MLB Team of the Week" at bounding box center [94, 113] width 115 height 11
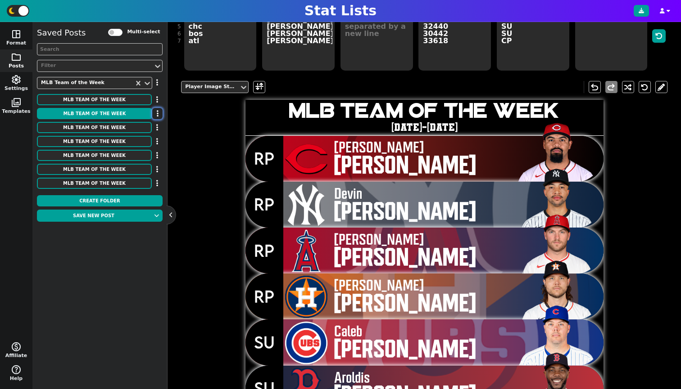
click at [158, 113] on icon "button" at bounding box center [158, 113] width 2 height 7
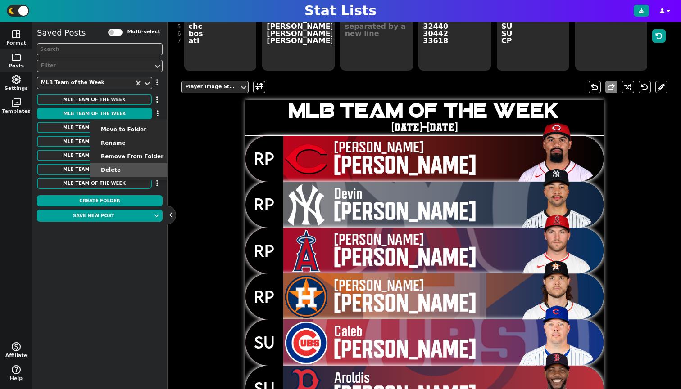
click at [147, 167] on li "Delete" at bounding box center [132, 170] width 84 height 14
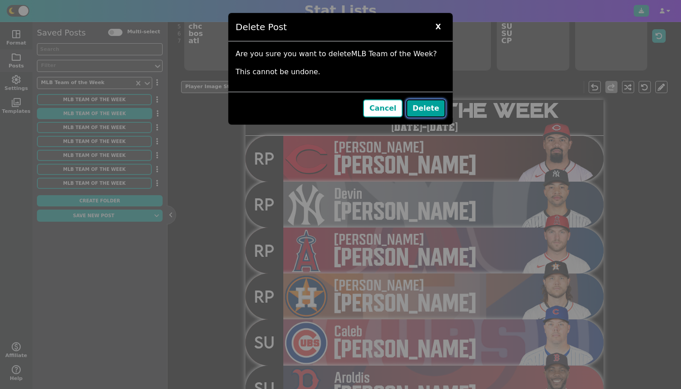
click at [421, 104] on button "Delete" at bounding box center [425, 108] width 39 height 18
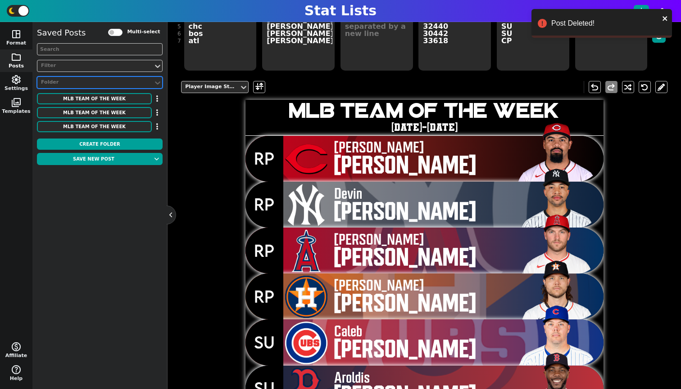
click at [122, 88] on div "Folder" at bounding box center [95, 83] width 116 height 12
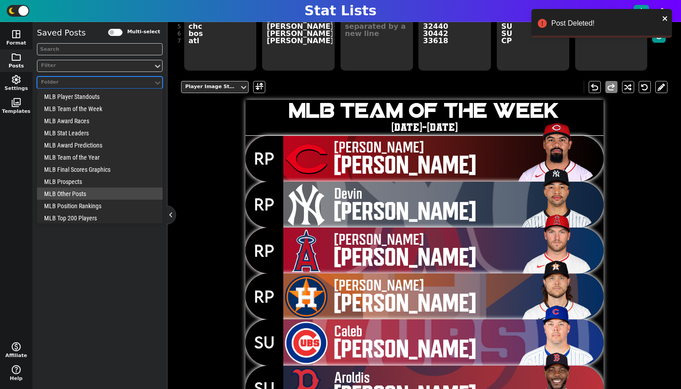
scroll to position [63, 0]
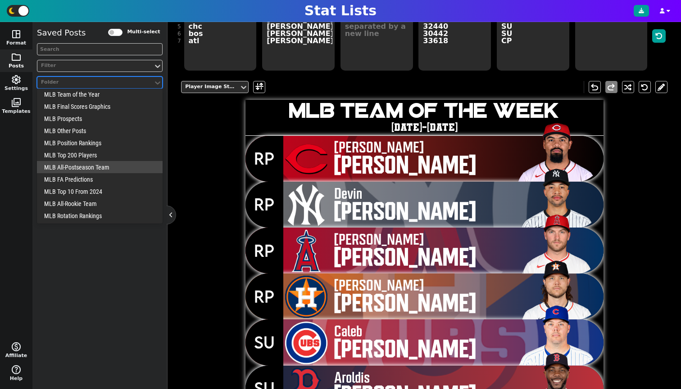
click at [68, 170] on div "MLB All-Postseason Team" at bounding box center [100, 167] width 126 height 12
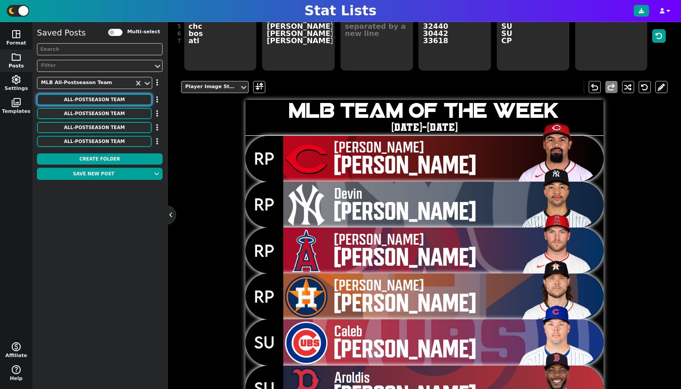
click at [94, 99] on button "All-Postseason Team" at bounding box center [94, 99] width 115 height 11
type textarea "32185 32827 33763 31867 4228579 37005 34542 33770"
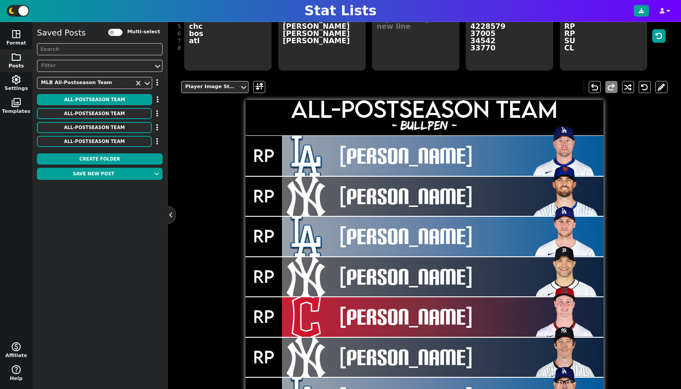
click at [193, 130] on div "Player Image Styles undo redo All-Postseason Team - bullpen - [PERSON_NAME] [PE…" at bounding box center [424, 266] width 486 height 384
